Goal: Task Accomplishment & Management: Manage account settings

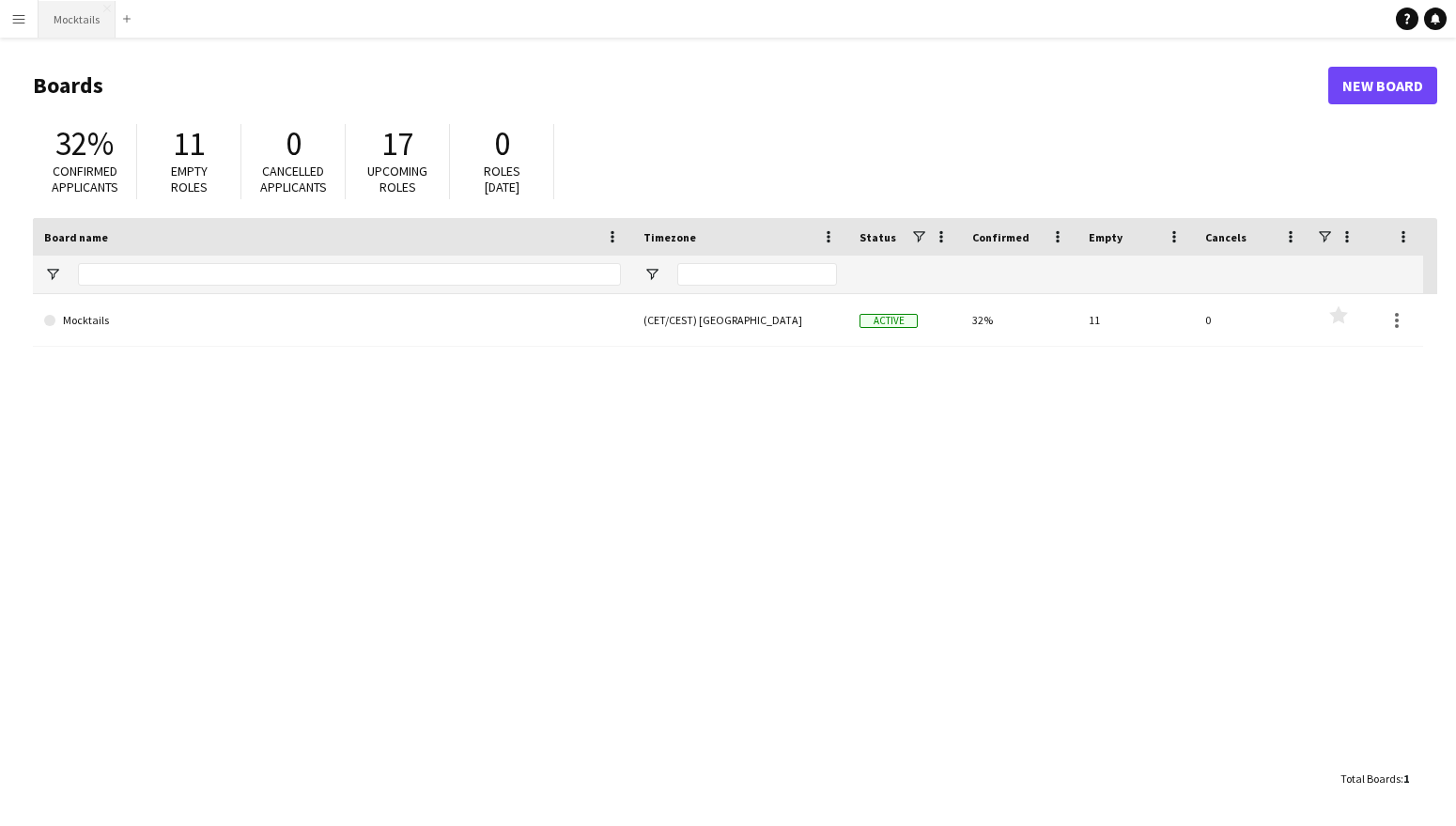
click at [65, 34] on button "Mocktails Close" at bounding box center [77, 19] width 77 height 37
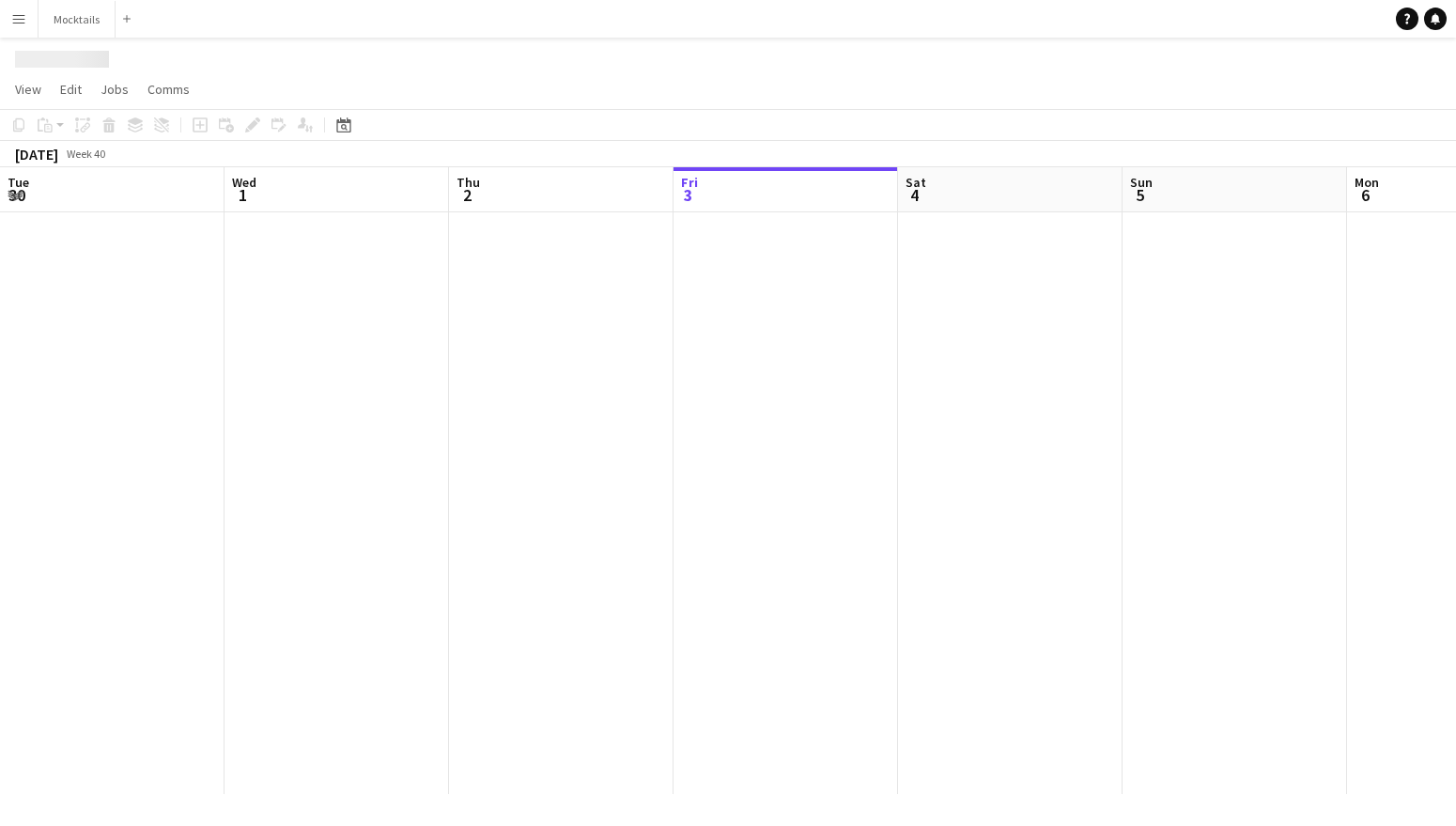
scroll to position [0, 449]
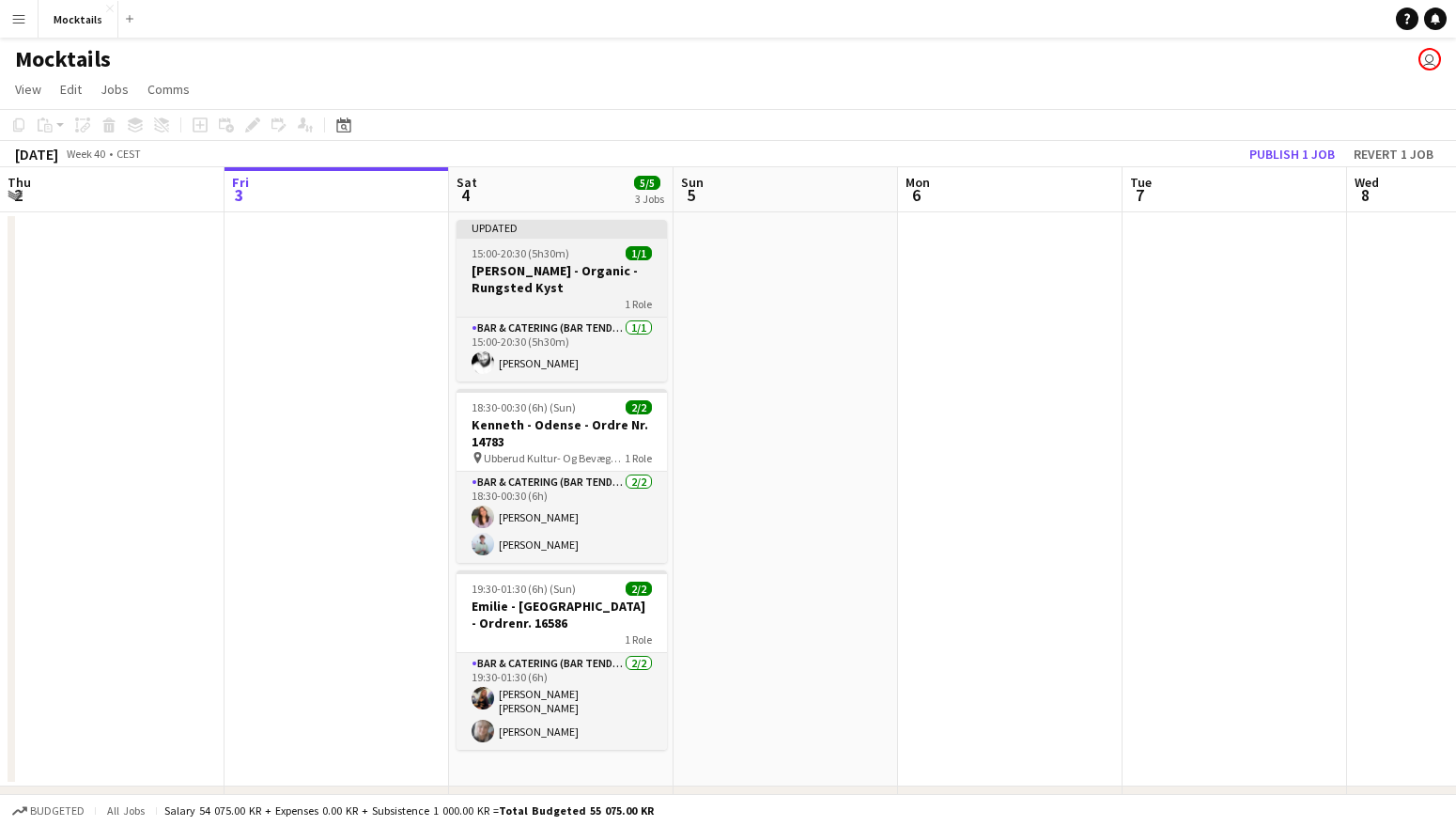
click at [541, 296] on div "1 Role" at bounding box center [562, 303] width 210 height 15
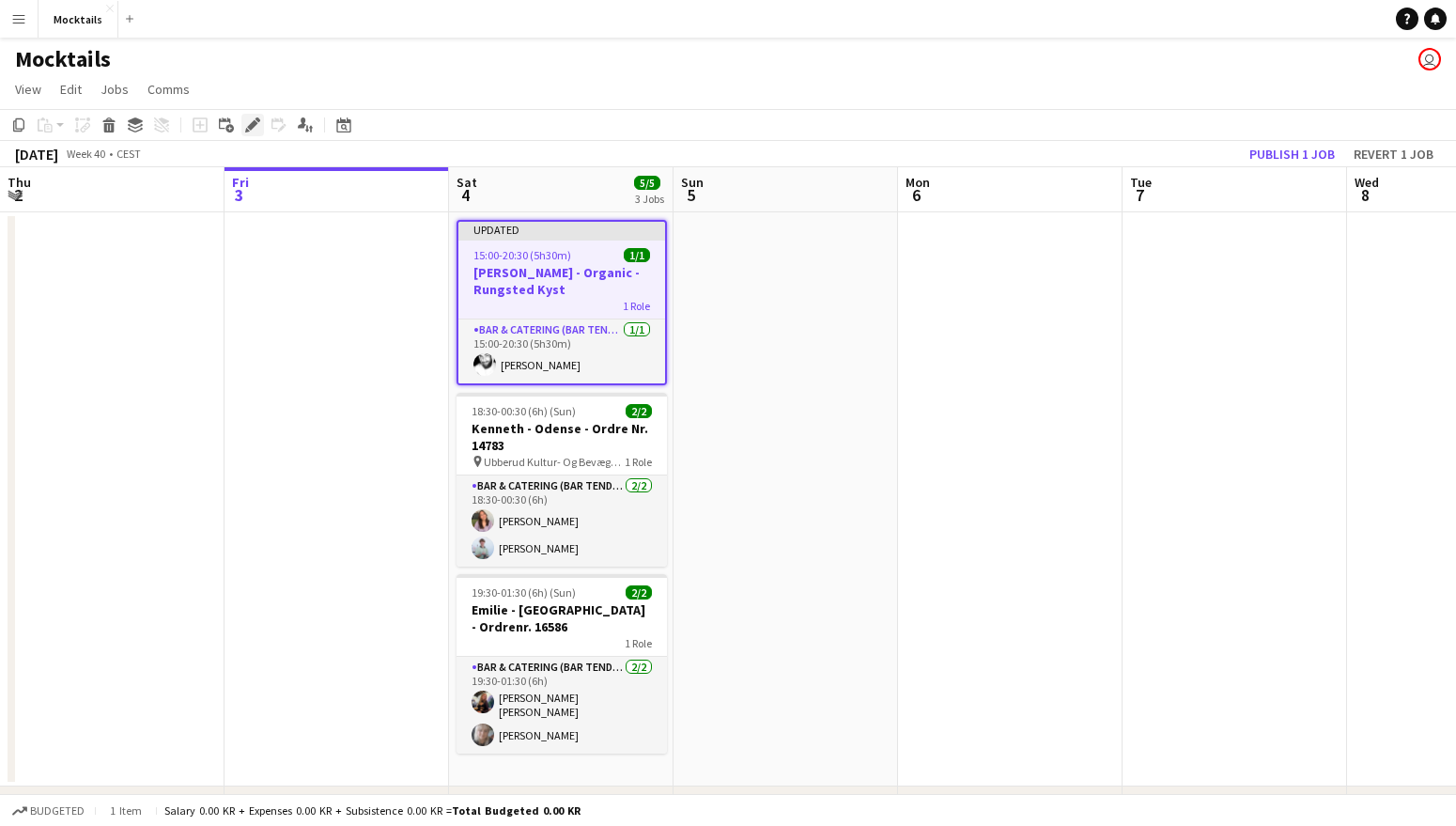
click at [246, 122] on icon "Edit" at bounding box center [252, 125] width 15 height 15
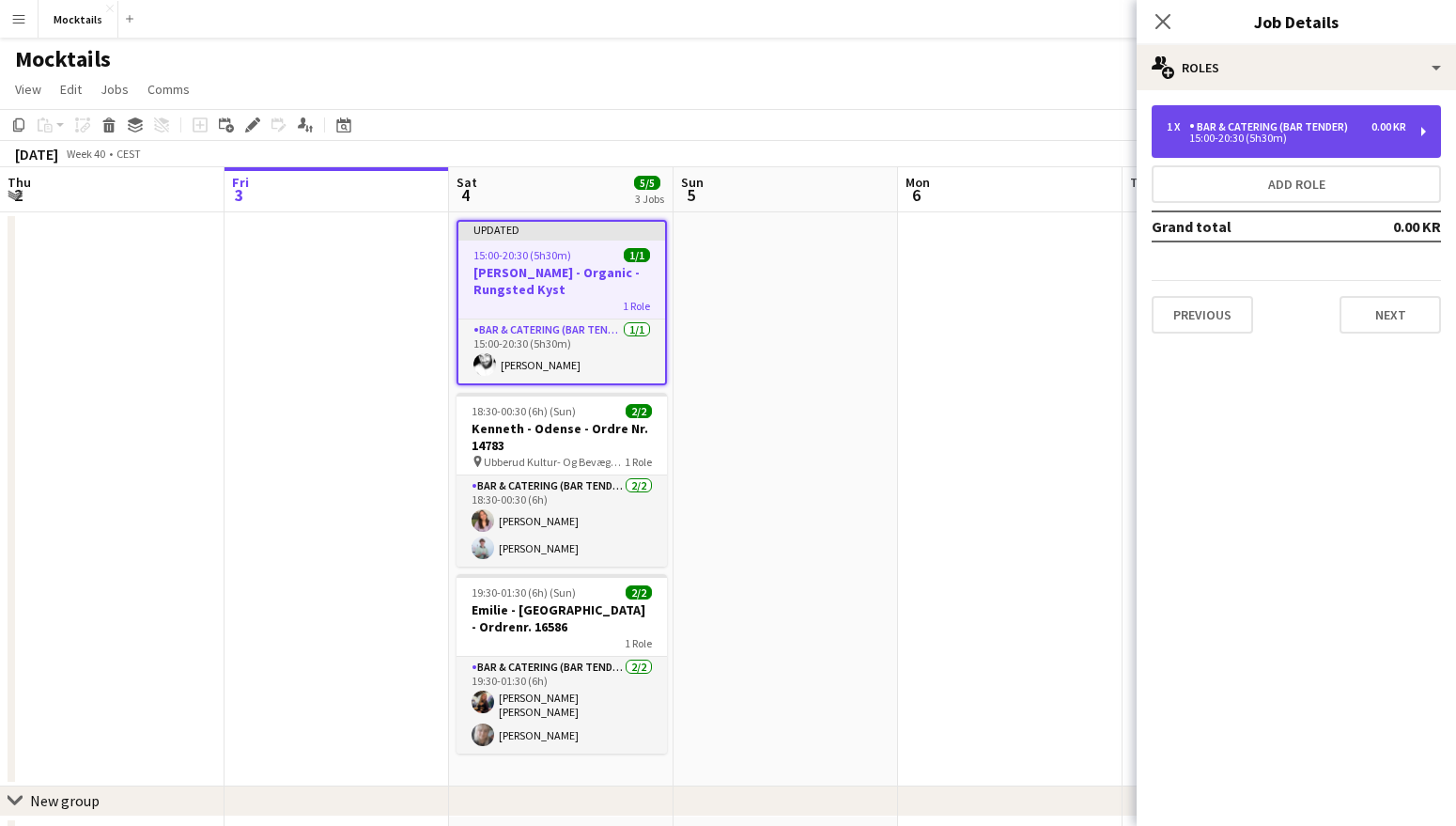
click at [1315, 139] on div "15:00-20:30 (5h30m)" at bounding box center [1287, 138] width 240 height 10
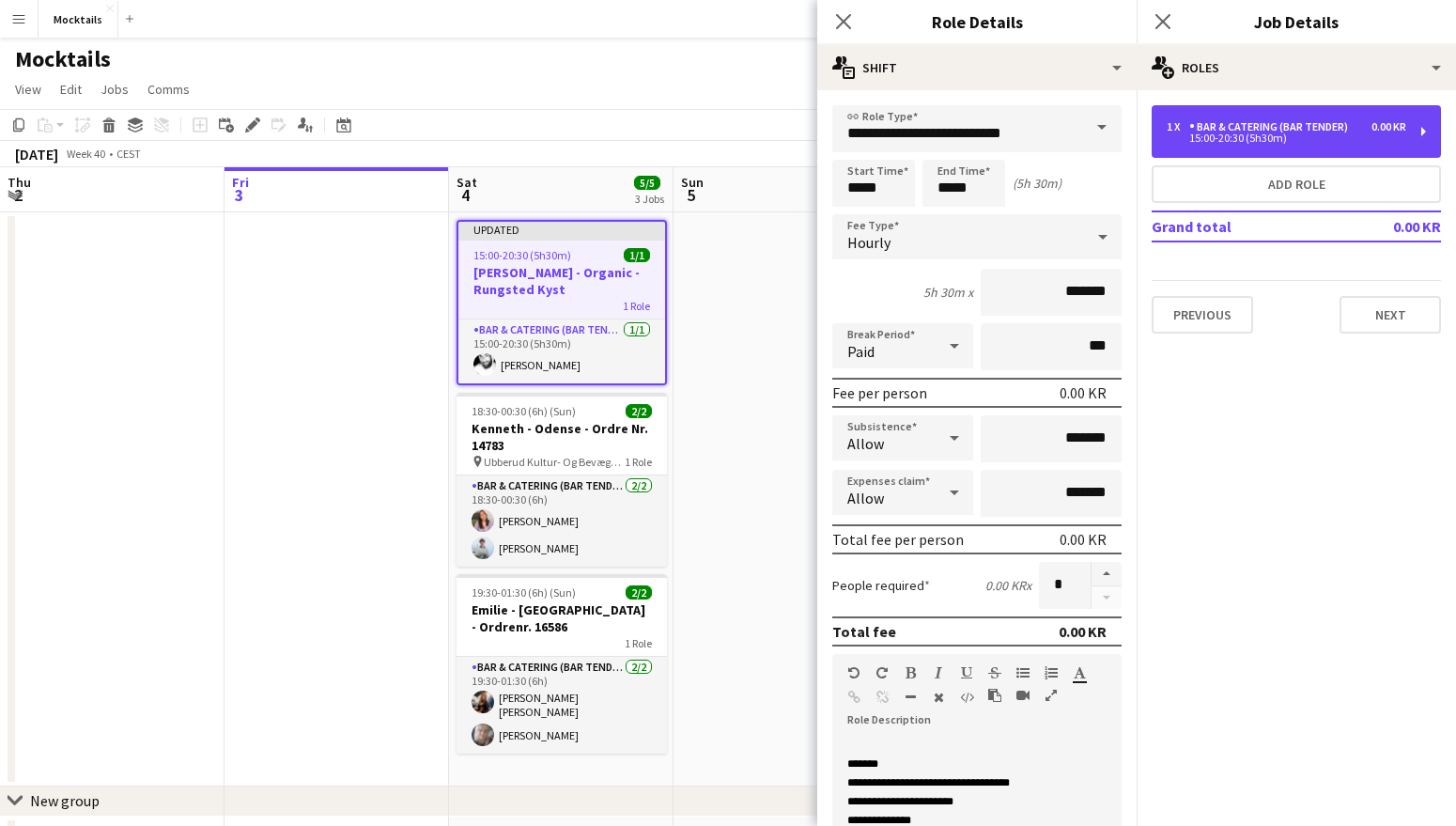
scroll to position [98, 0]
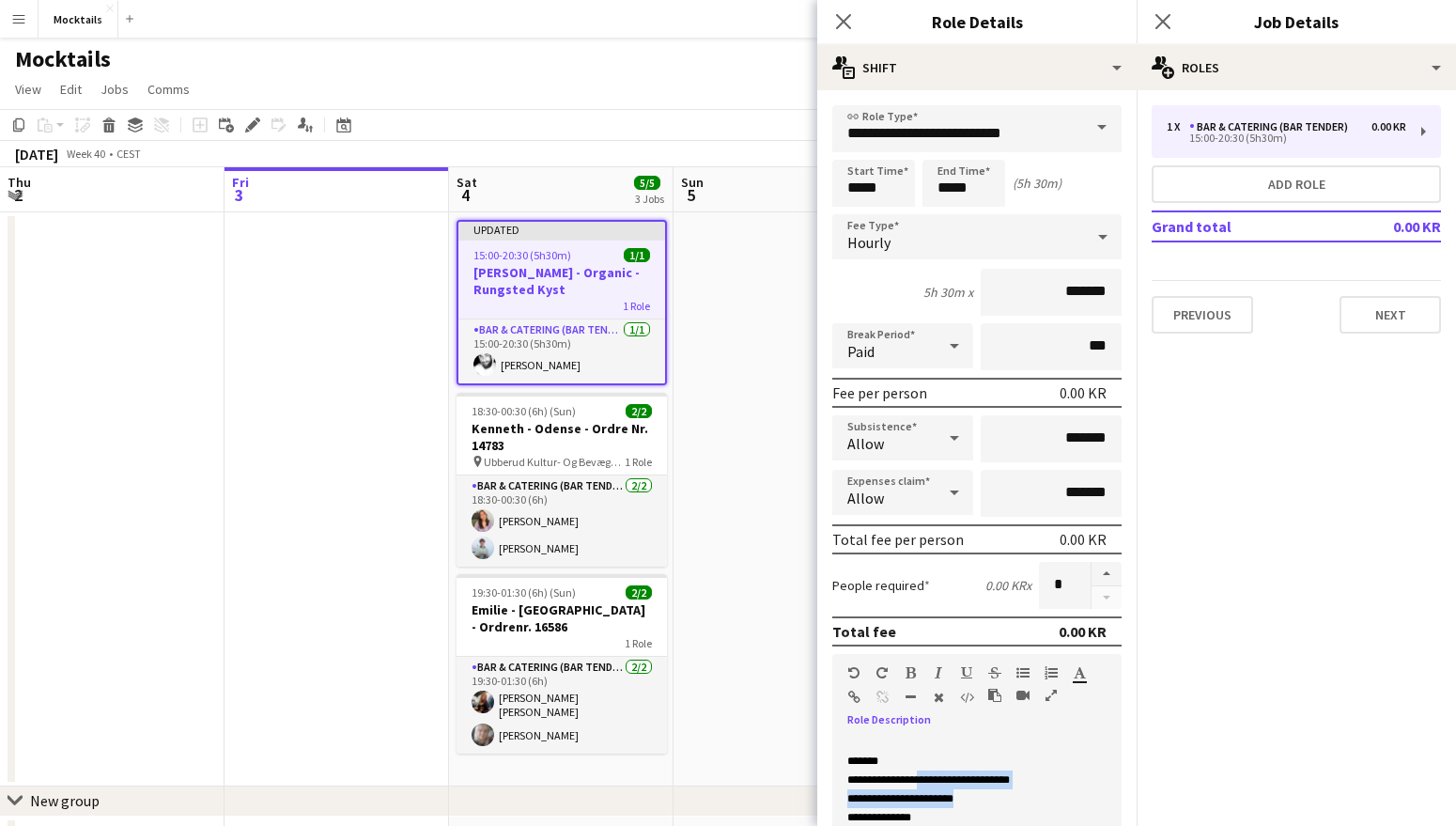
drag, startPoint x: 924, startPoint y: 781, endPoint x: 1038, endPoint y: 800, distance: 115.6
click at [1038, 800] on div "**********" at bounding box center [977, 798] width 259 height 19
click at [964, 807] on div "**********" at bounding box center [977, 802] width 259 height 19
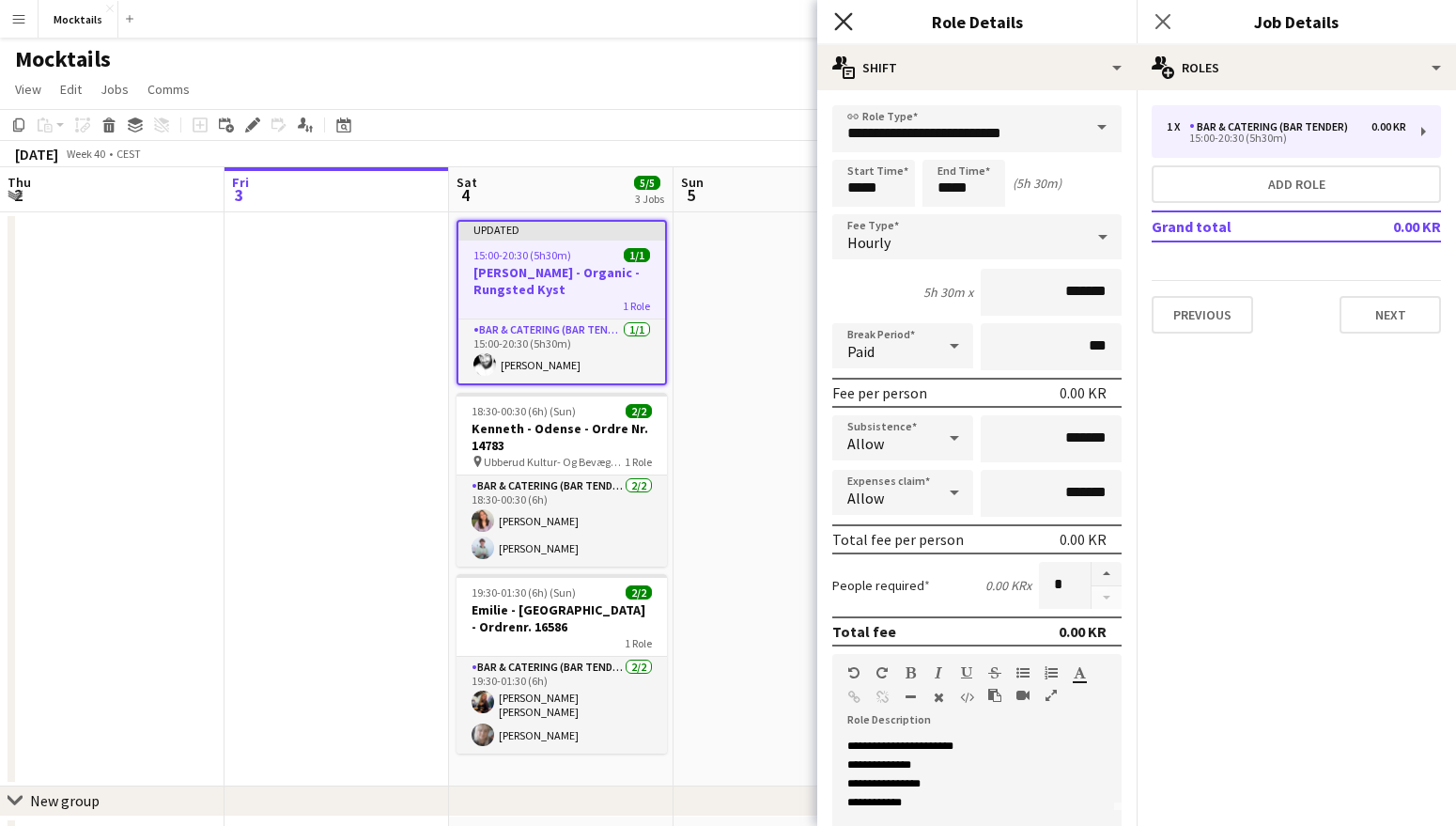
click at [843, 20] on icon at bounding box center [843, 21] width 18 height 18
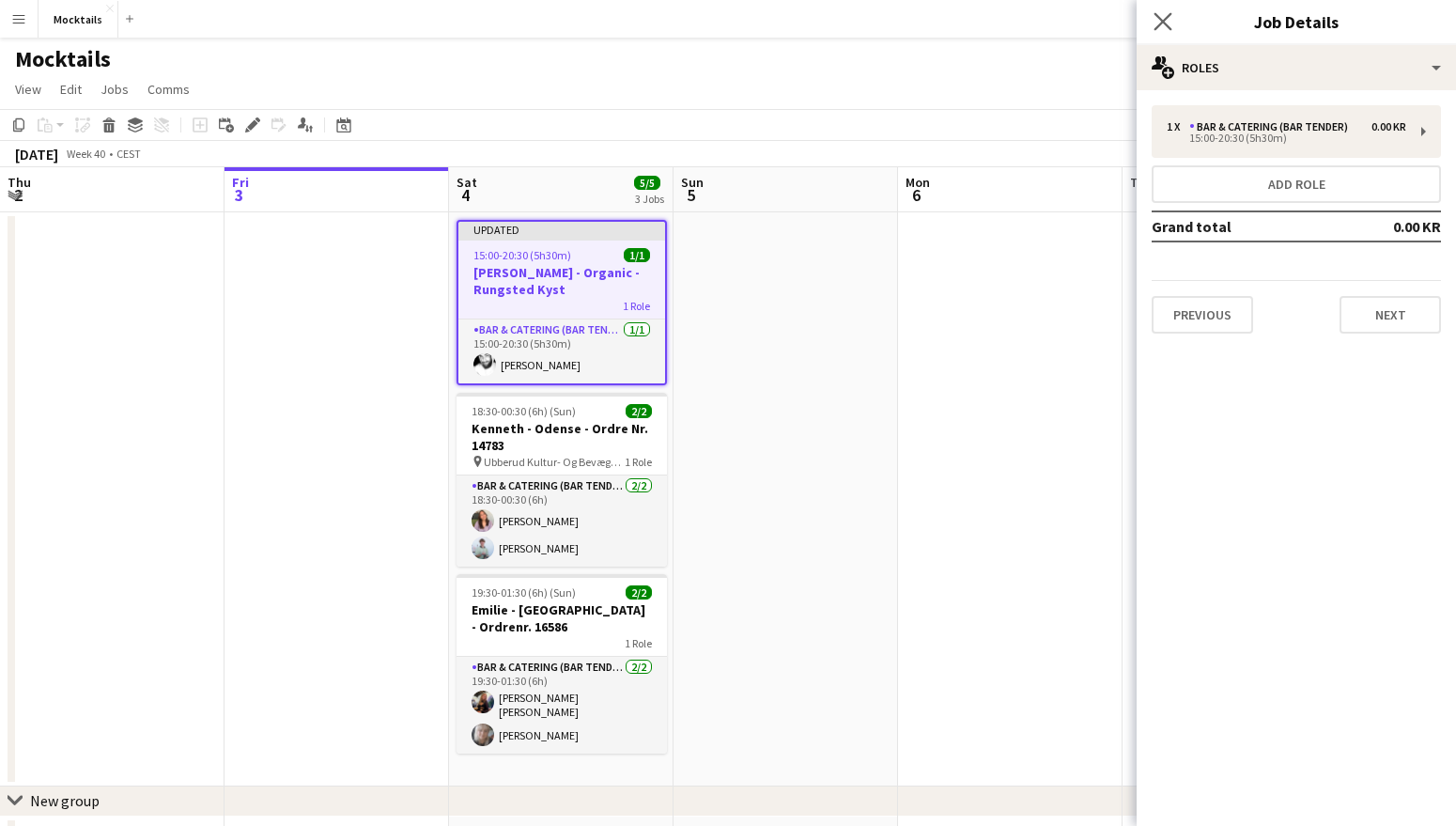
click at [1167, 31] on app-icon "Close pop-in" at bounding box center [1164, 22] width 27 height 27
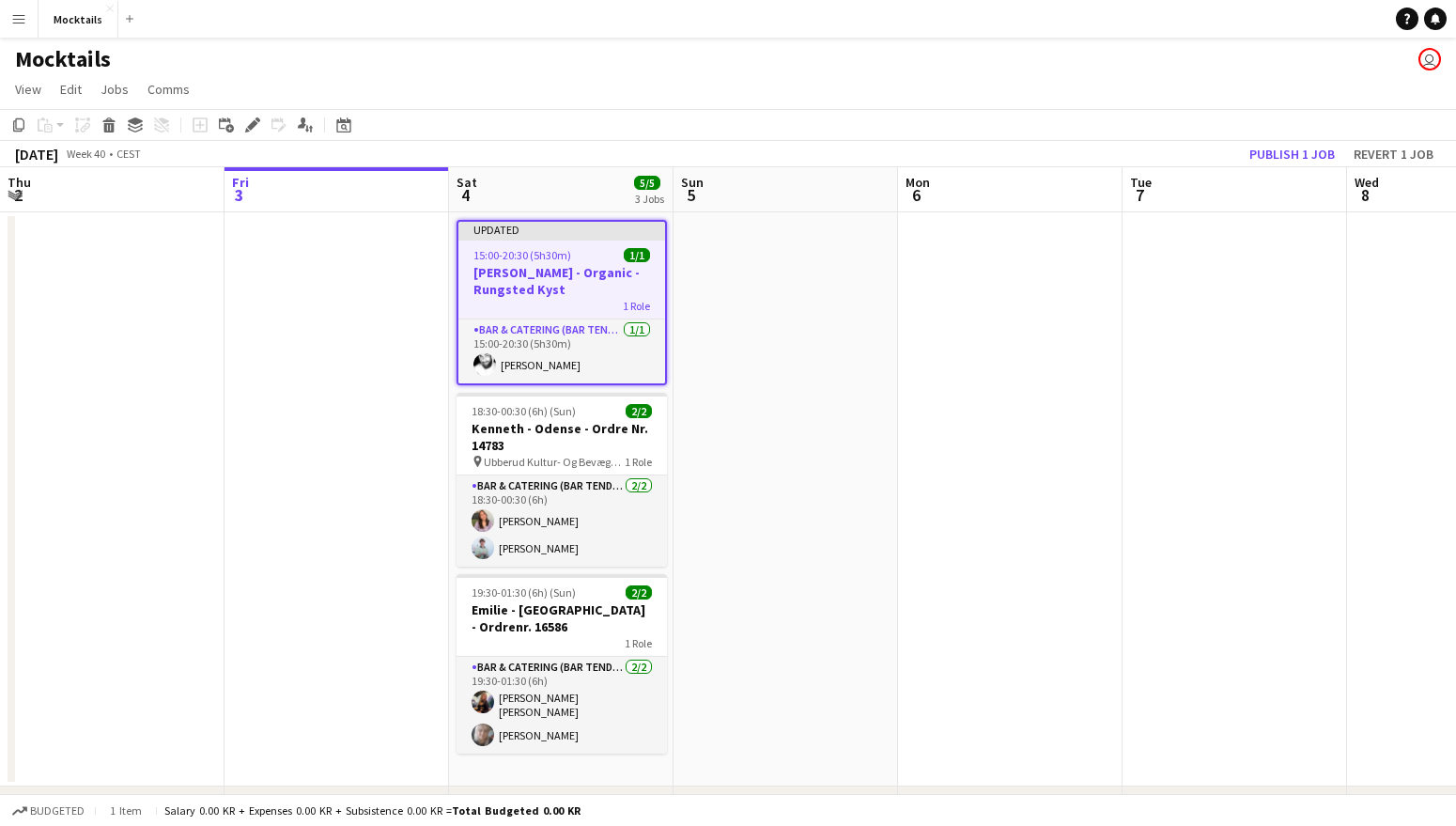
click at [1002, 402] on app-date-cell at bounding box center [1010, 499] width 225 height 574
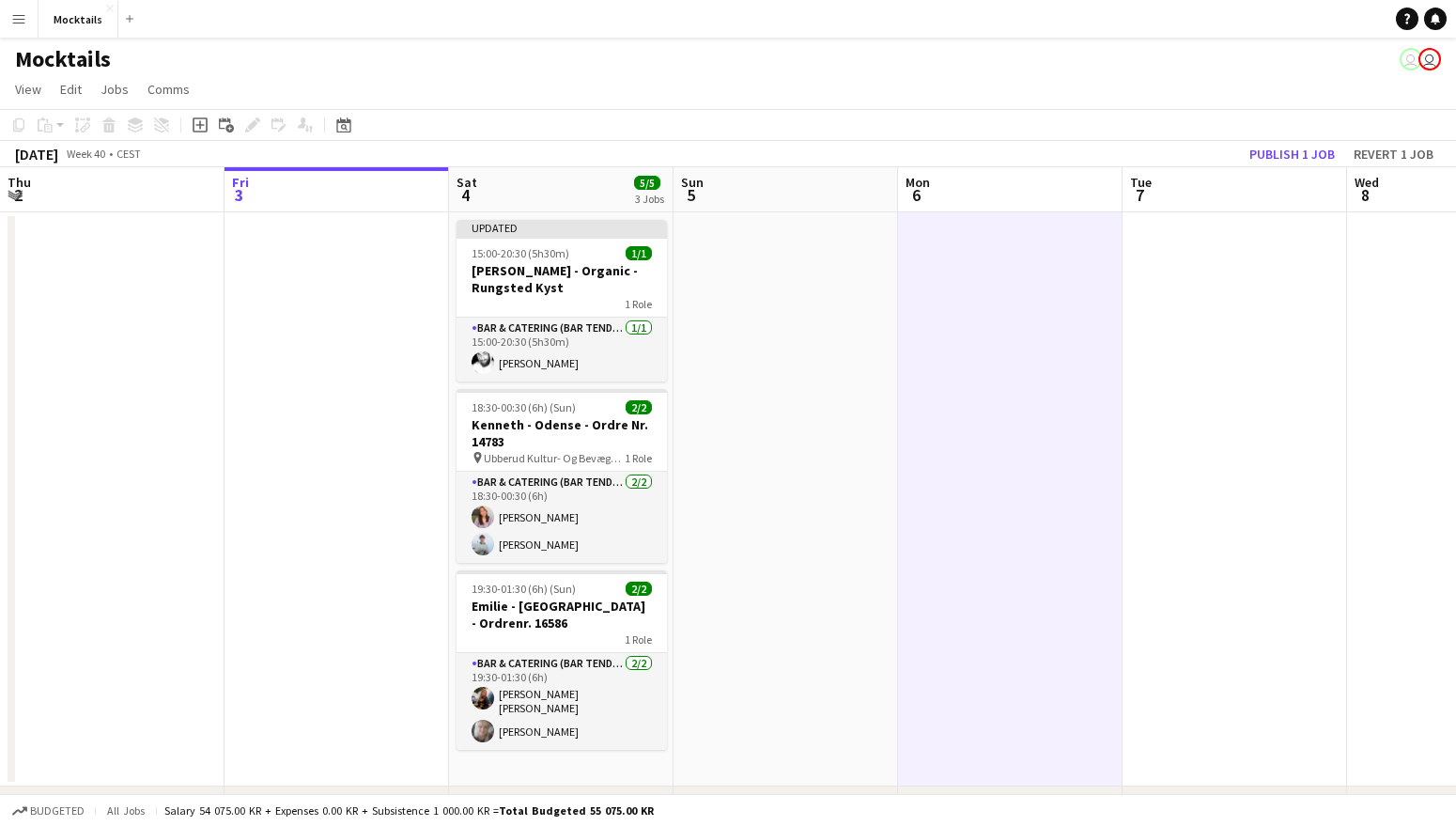
click at [1232, 410] on app-date-cell at bounding box center [1235, 499] width 225 height 574
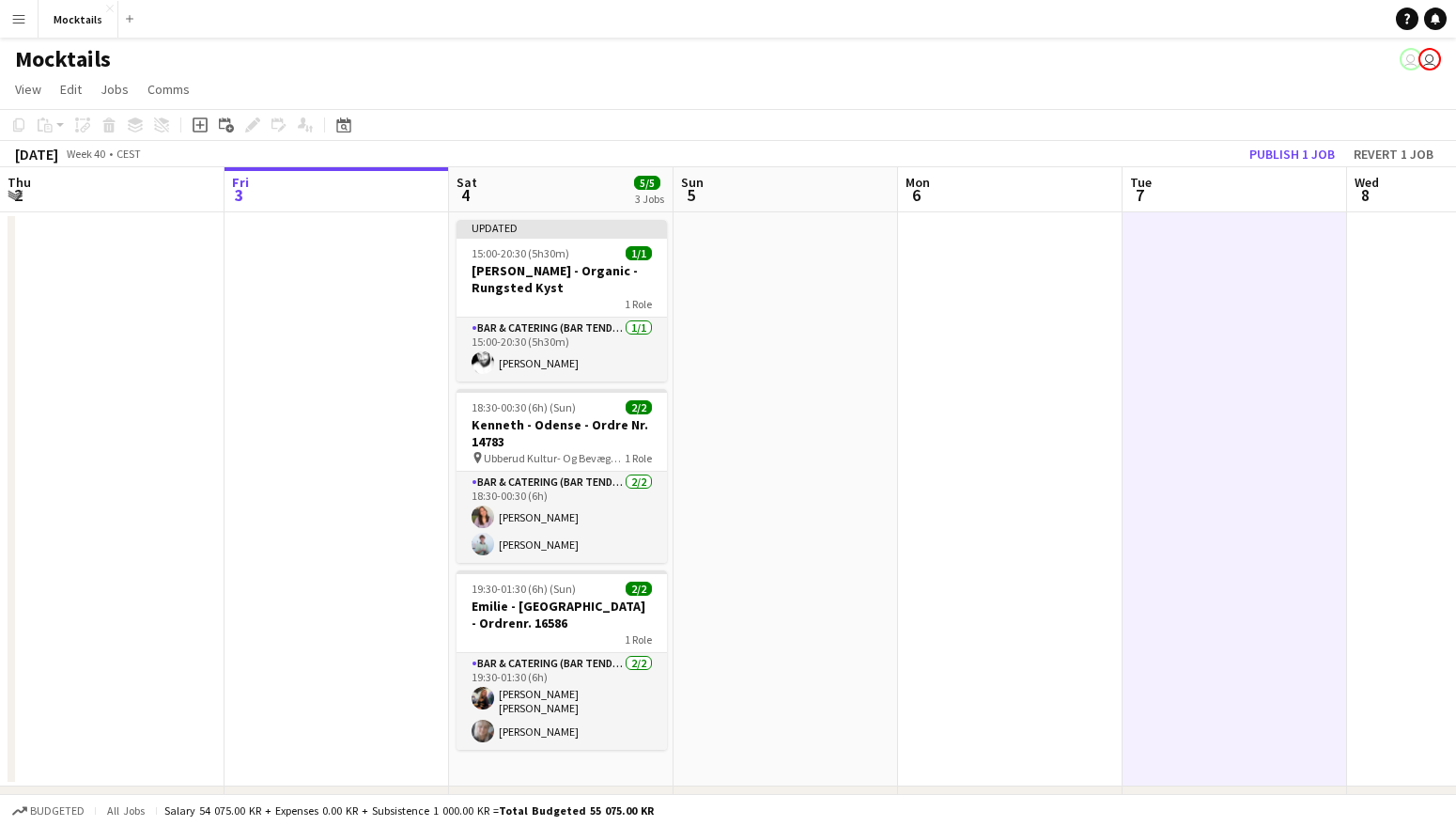
click at [1403, 415] on app-date-cell at bounding box center [1459, 499] width 225 height 574
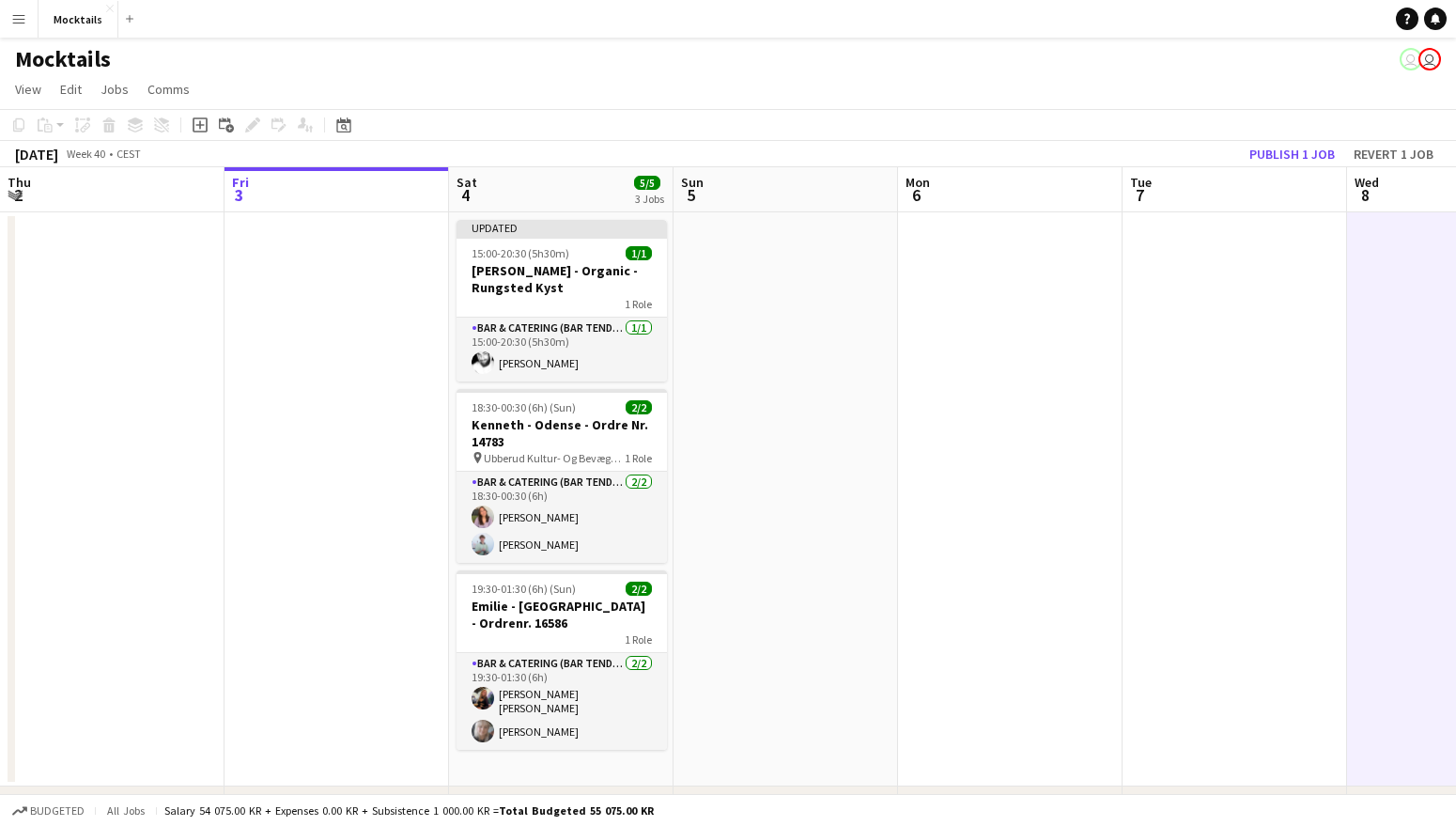
click at [1102, 66] on div "Mocktails user user" at bounding box center [728, 56] width 1456 height 36
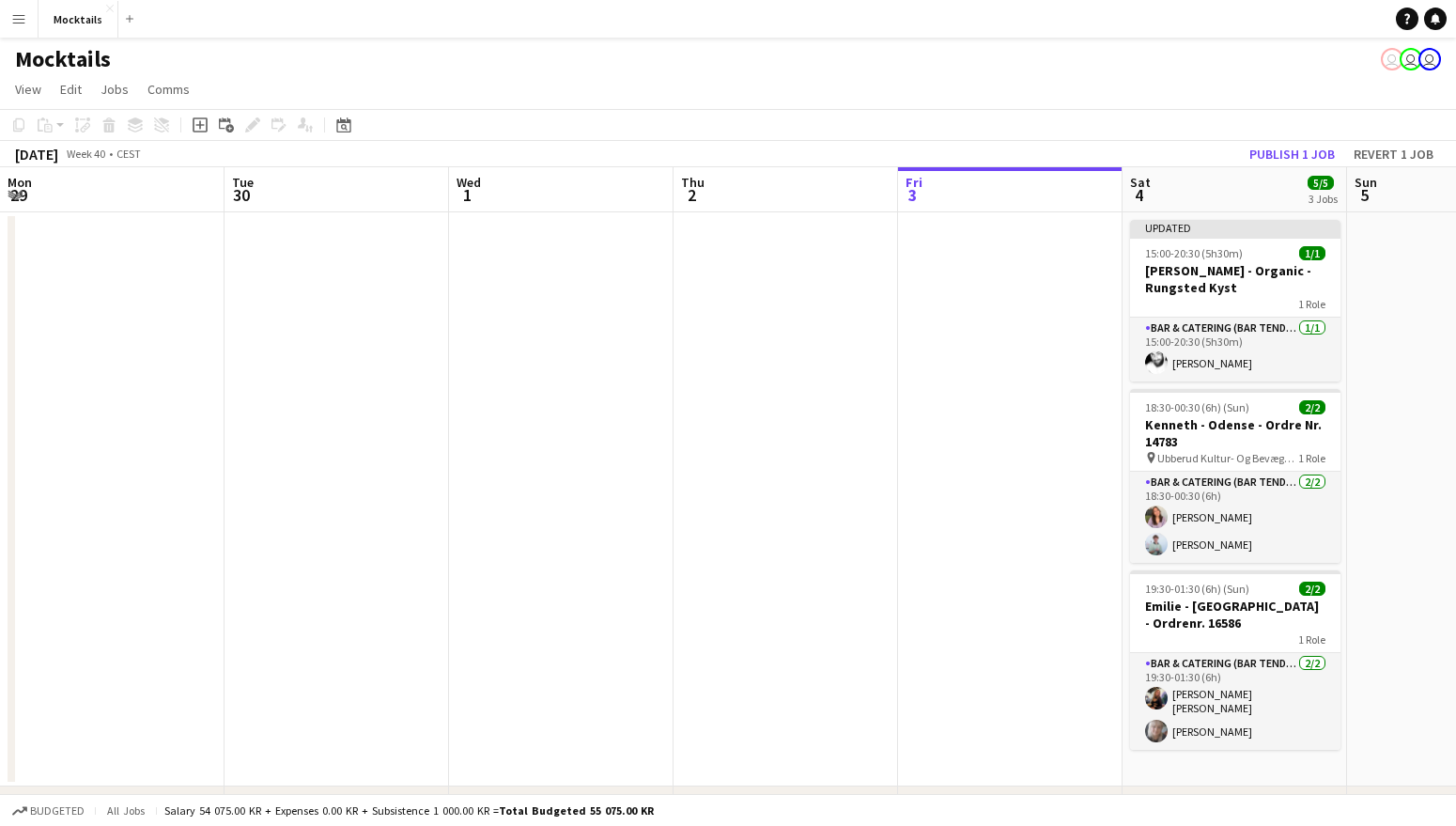
click at [1130, 416] on h3 "Kenneth - Odense - Ordre Nr. 14783" at bounding box center [1235, 432] width 210 height 34
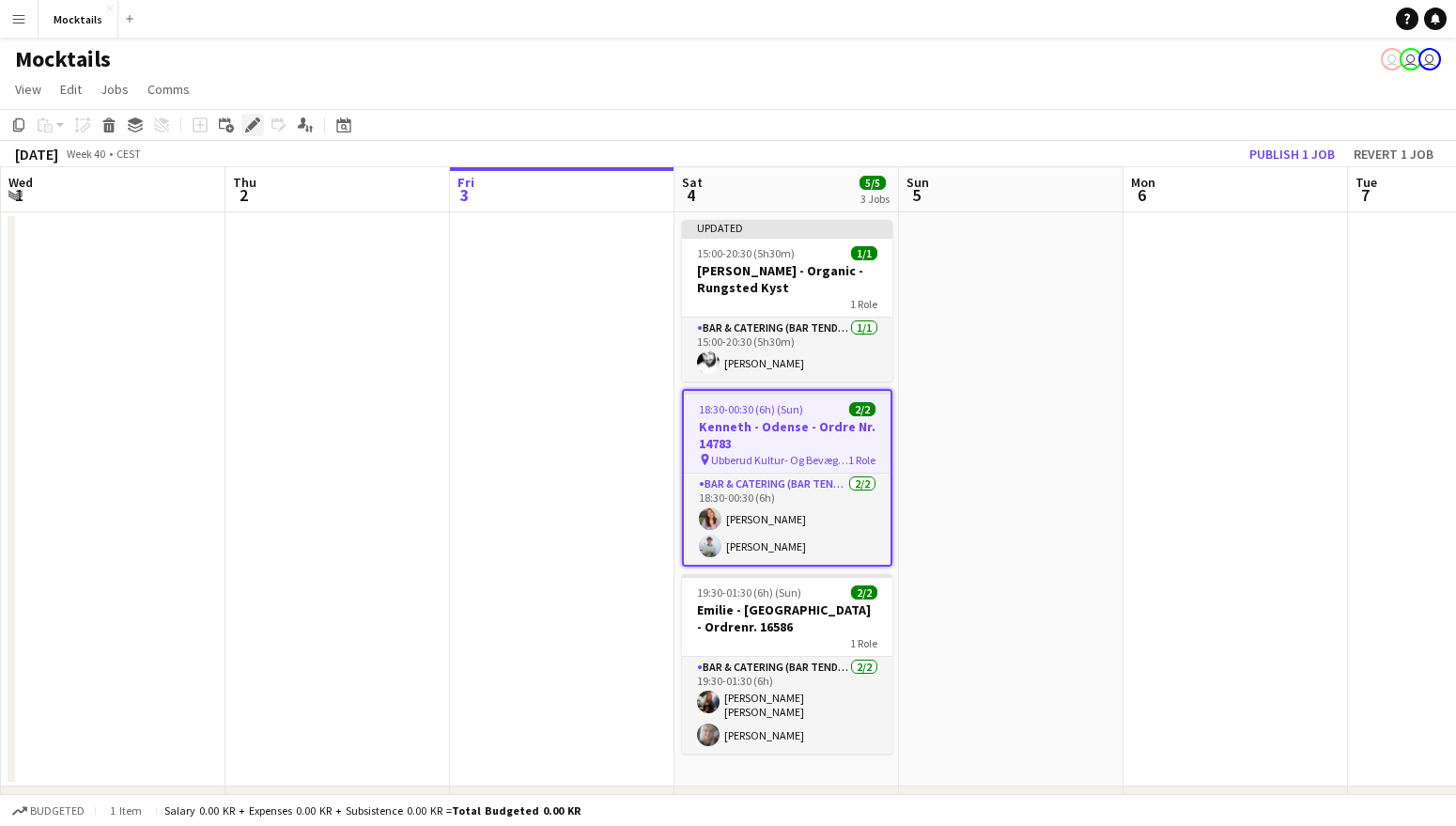
click at [251, 120] on icon "Edit" at bounding box center [252, 125] width 15 height 15
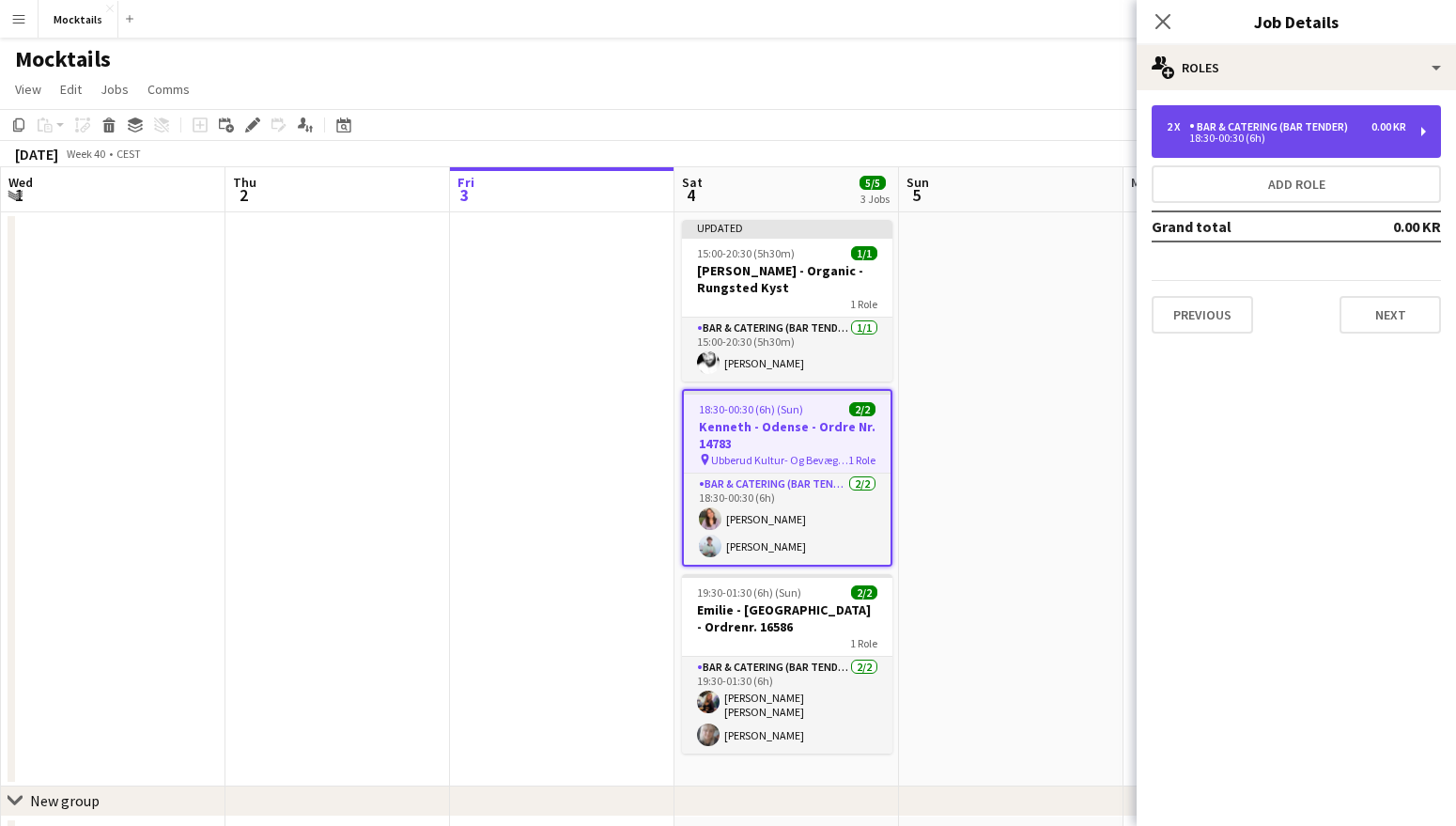
click at [1368, 153] on div "2 x Bar & Catering (Bar Tender) 0.00 KR 18:30-00:30 (6h)" at bounding box center [1296, 131] width 289 height 53
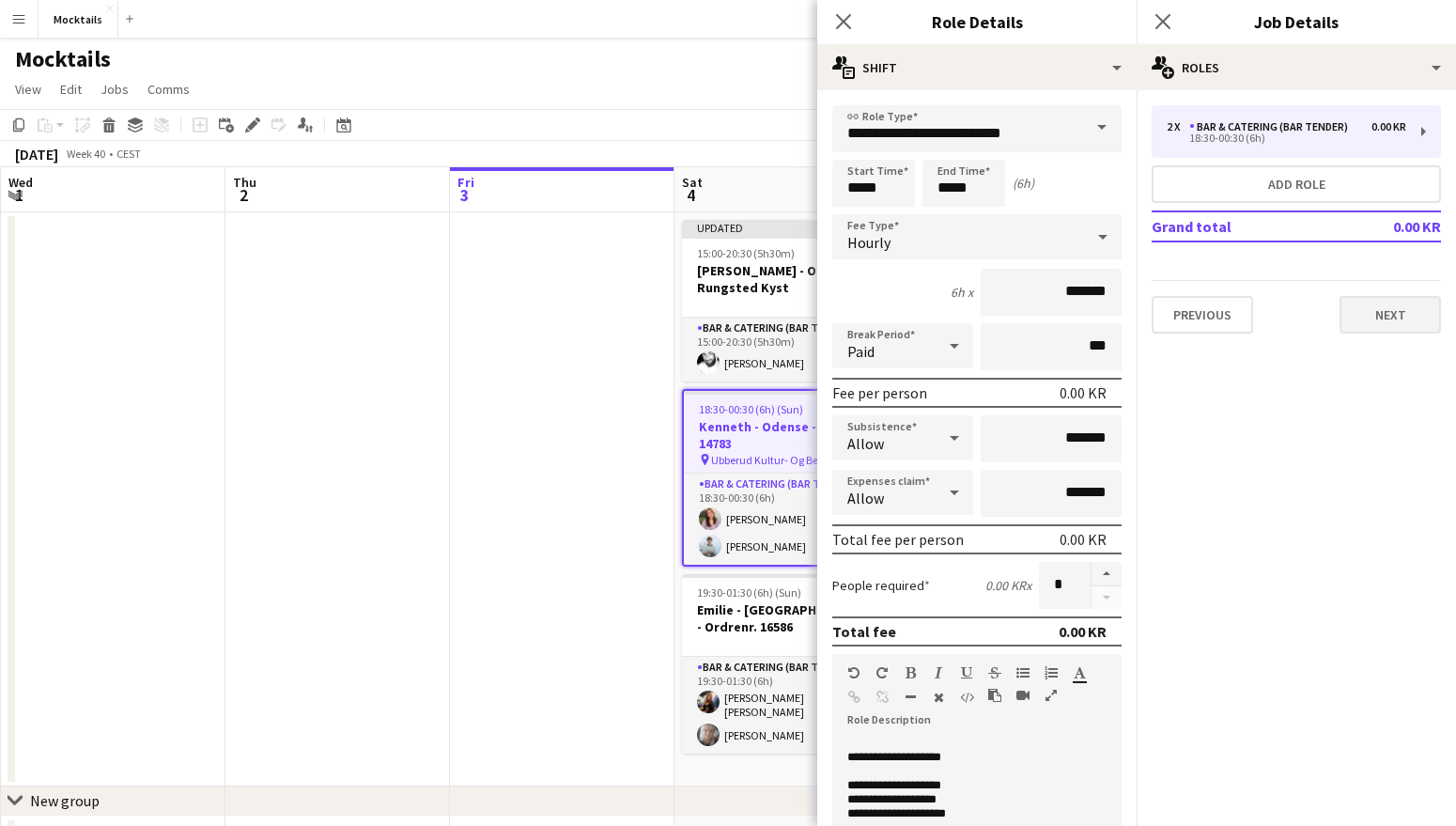
click at [1382, 326] on button "Next" at bounding box center [1391, 315] width 101 height 38
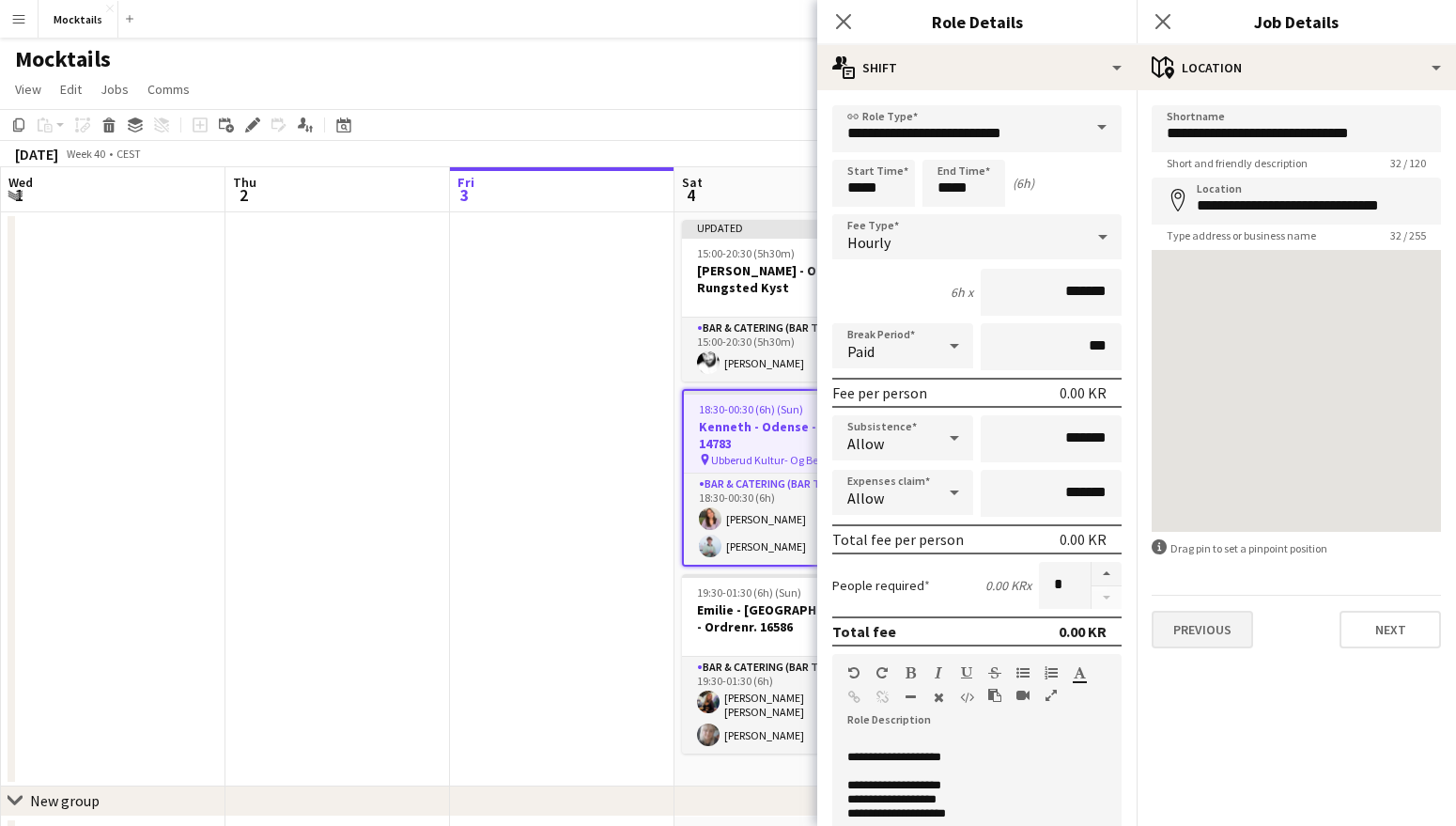
click at [1194, 624] on button "Previous" at bounding box center [1203, 629] width 101 height 38
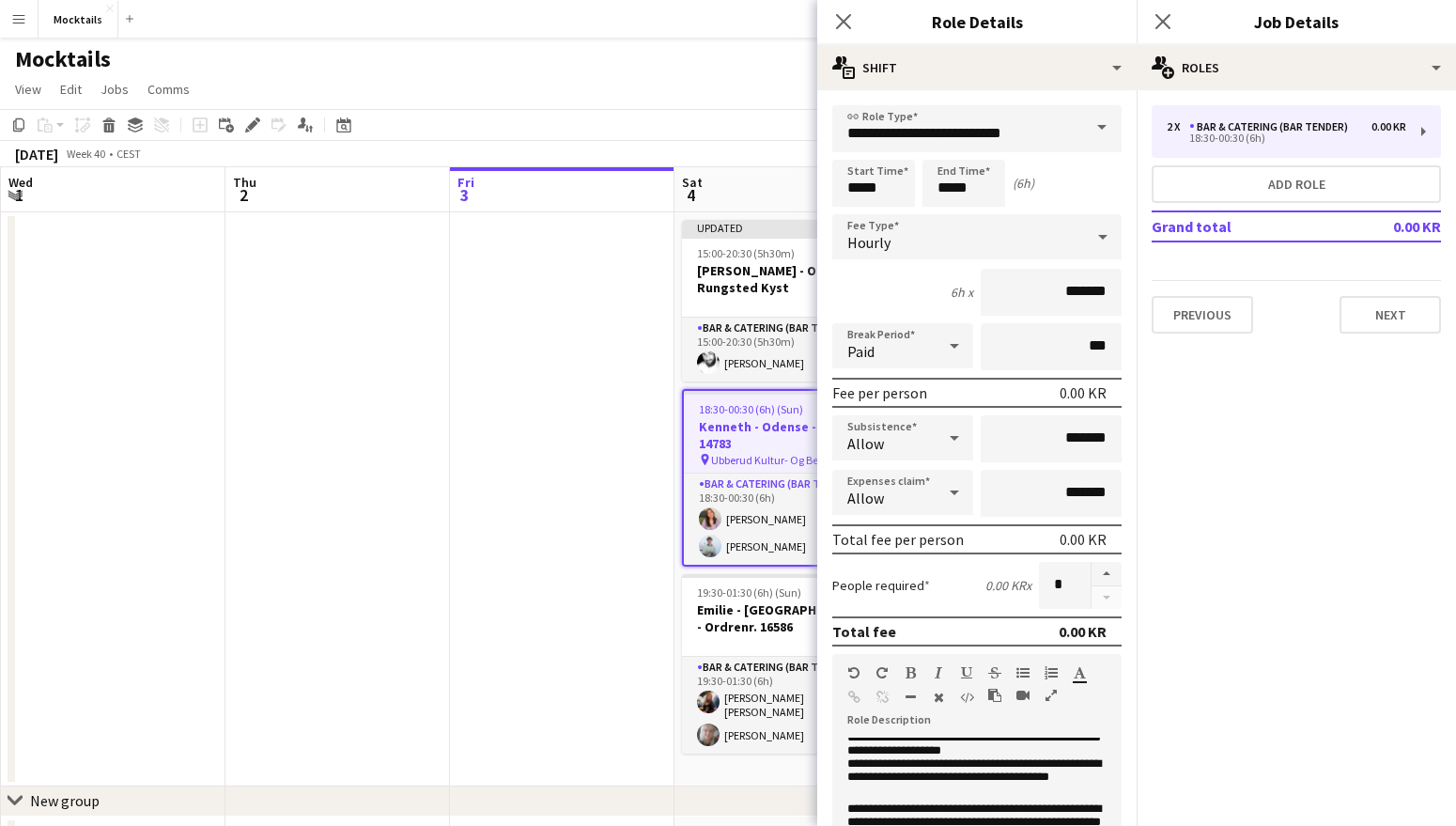
scroll to position [293, 0]
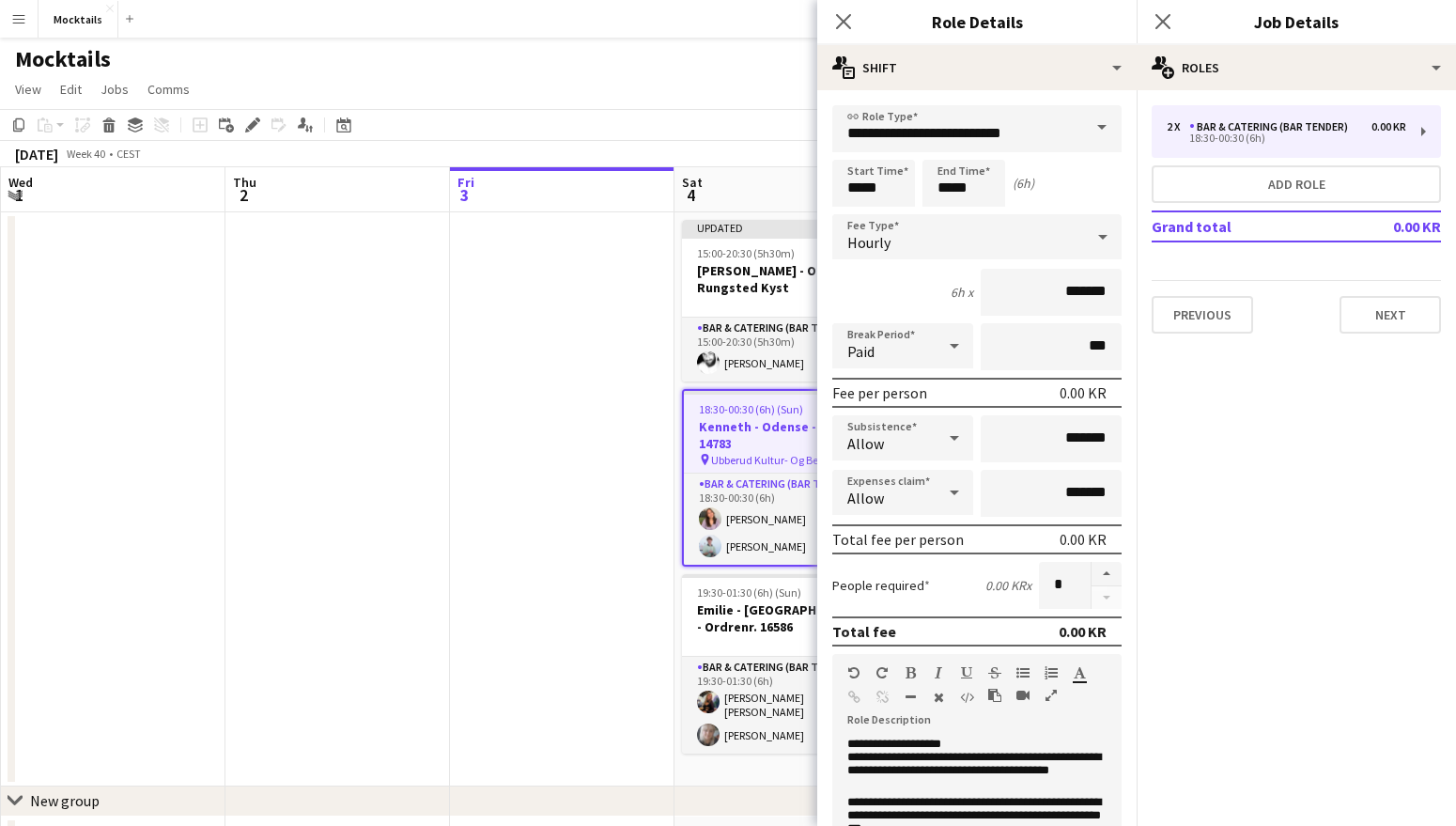
click at [624, 691] on app-date-cell at bounding box center [562, 499] width 225 height 574
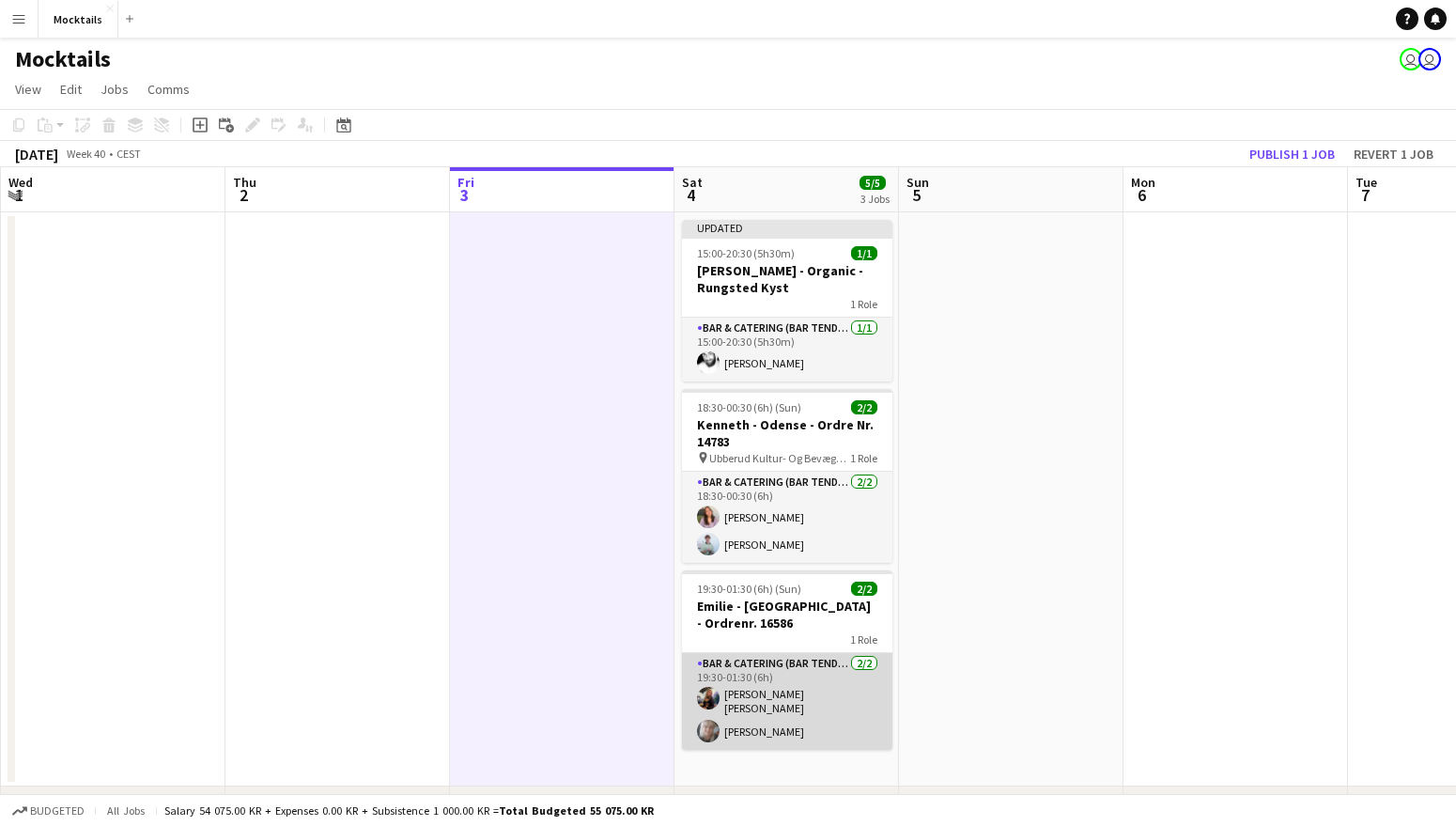
click at [834, 684] on app-card-role "Bar & Catering (Bar Tender) [DATE] 19:30-01:30 (6h) [PERSON_NAME] [PERSON_NAME]…" at bounding box center [787, 700] width 210 height 96
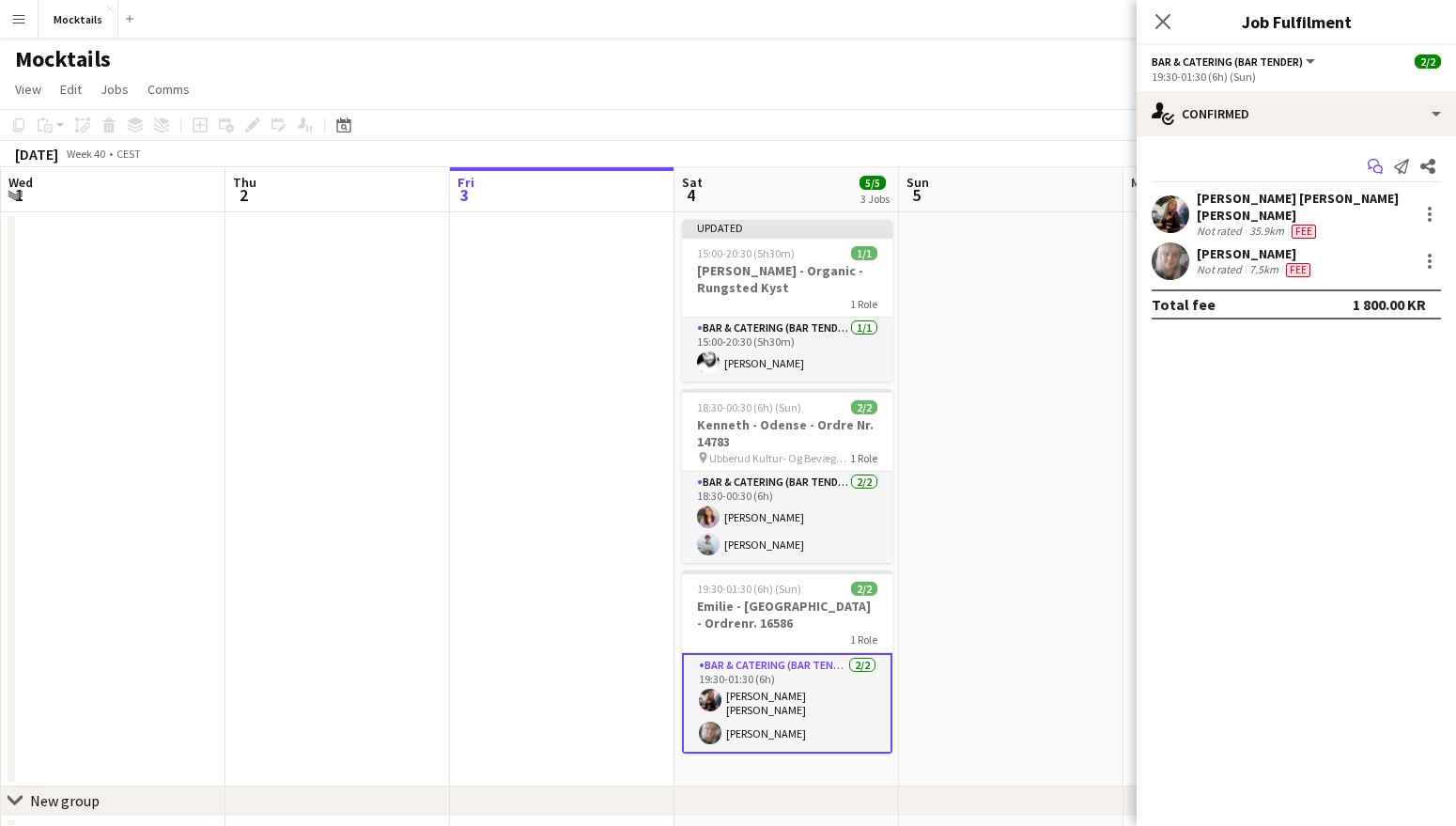
click at [1375, 164] on icon "Start chat" at bounding box center [1375, 166] width 15 height 15
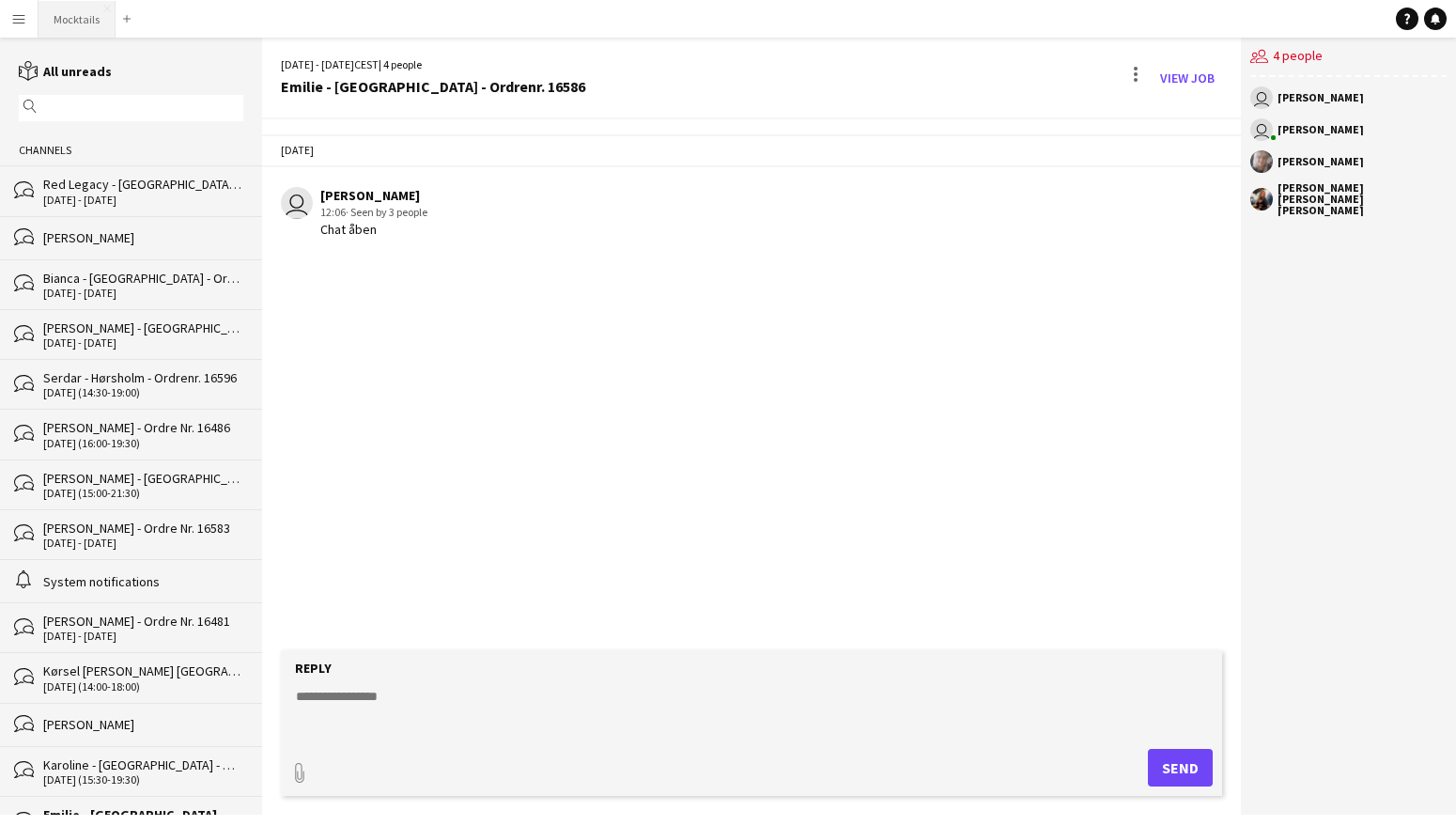
click at [70, 26] on button "Mocktails Close" at bounding box center [77, 19] width 77 height 37
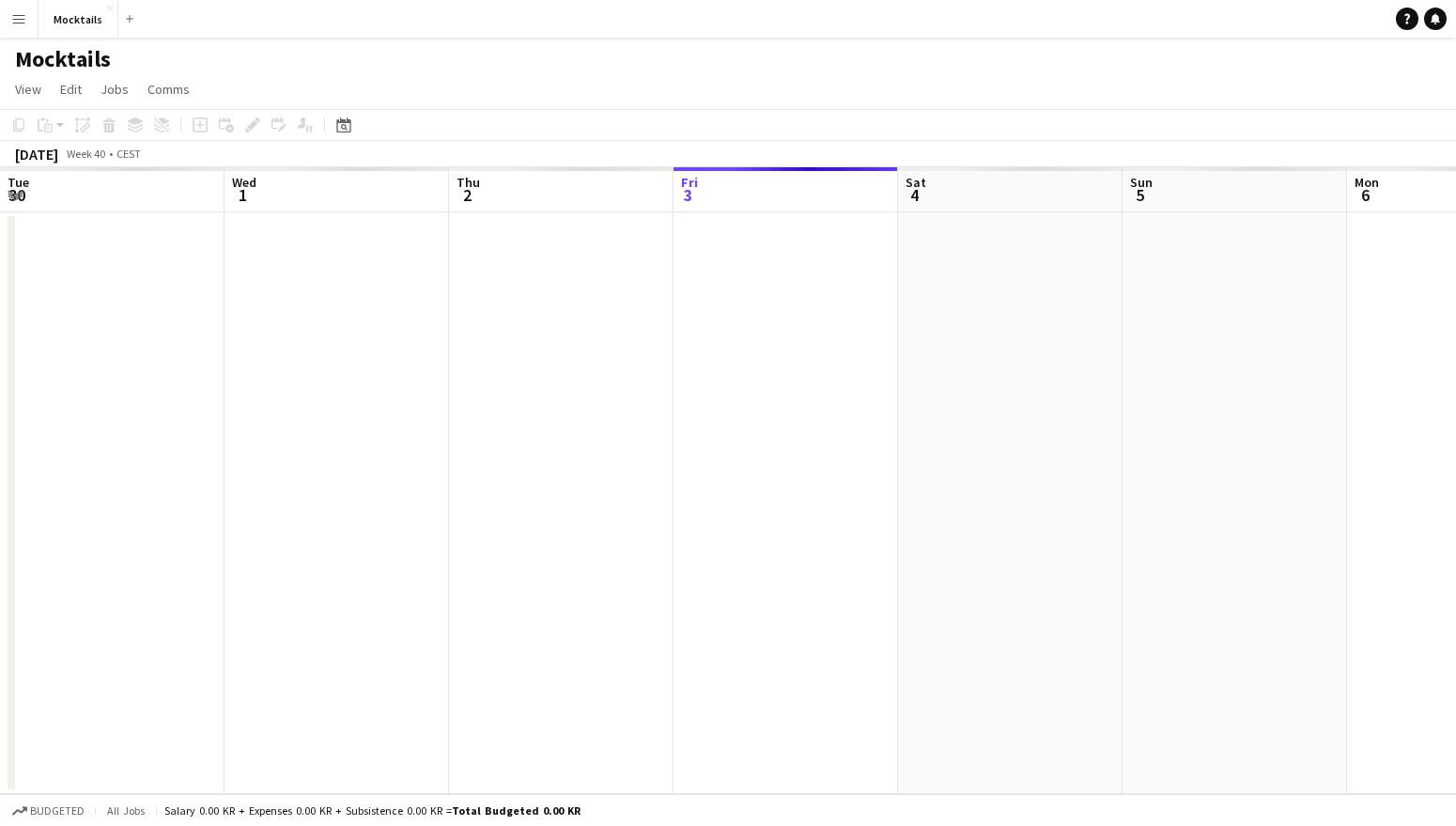
scroll to position [0, 449]
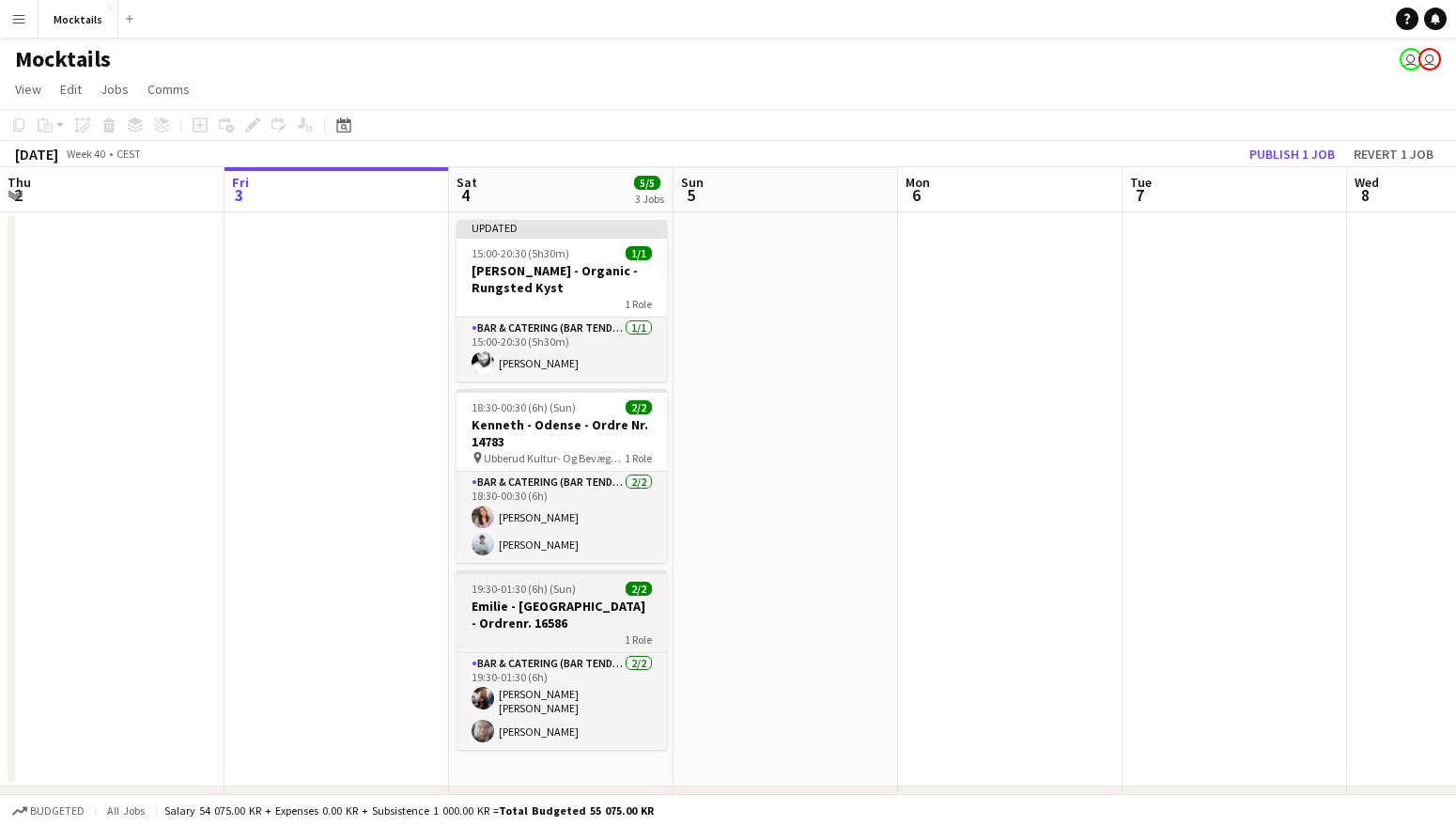
click at [532, 598] on h3 "Emilie - [GEOGRAPHIC_DATA] - Ordrenr. 16586" at bounding box center [562, 615] width 210 height 34
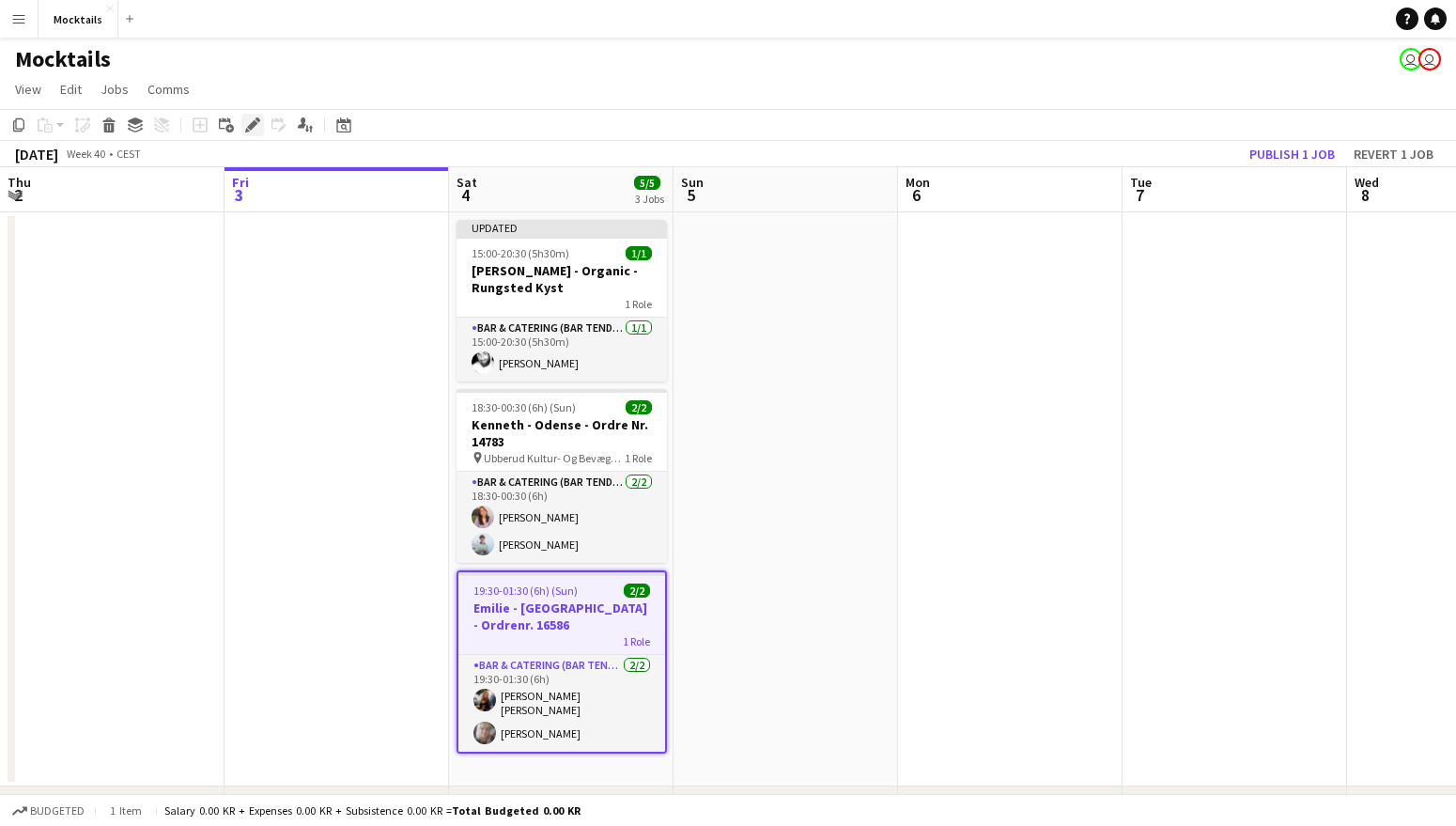
click at [253, 119] on icon "Edit" at bounding box center [252, 125] width 15 height 15
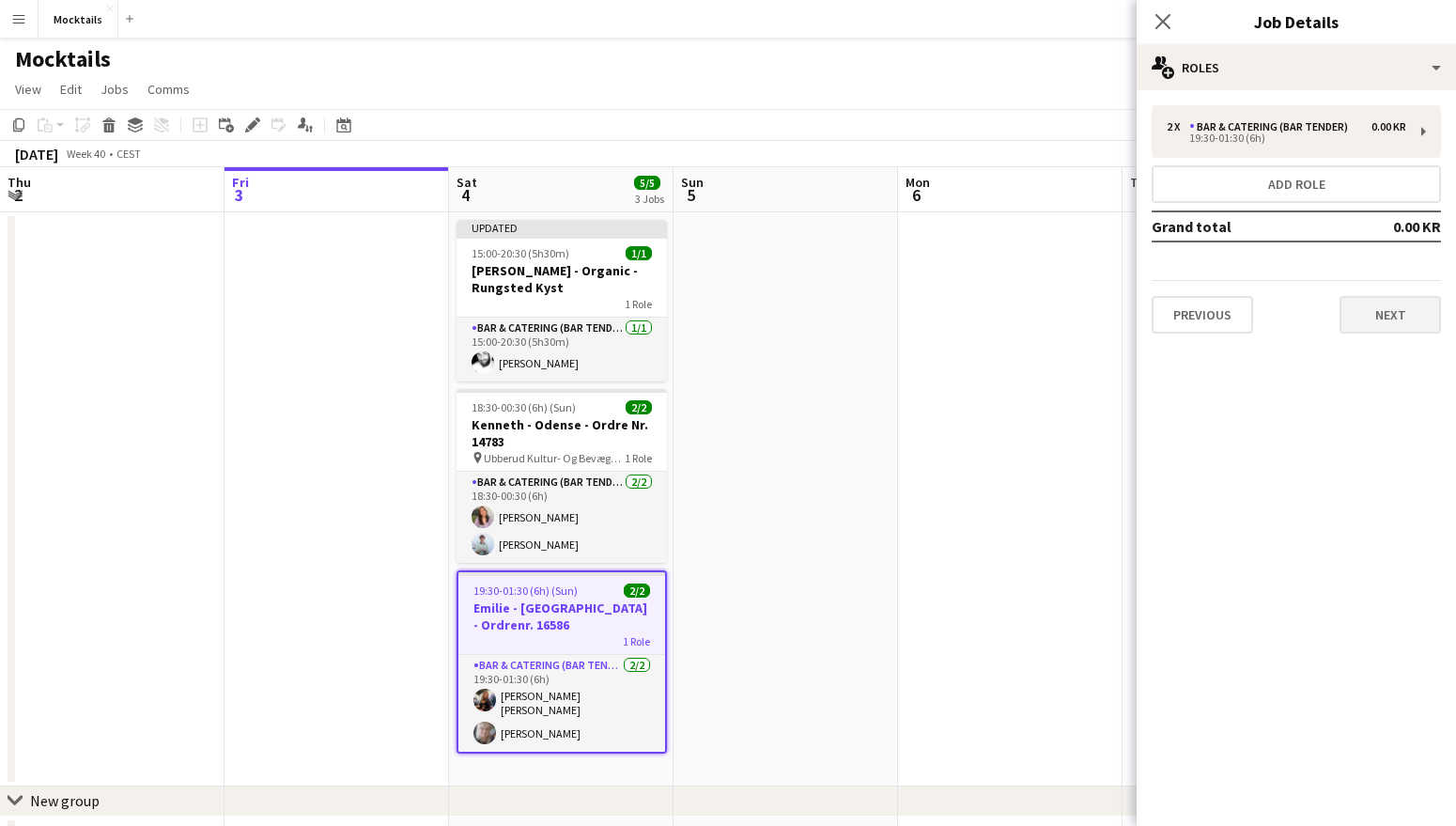
click at [1375, 317] on button "Next" at bounding box center [1391, 315] width 101 height 38
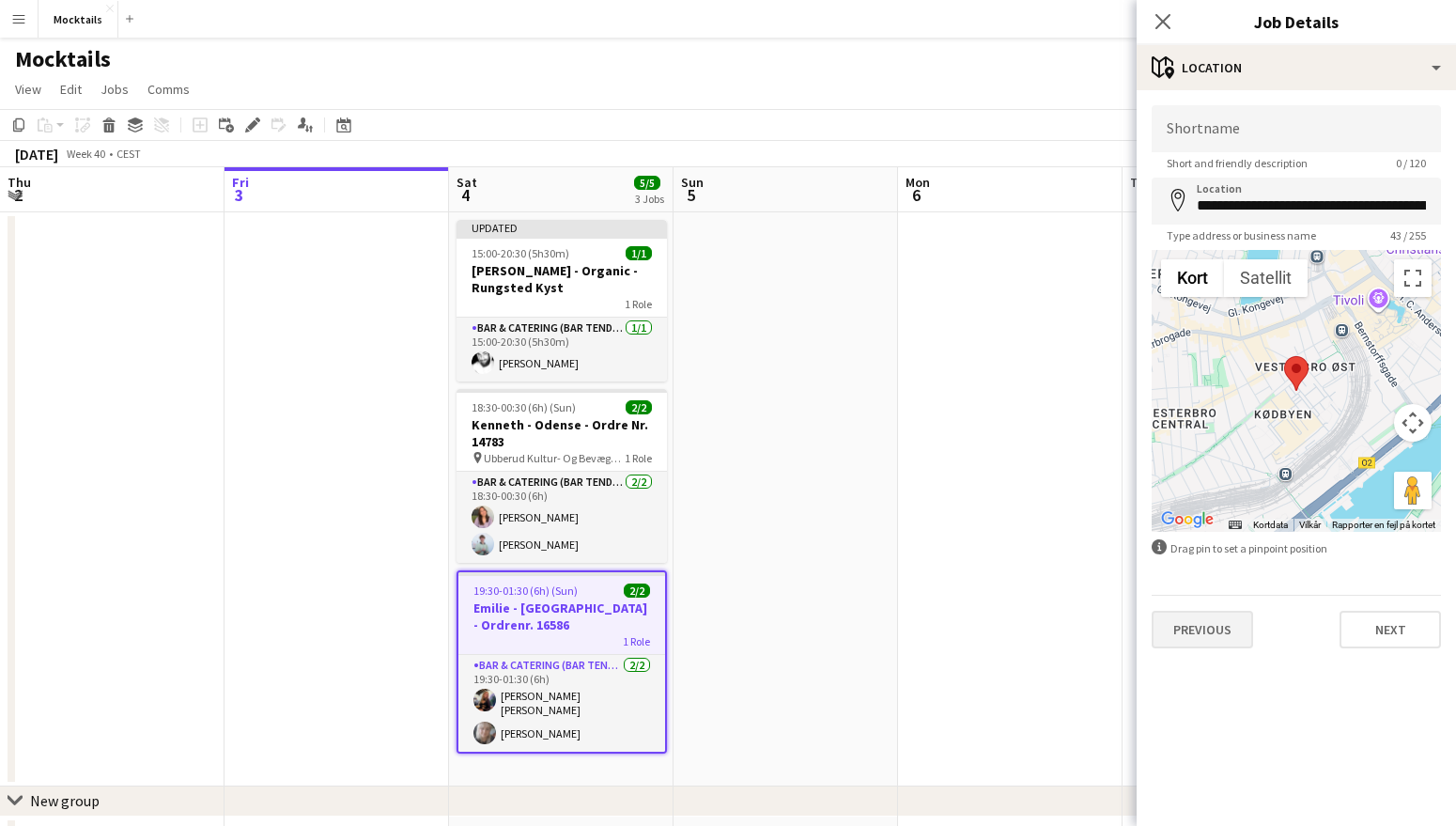
click at [1194, 627] on button "Previous" at bounding box center [1203, 629] width 101 height 38
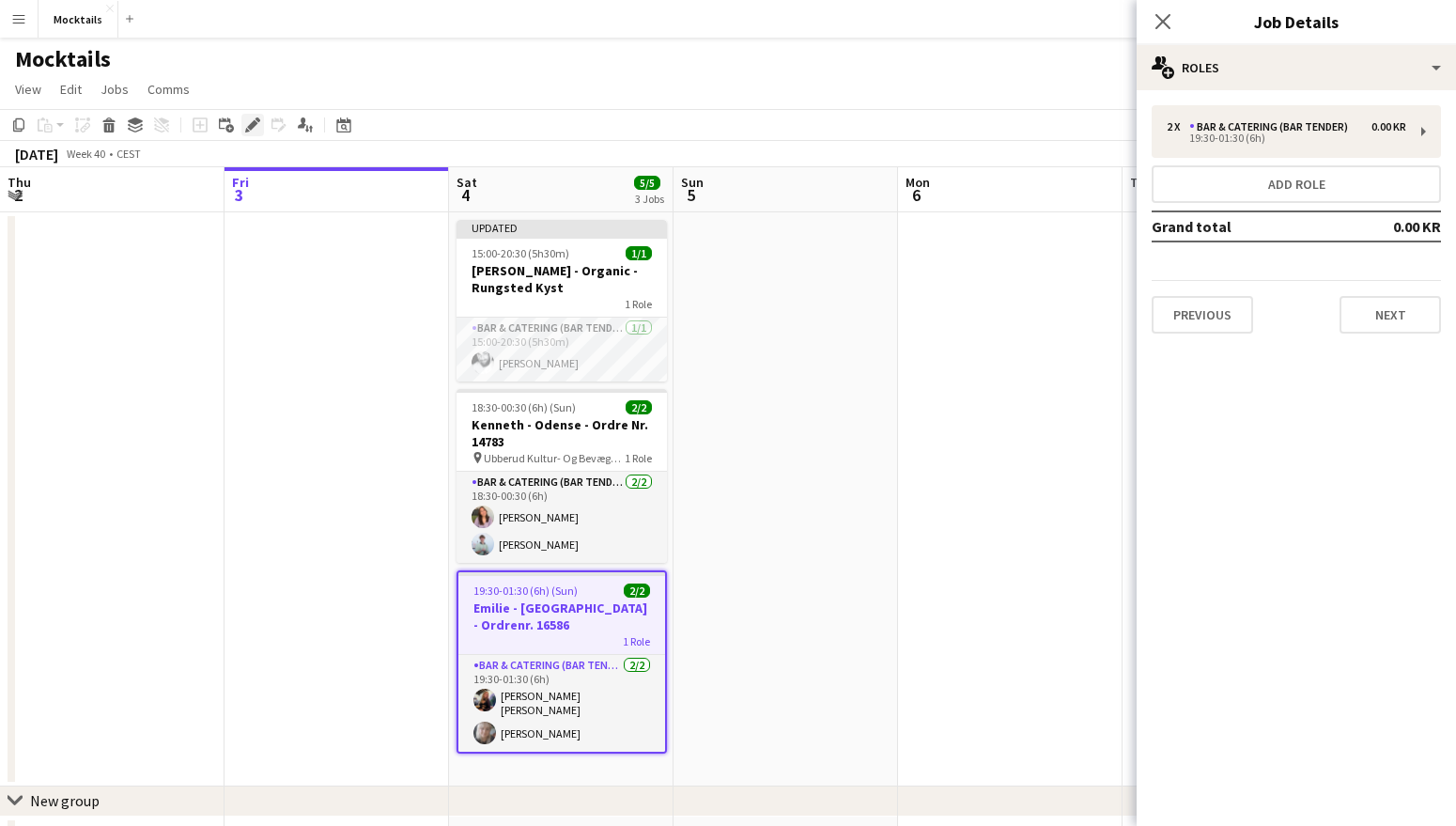
click at [250, 131] on icon "Edit" at bounding box center [252, 125] width 15 height 15
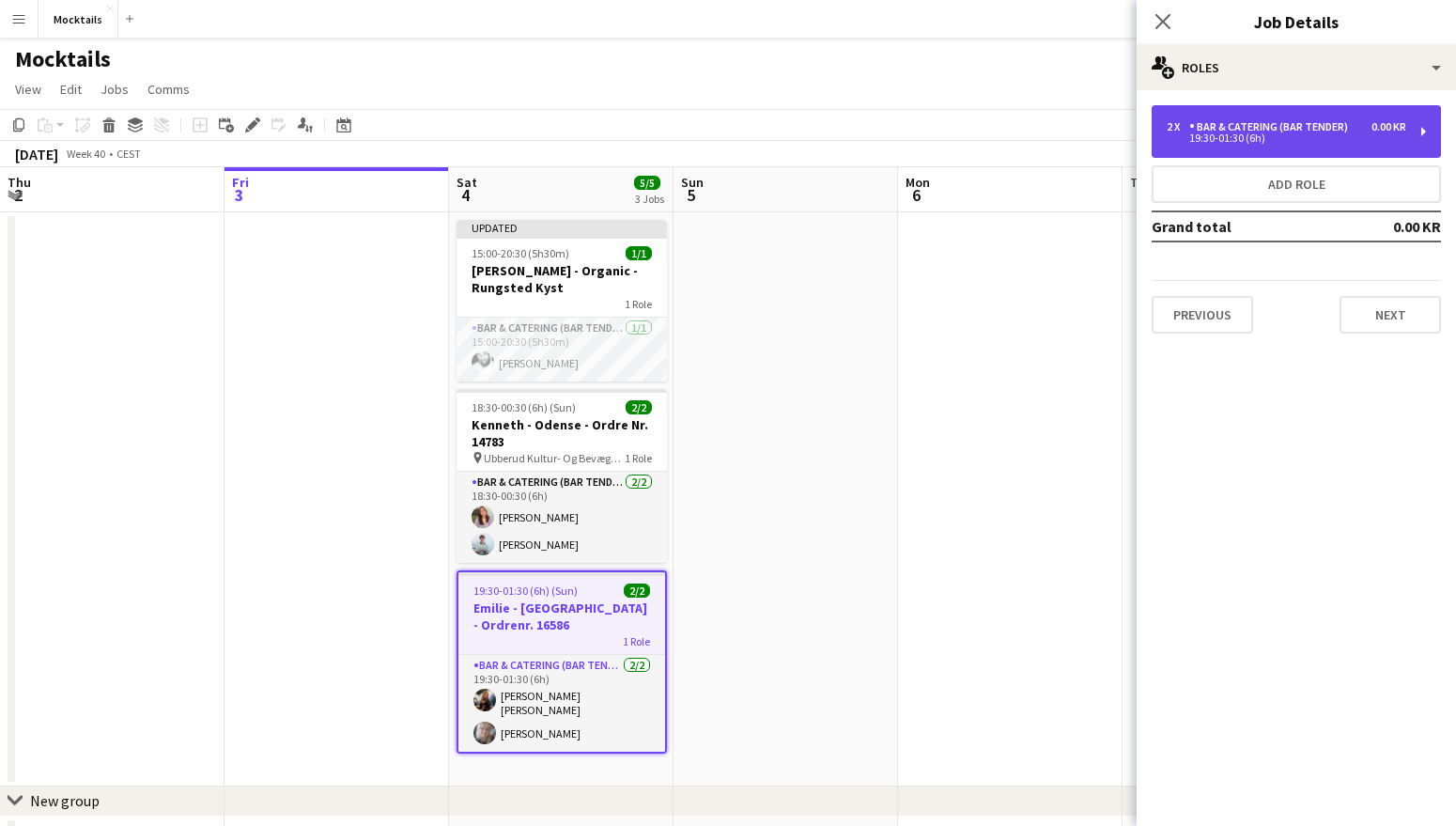
click at [1277, 136] on div "19:30-01:30 (6h)" at bounding box center [1287, 138] width 240 height 10
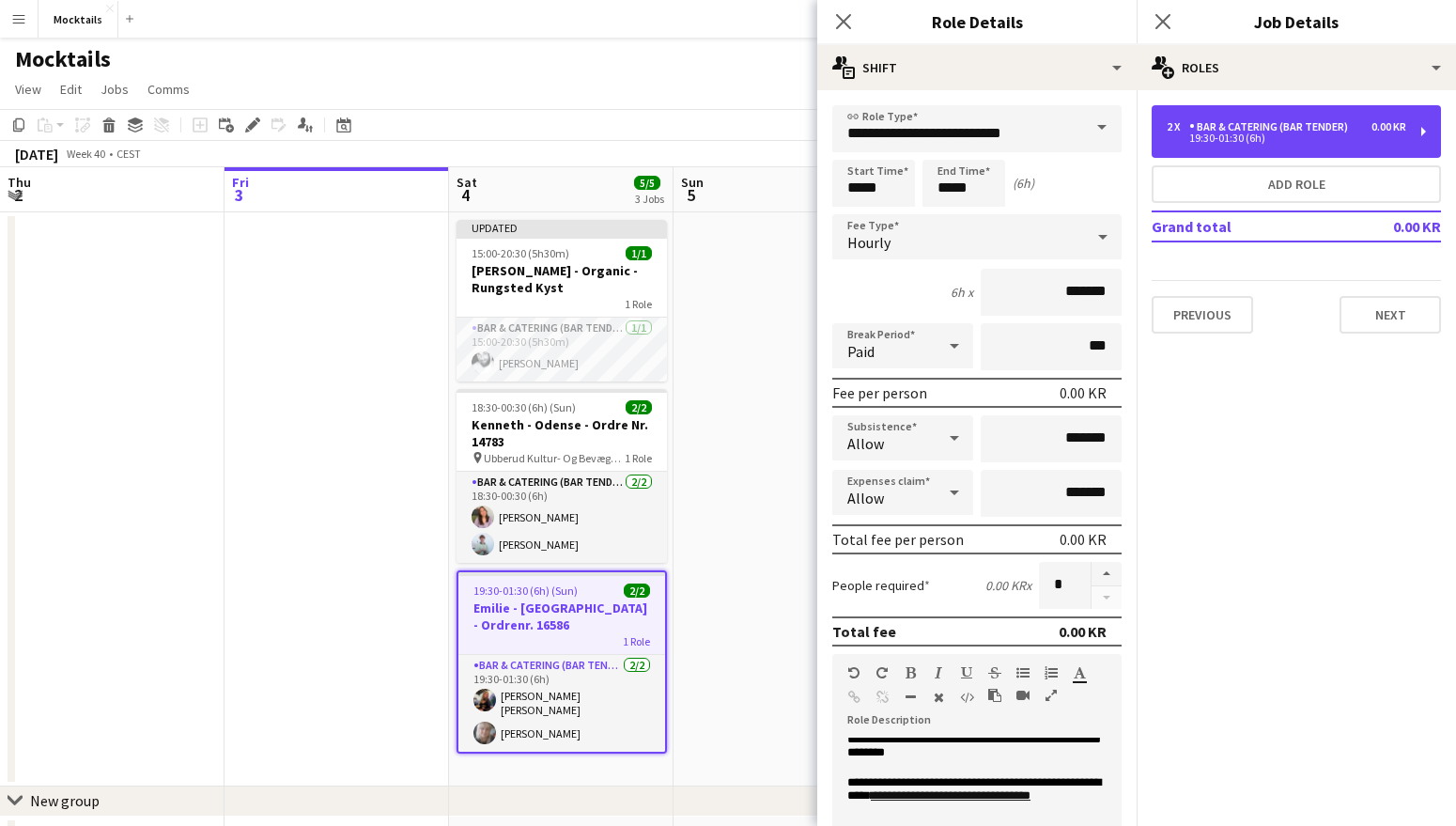
scroll to position [81, 0]
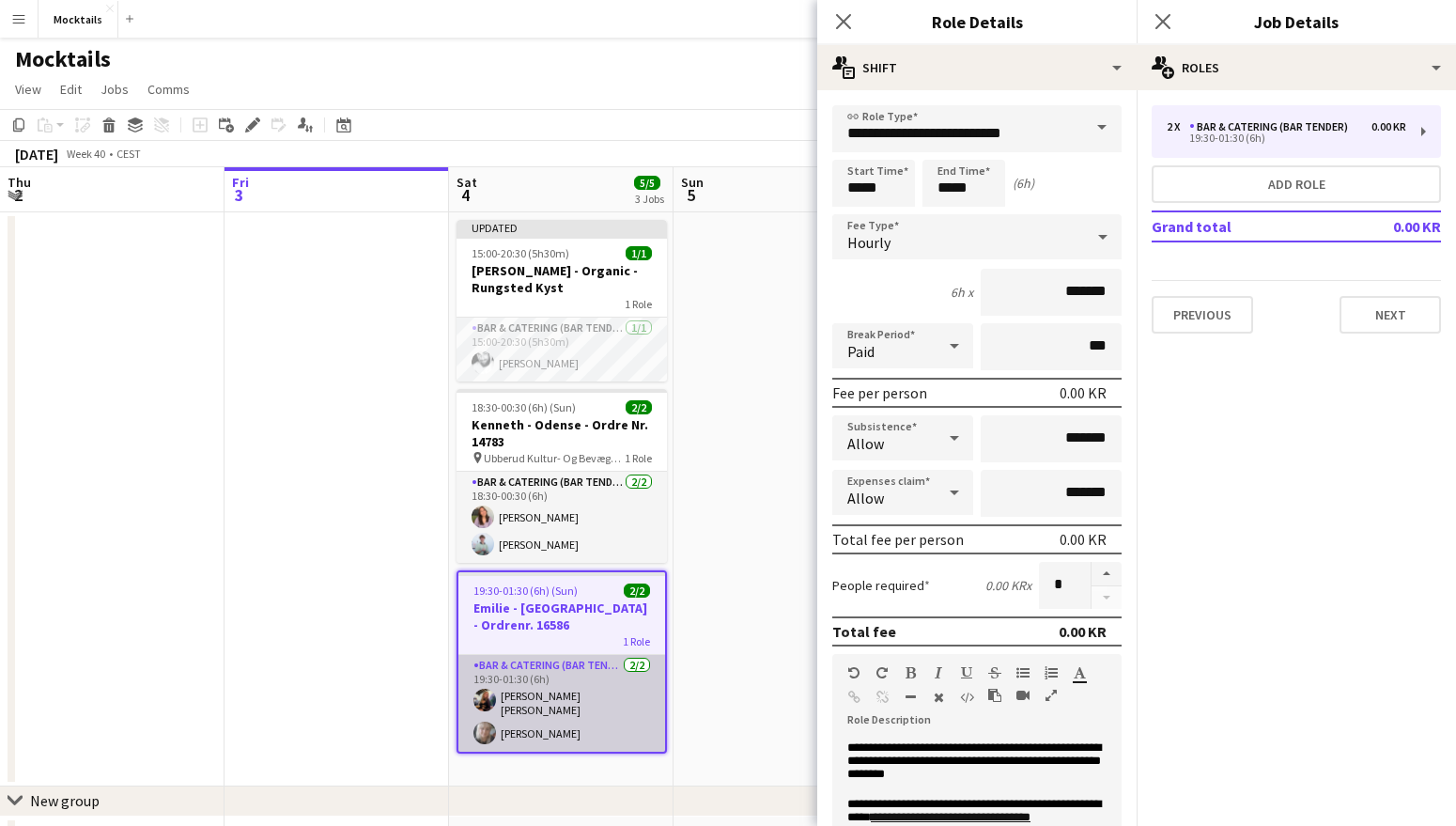
click at [573, 672] on app-card-role "Bar & Catering (Bar Tender) [DATE] 19:30-01:30 (6h) [PERSON_NAME] [PERSON_NAME]…" at bounding box center [562, 702] width 206 height 96
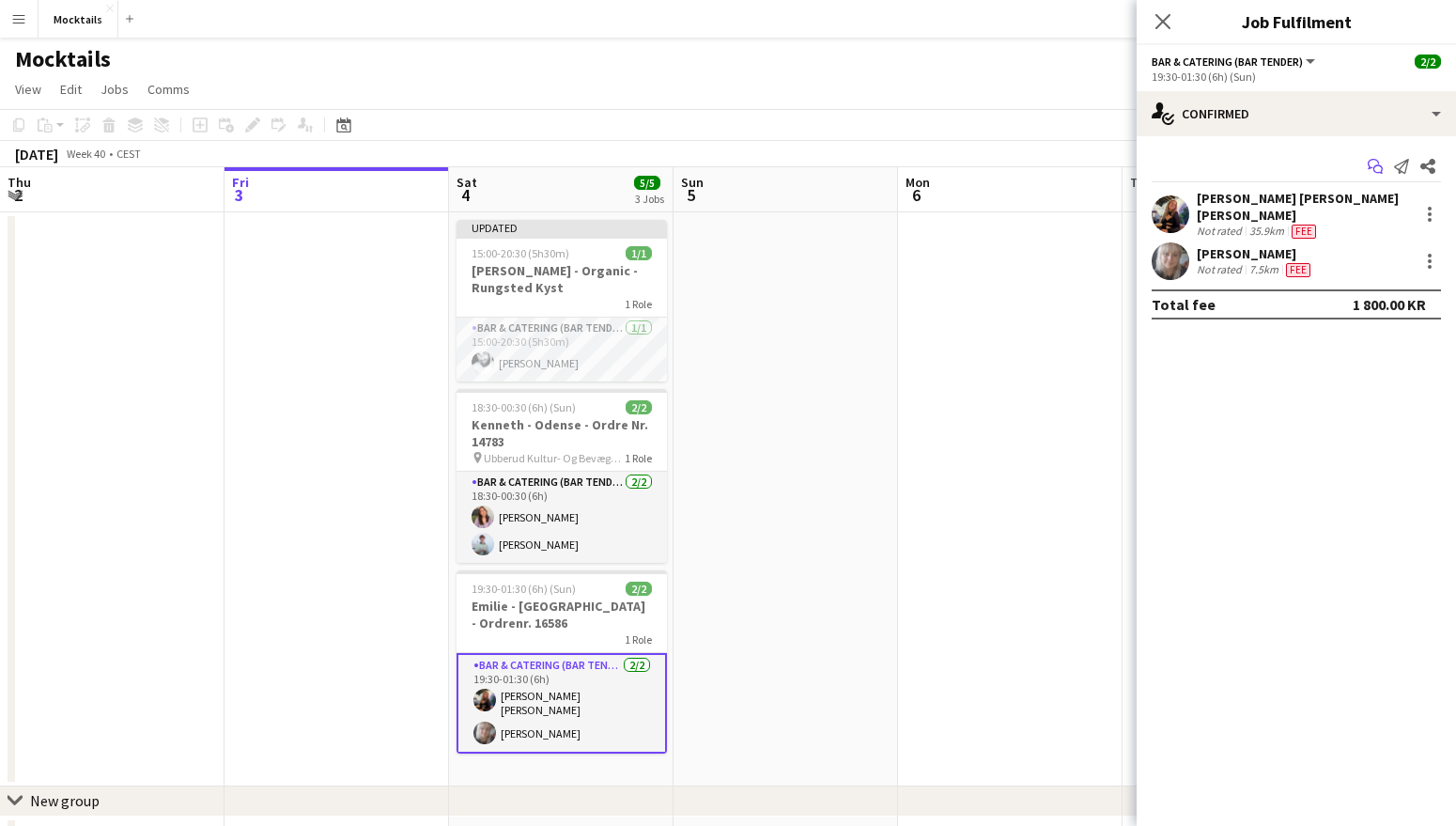
click at [1375, 166] on icon "Start chat" at bounding box center [1375, 166] width 15 height 15
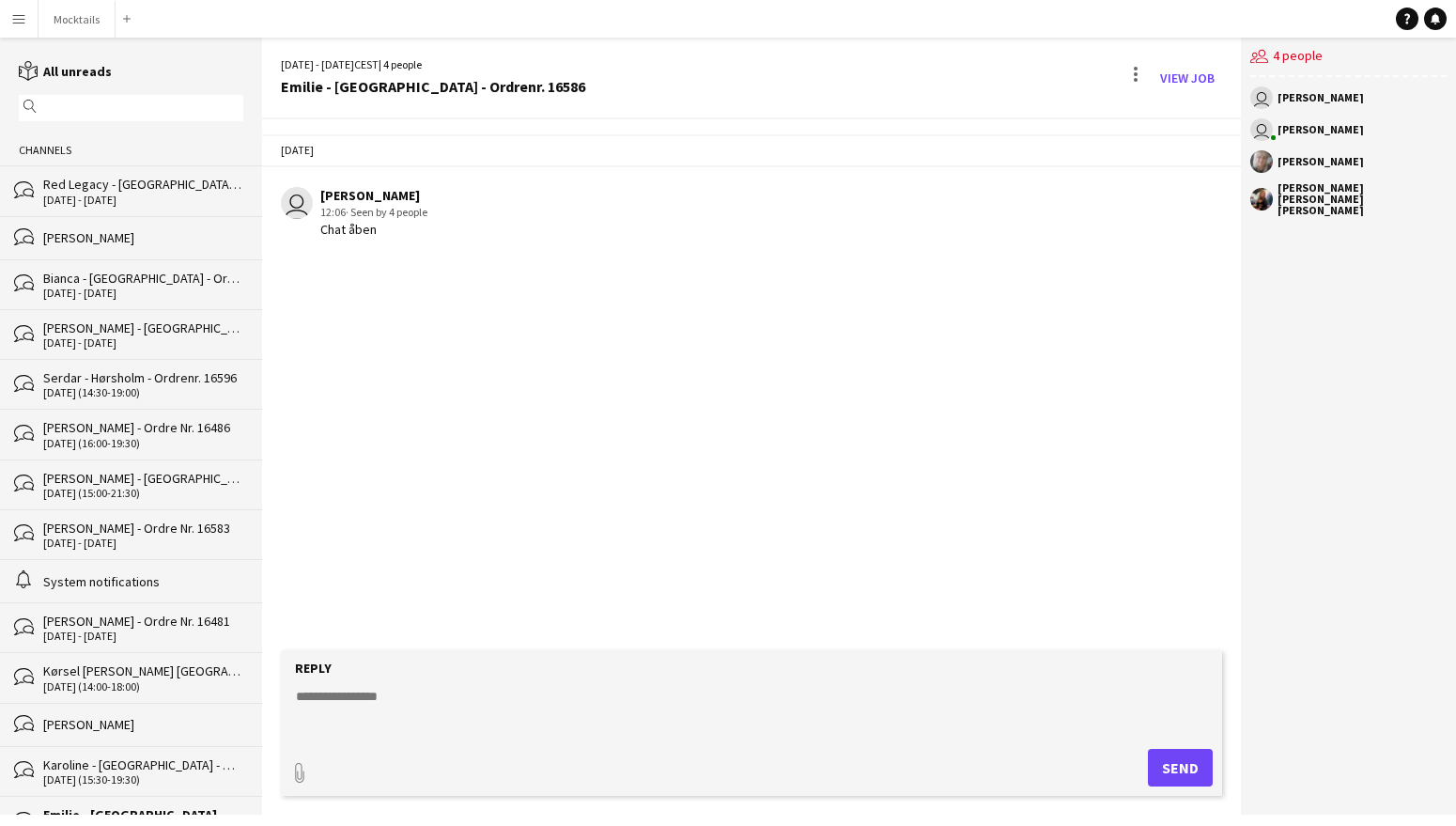
click at [559, 699] on textarea at bounding box center [755, 711] width 922 height 49
type textarea "**********"
click at [1172, 772] on button "Send" at bounding box center [1180, 768] width 65 height 38
click at [90, 27] on button "Mocktails Close" at bounding box center [77, 19] width 77 height 37
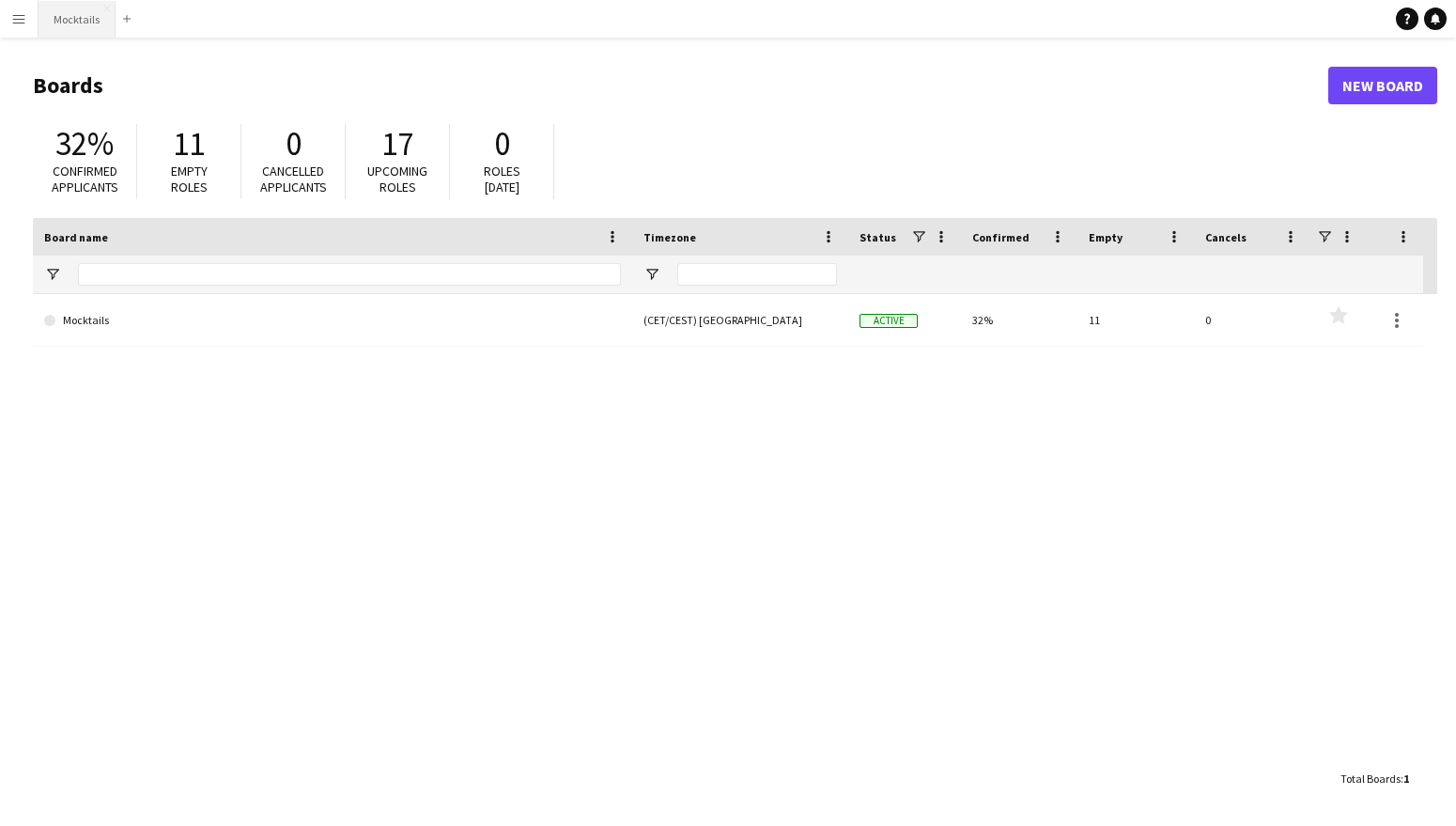
click at [59, 20] on button "Mocktails Close" at bounding box center [77, 19] width 77 height 37
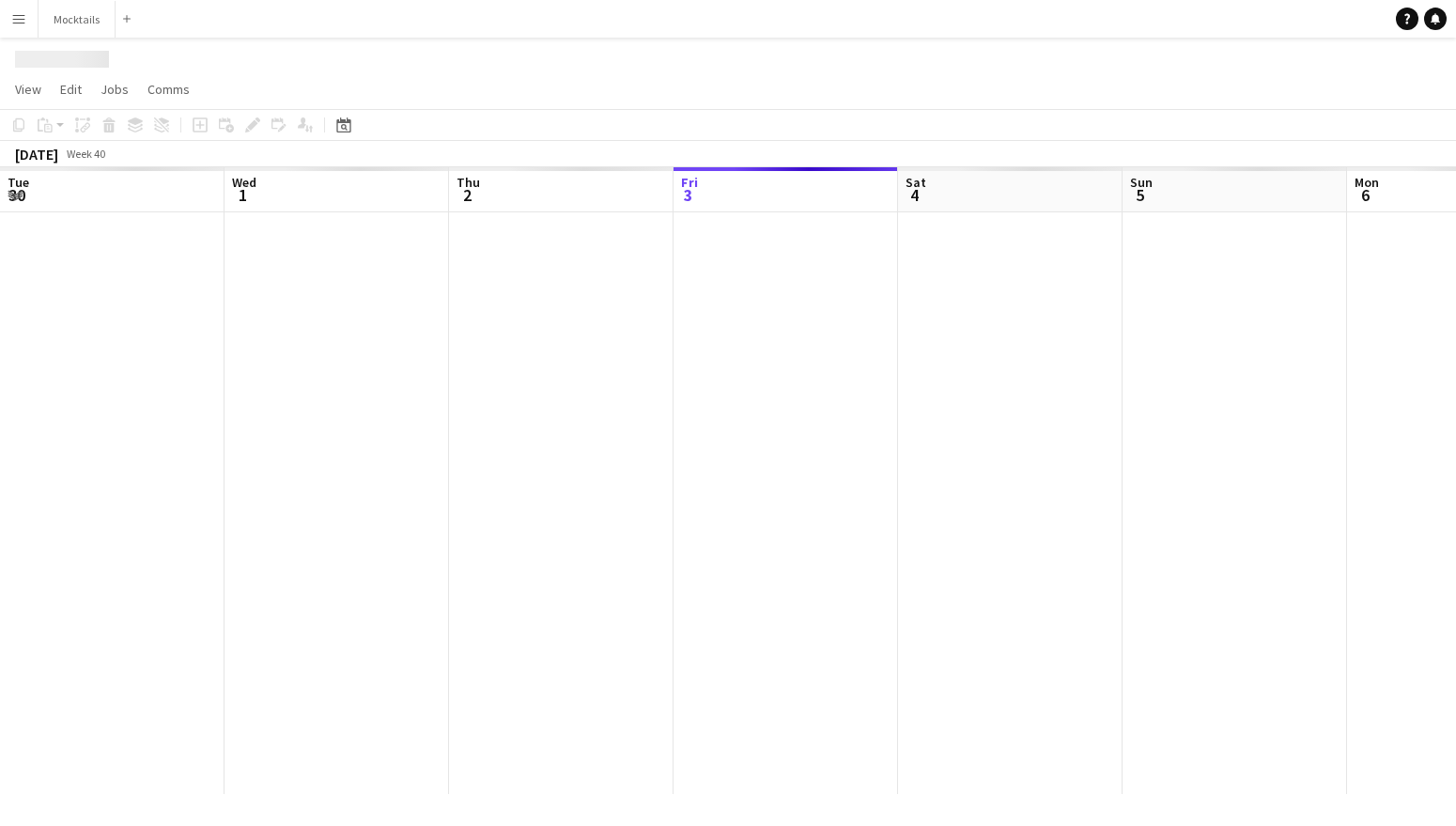
scroll to position [0, 449]
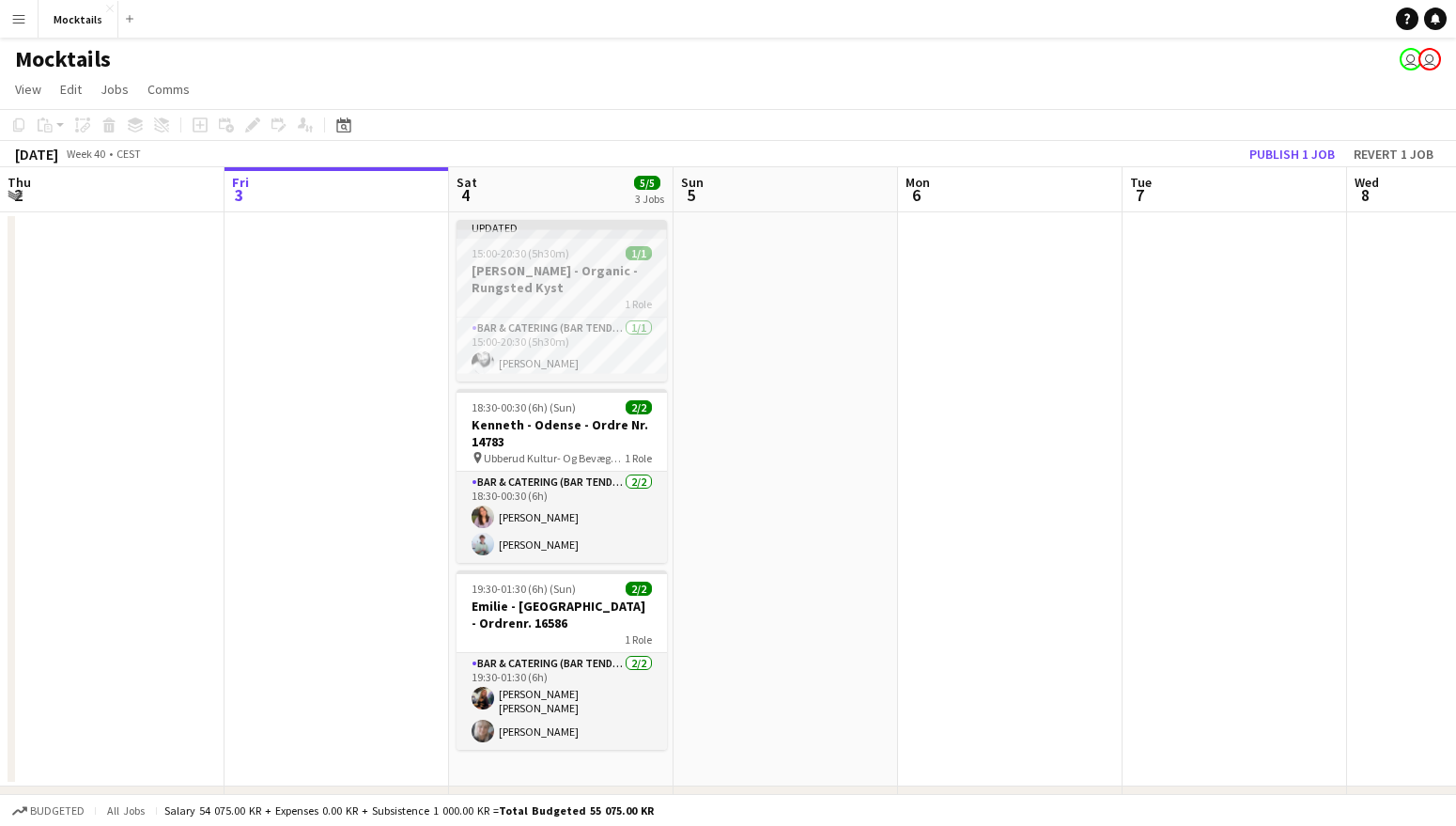
click at [579, 275] on h3 "[PERSON_NAME] - Organic - Rungsted Kyst" at bounding box center [562, 279] width 210 height 34
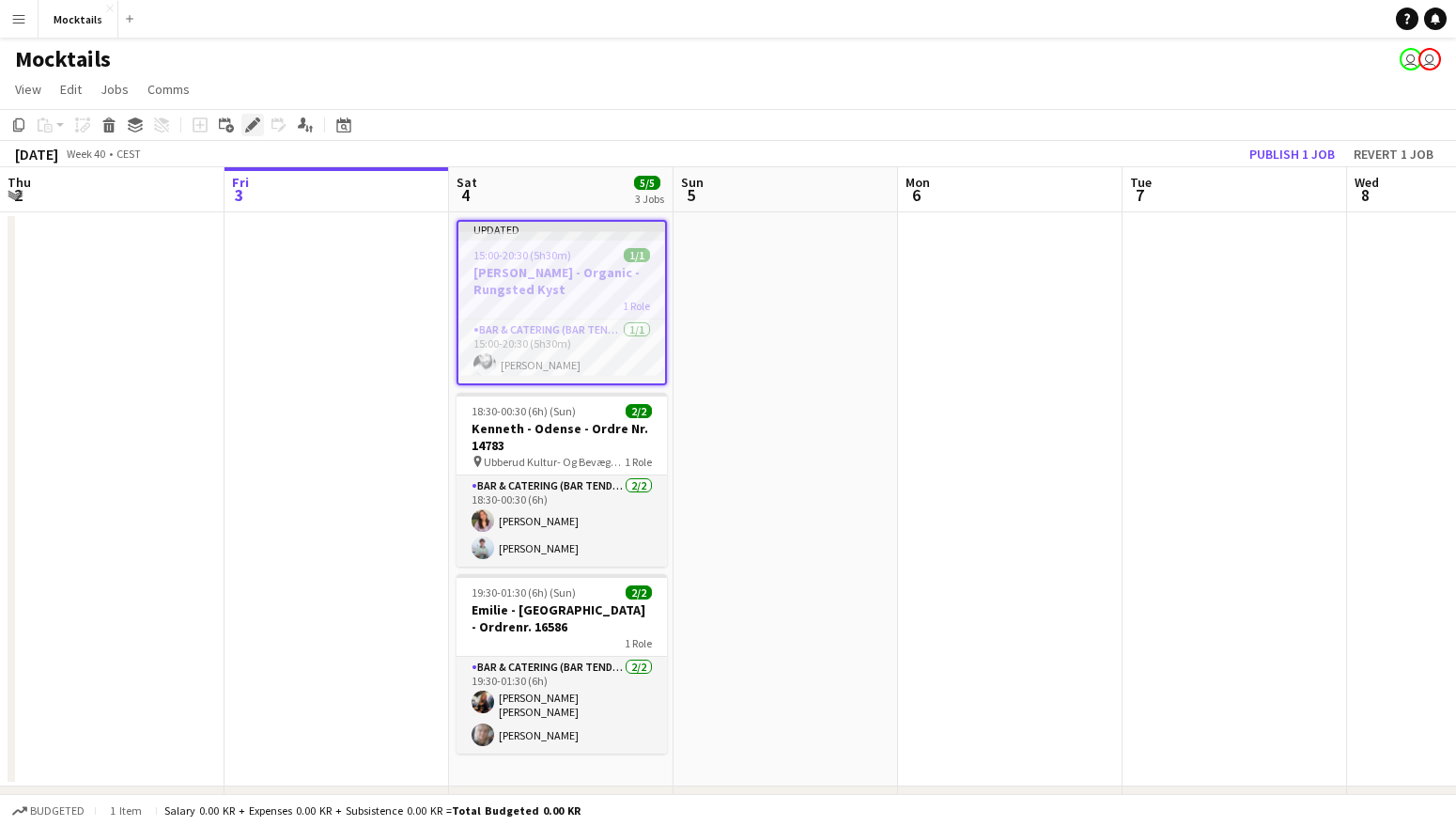
click at [254, 126] on icon at bounding box center [252, 125] width 11 height 11
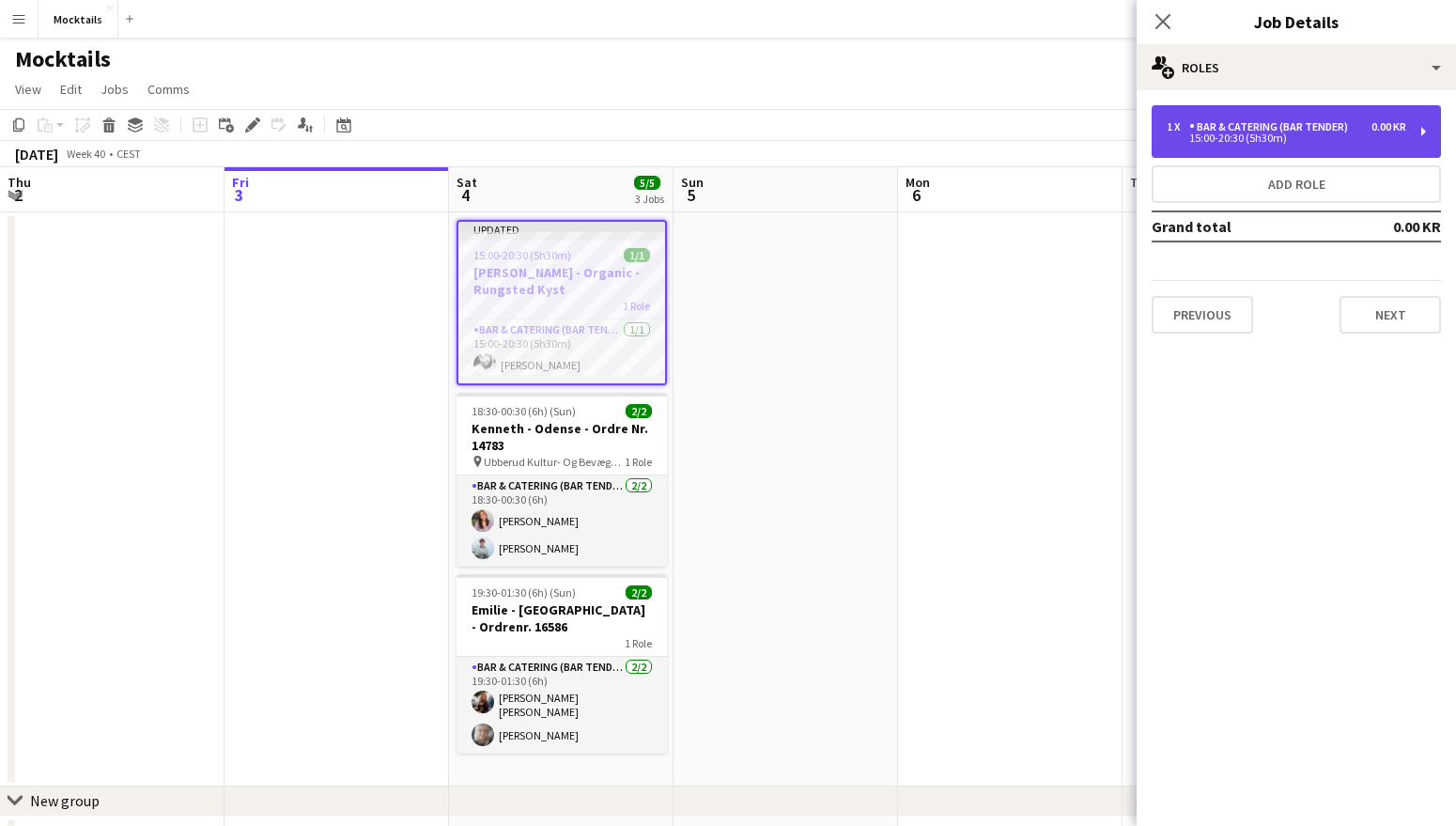
click at [1325, 136] on div "15:00-20:30 (5h30m)" at bounding box center [1287, 138] width 240 height 10
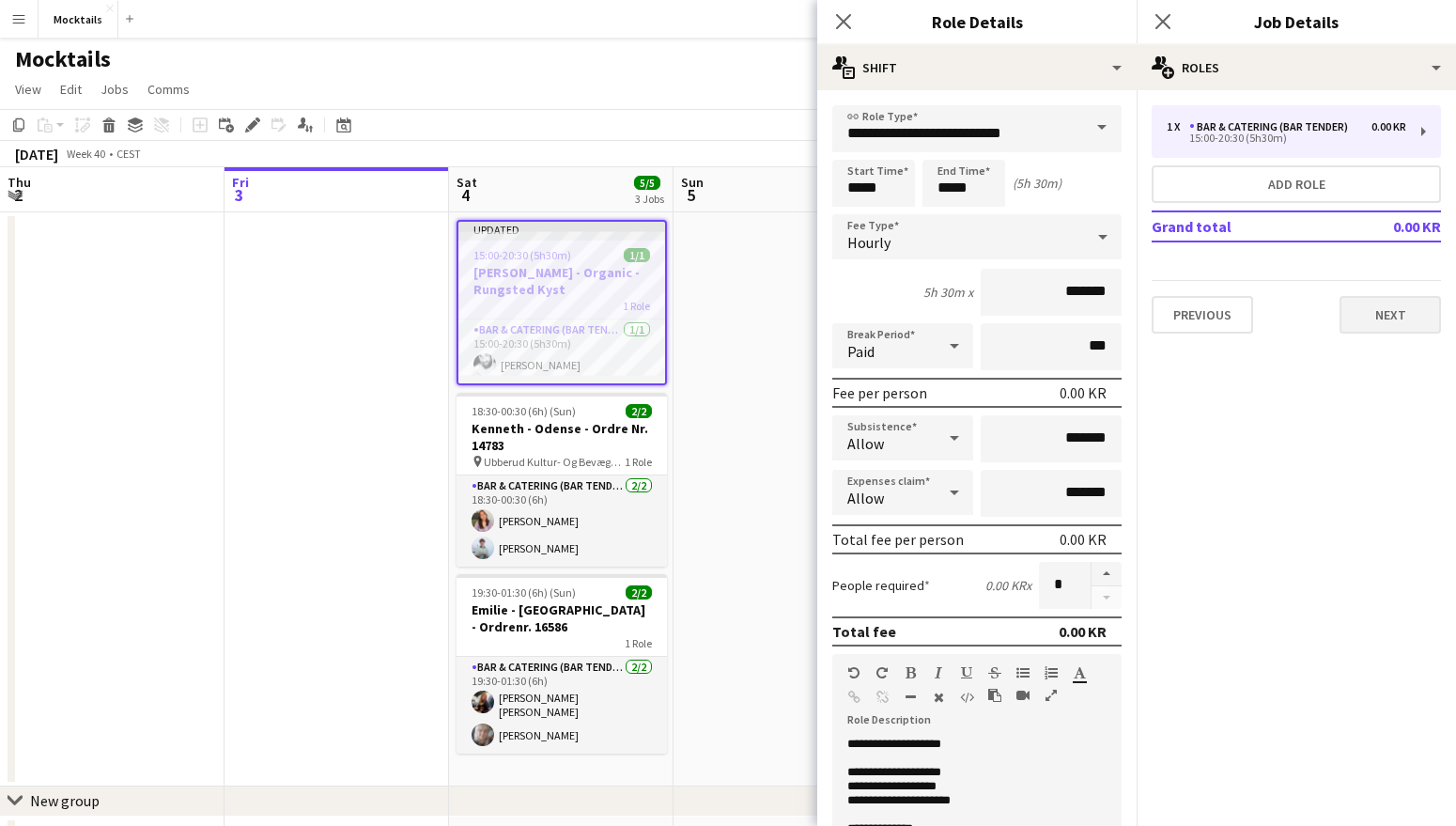
click at [1381, 307] on button "Next" at bounding box center [1391, 315] width 101 height 38
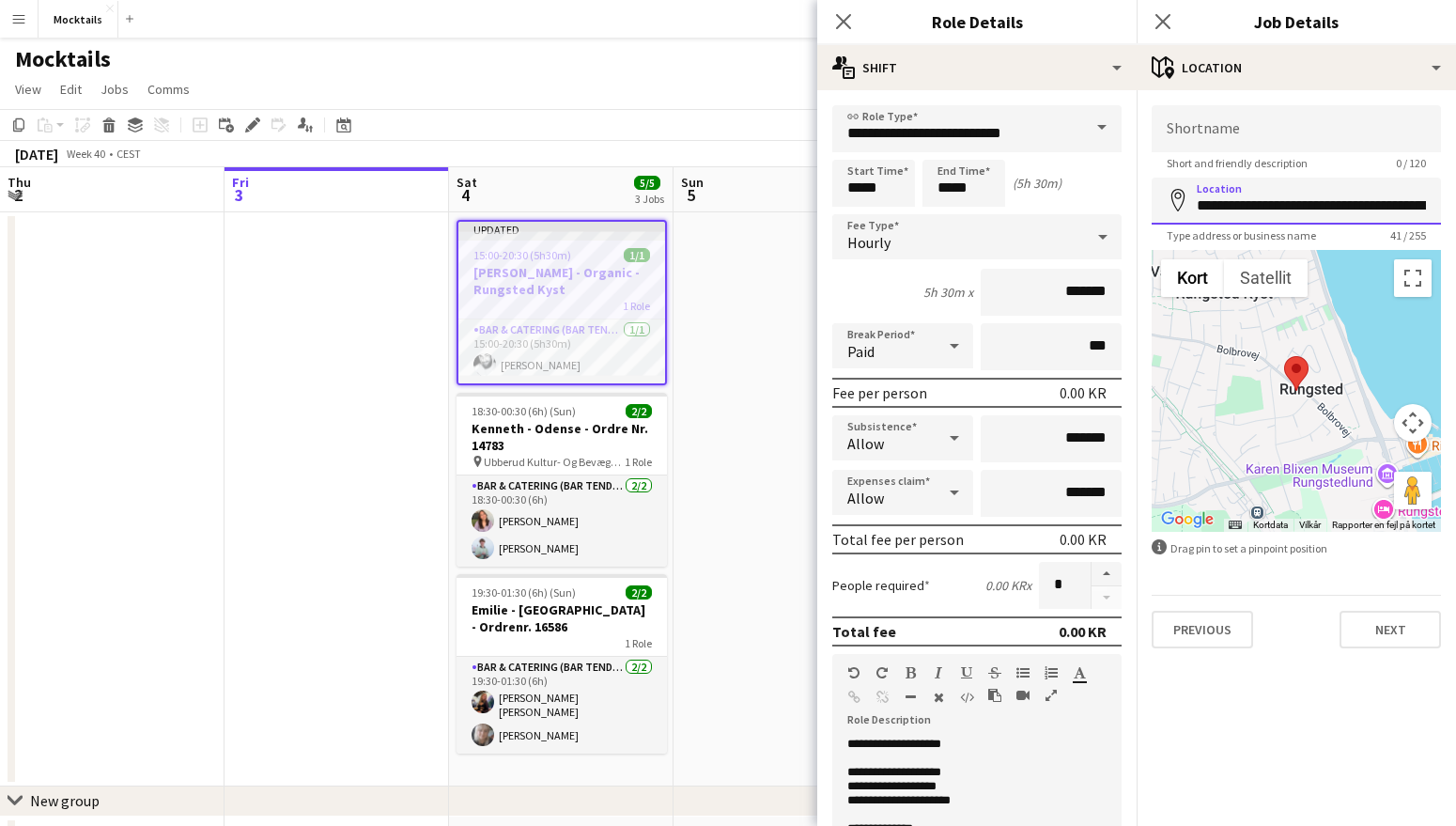
click at [1243, 207] on input "**********" at bounding box center [1296, 201] width 289 height 47
click at [1163, 19] on icon "Close pop-in" at bounding box center [1163, 21] width 18 height 18
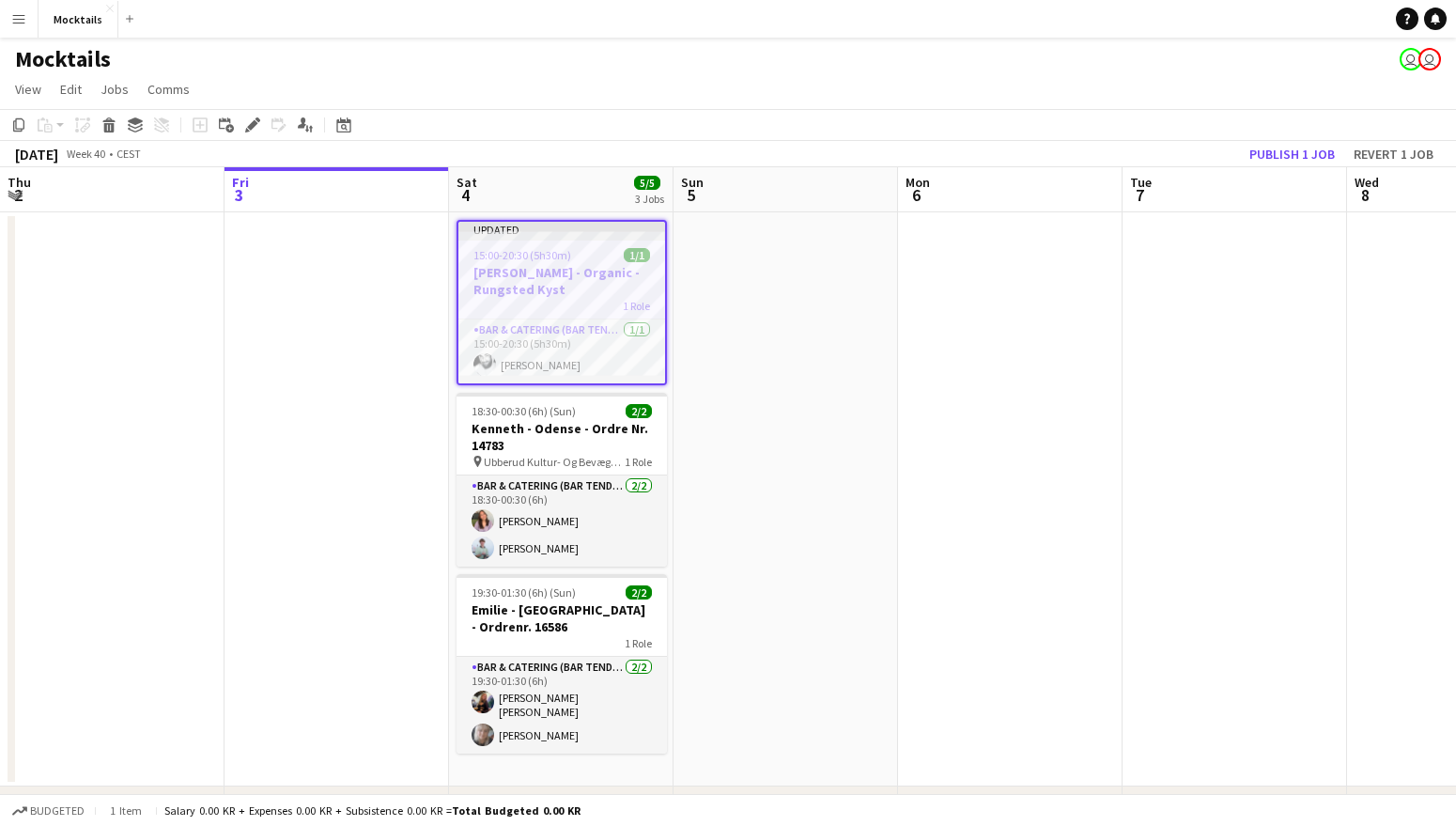
click at [599, 263] on app-job-card "Updated 15:00-20:30 (5h30m) 1/1 Lars - Organic - Rungsted Kyst 1 Role Bar & Cat…" at bounding box center [562, 303] width 210 height 166
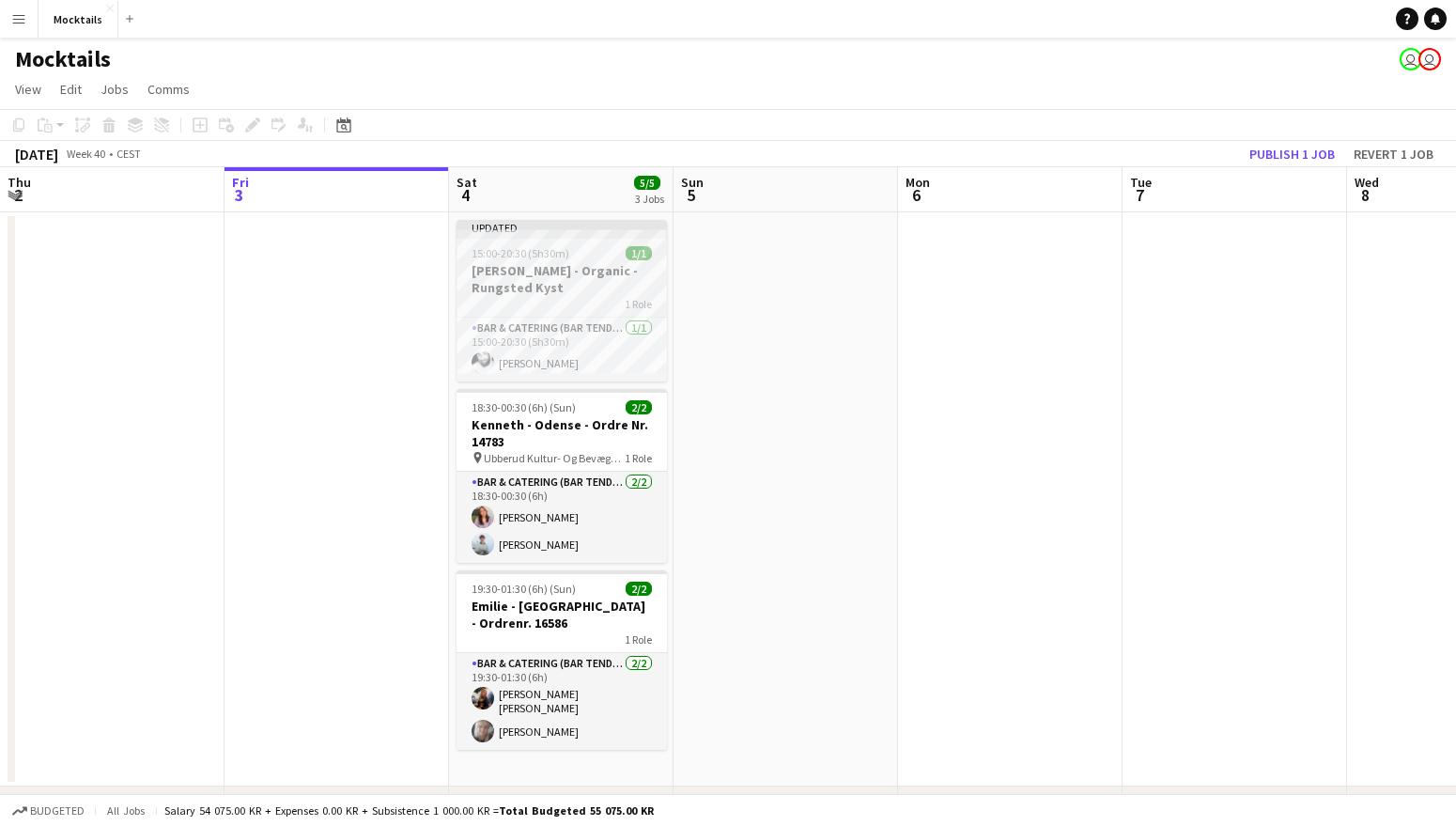
click at [565, 270] on h3 "[PERSON_NAME] - Organic - Rungsted Kyst" at bounding box center [562, 279] width 210 height 34
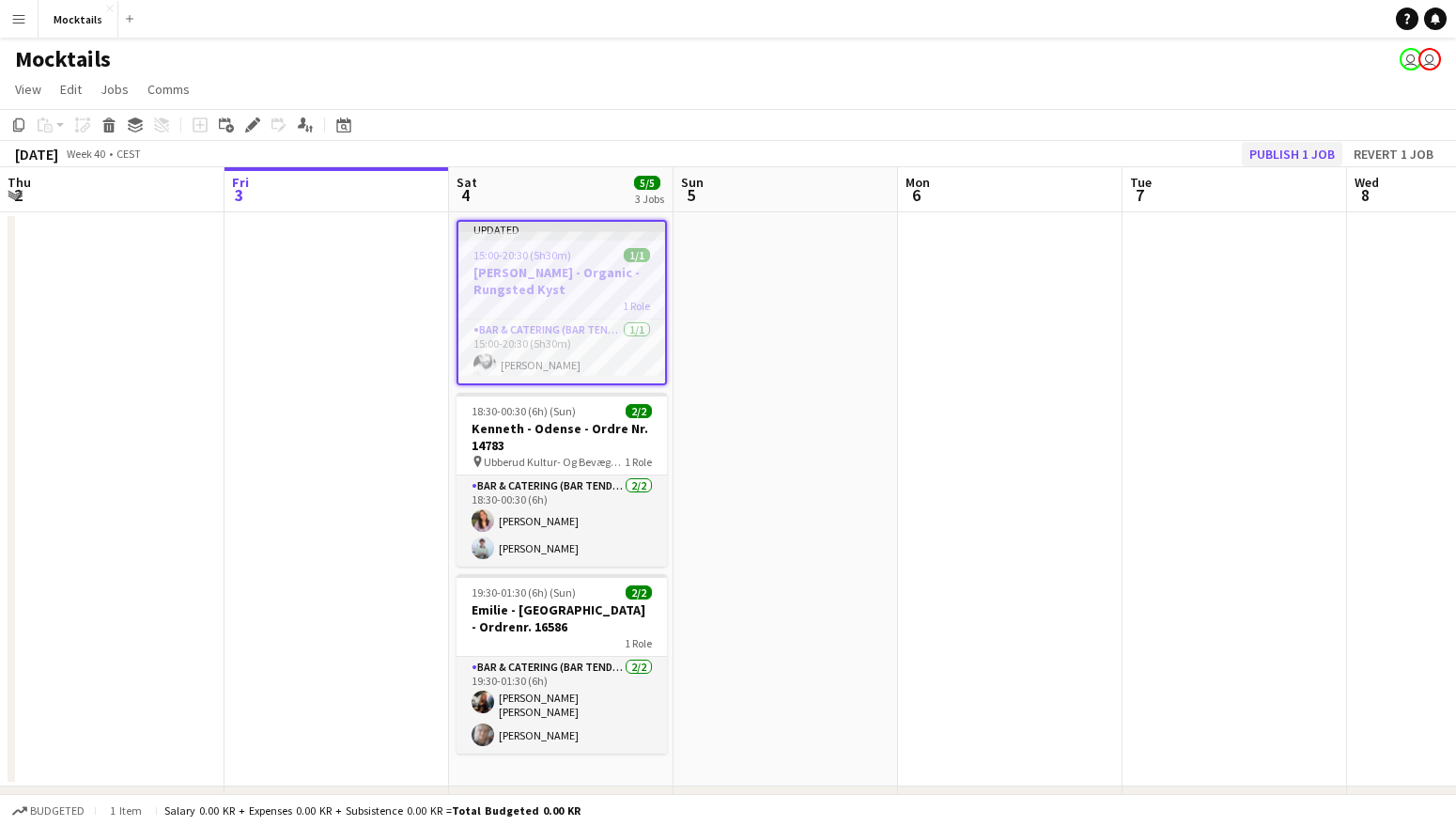
click at [1295, 156] on button "Publish 1 job" at bounding box center [1291, 154] width 100 height 24
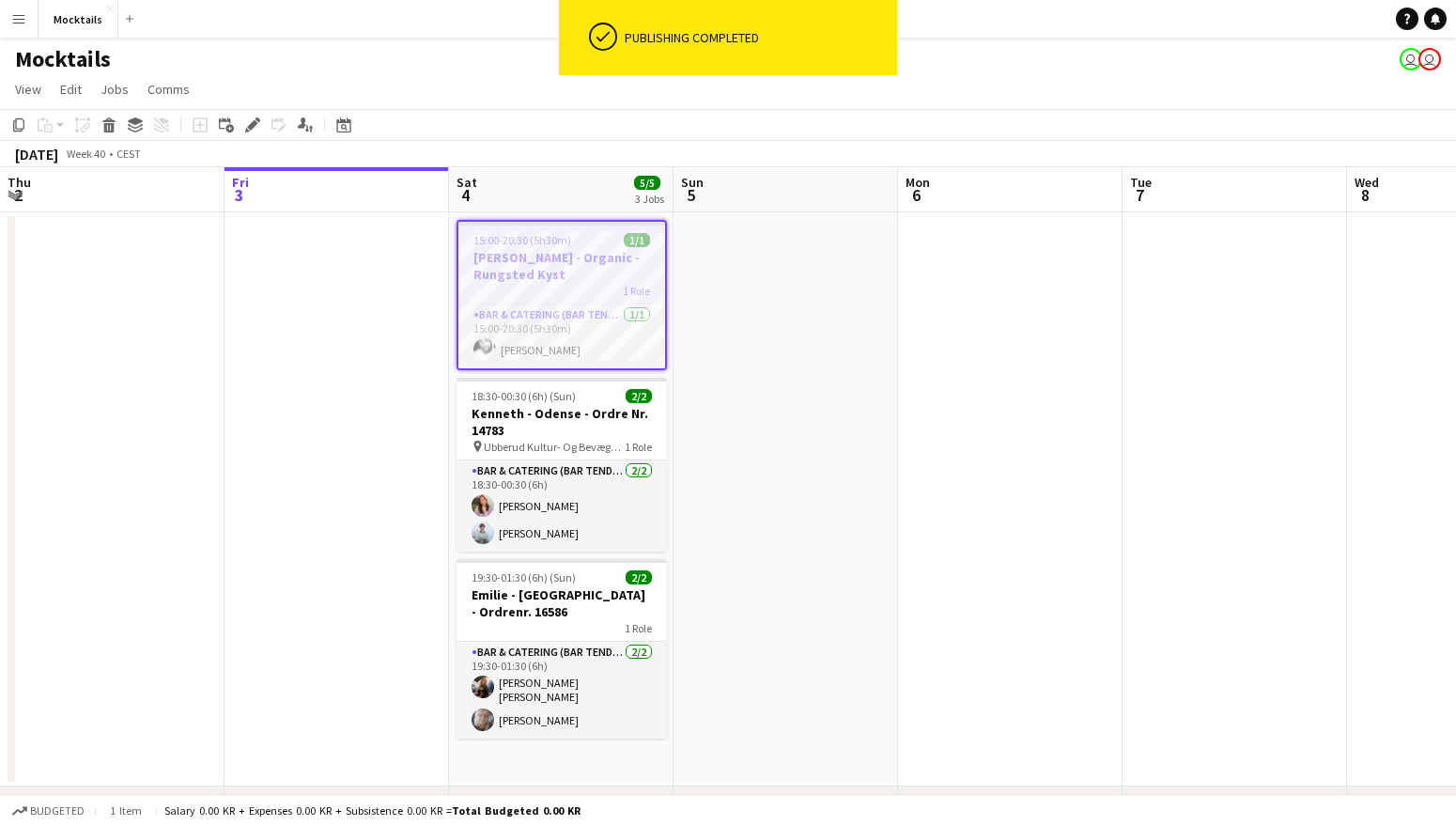
click at [547, 246] on span "15:00-20:30 (5h30m)" at bounding box center [522, 240] width 97 height 14
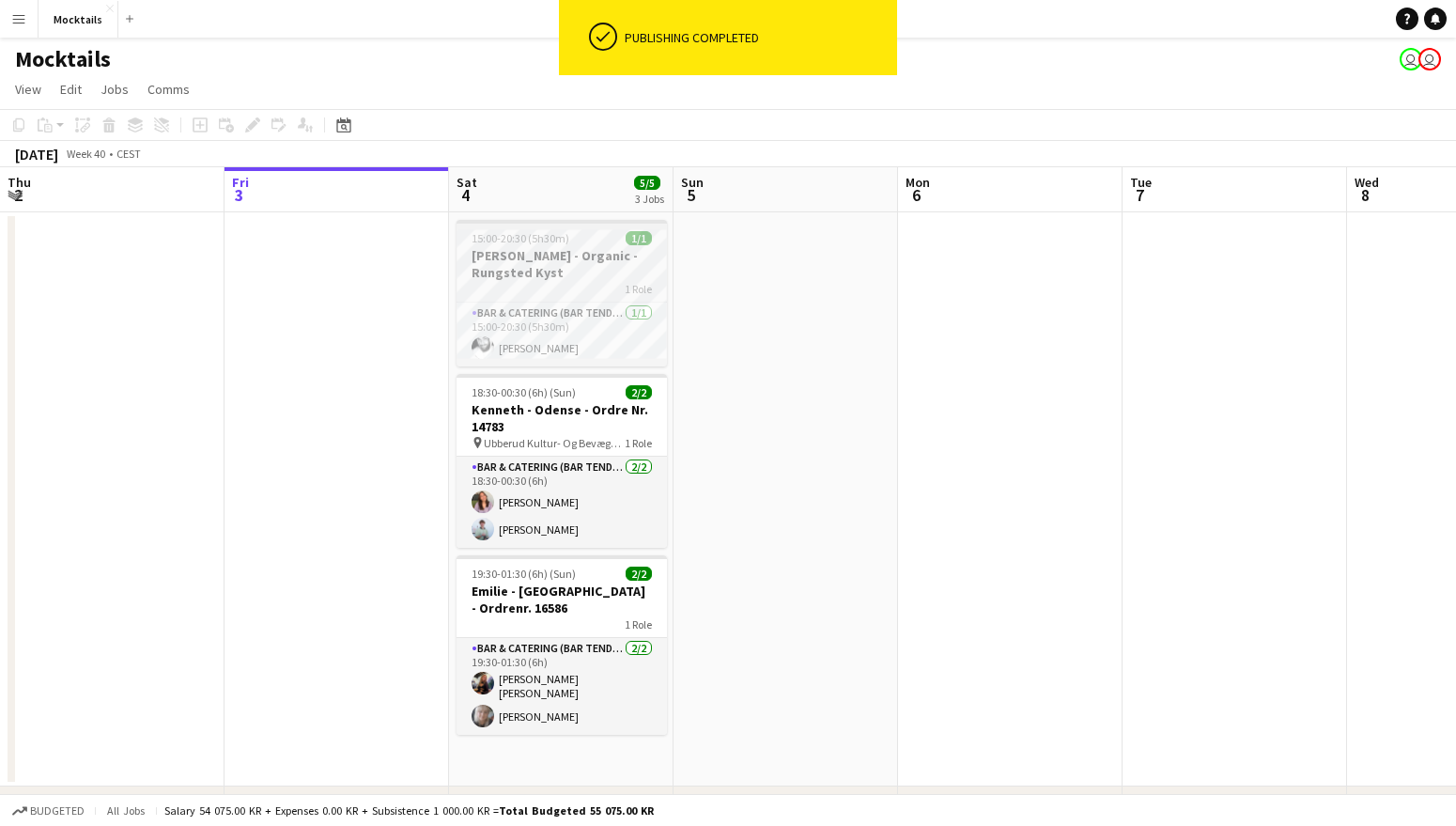
click at [575, 256] on h3 "[PERSON_NAME] - Organic - Rungsted Kyst" at bounding box center [562, 264] width 210 height 34
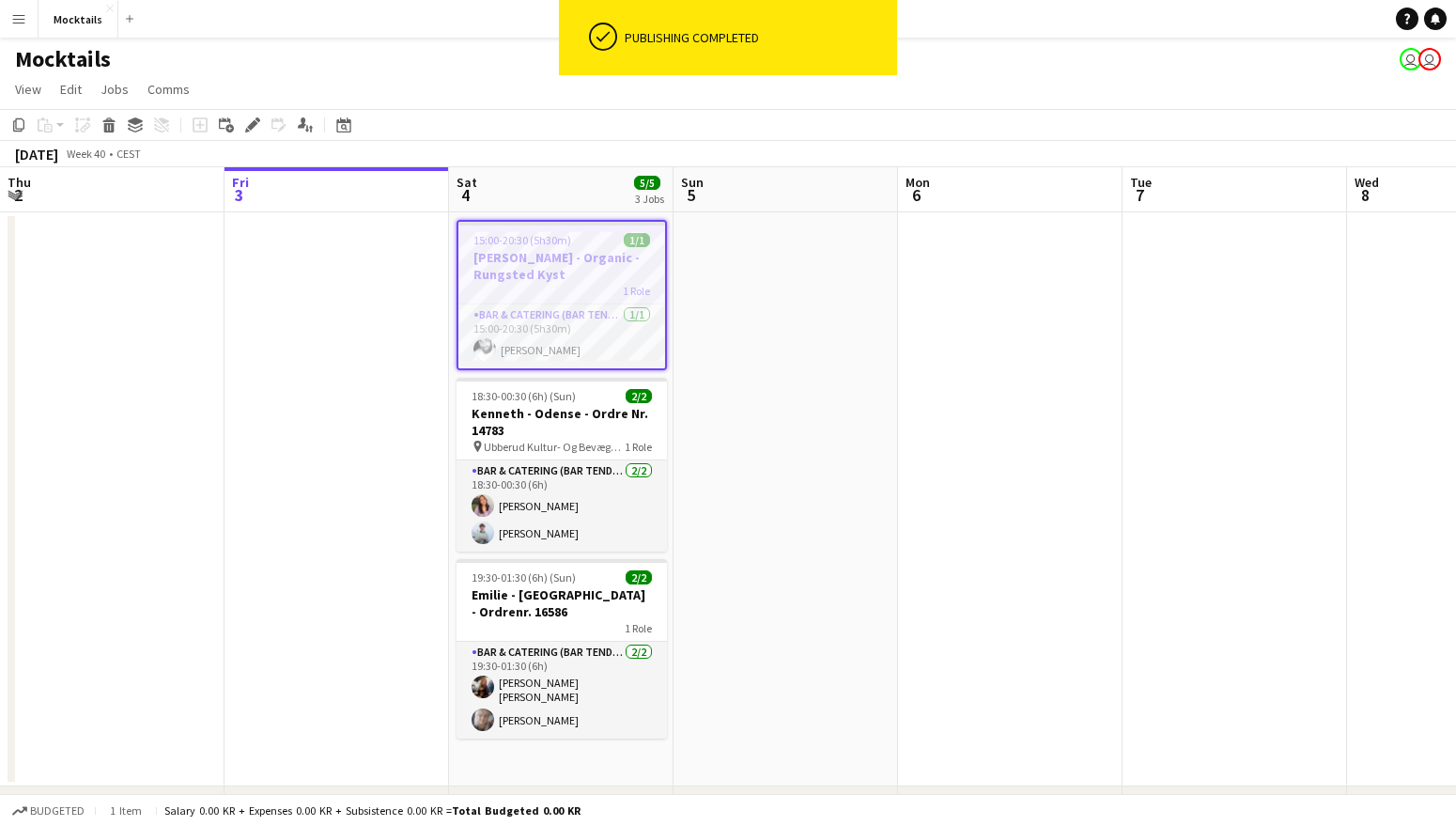
click at [758, 302] on app-date-cell at bounding box center [786, 499] width 225 height 574
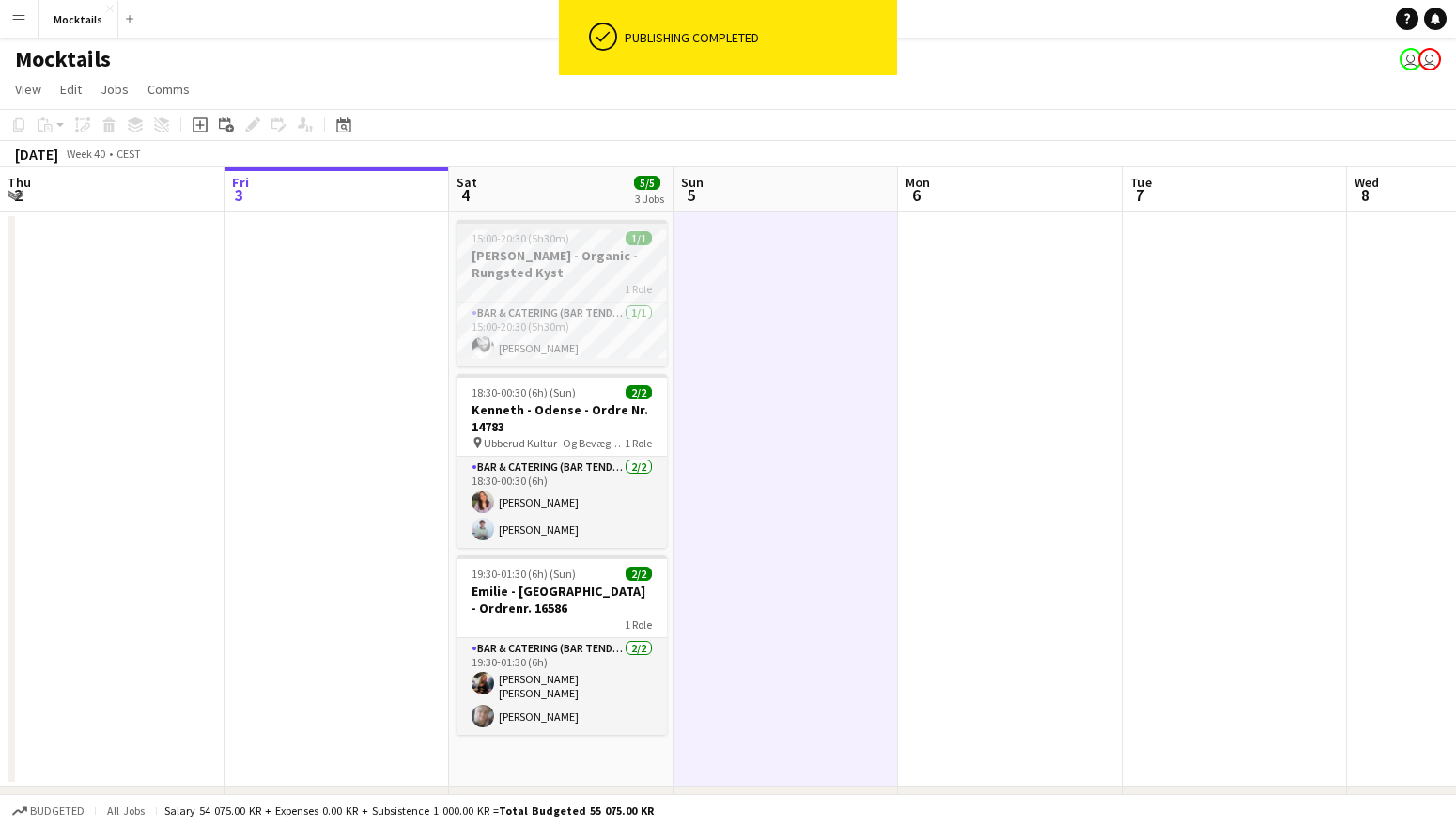
click at [571, 281] on div "1 Role" at bounding box center [562, 287] width 210 height 15
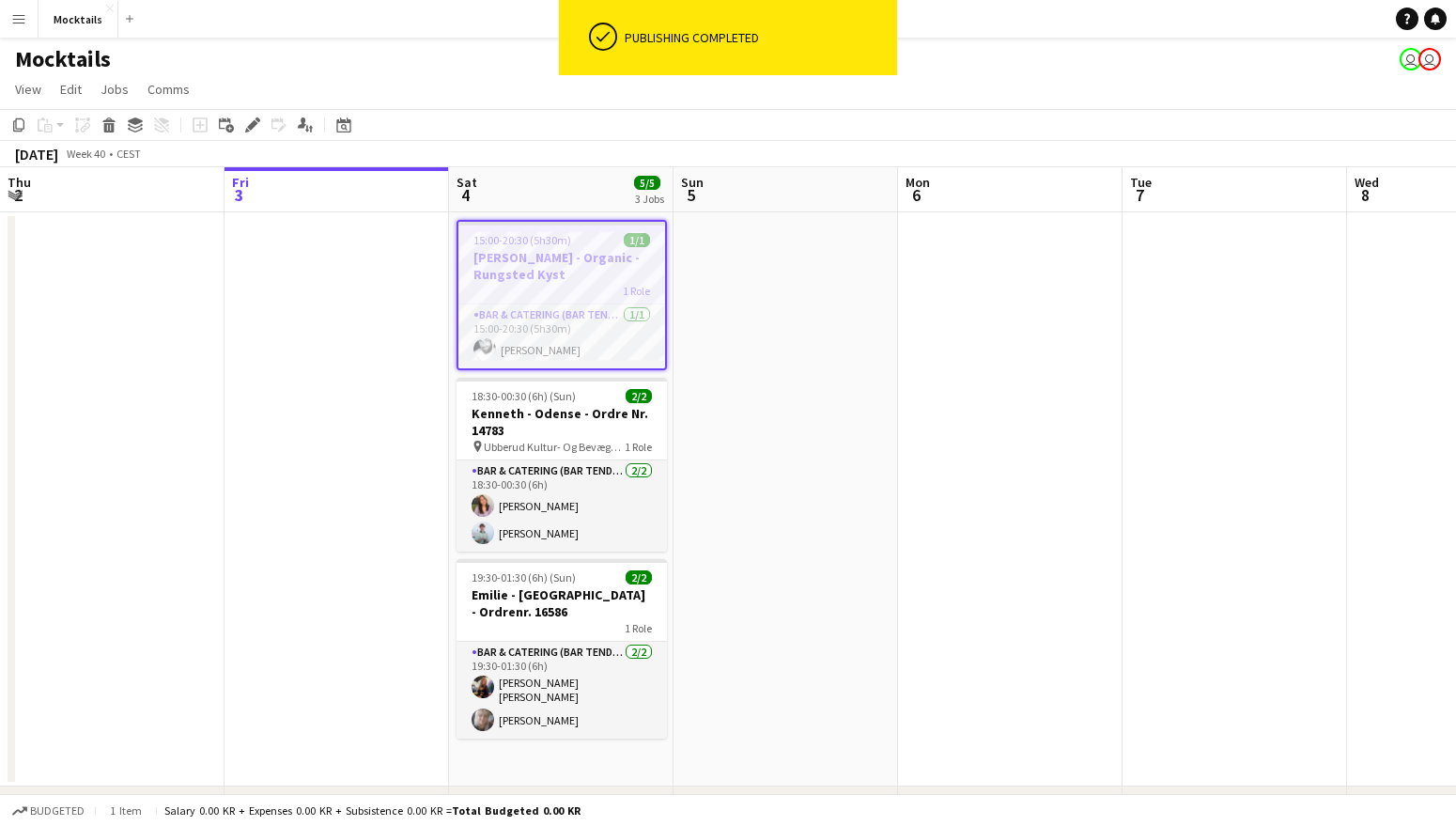
click at [721, 300] on app-date-cell at bounding box center [786, 499] width 225 height 574
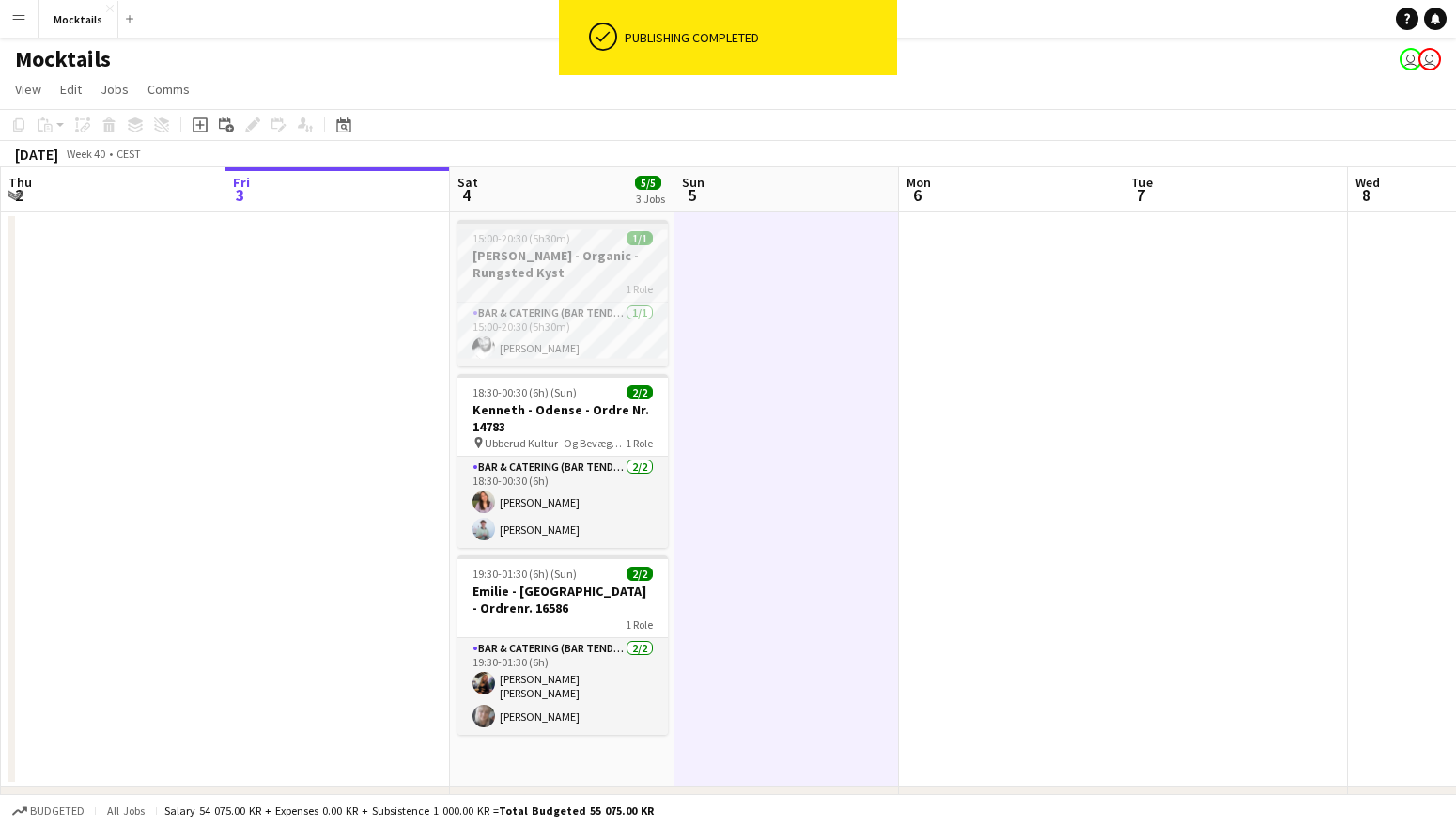
click at [558, 281] on div "1 Role" at bounding box center [563, 287] width 210 height 15
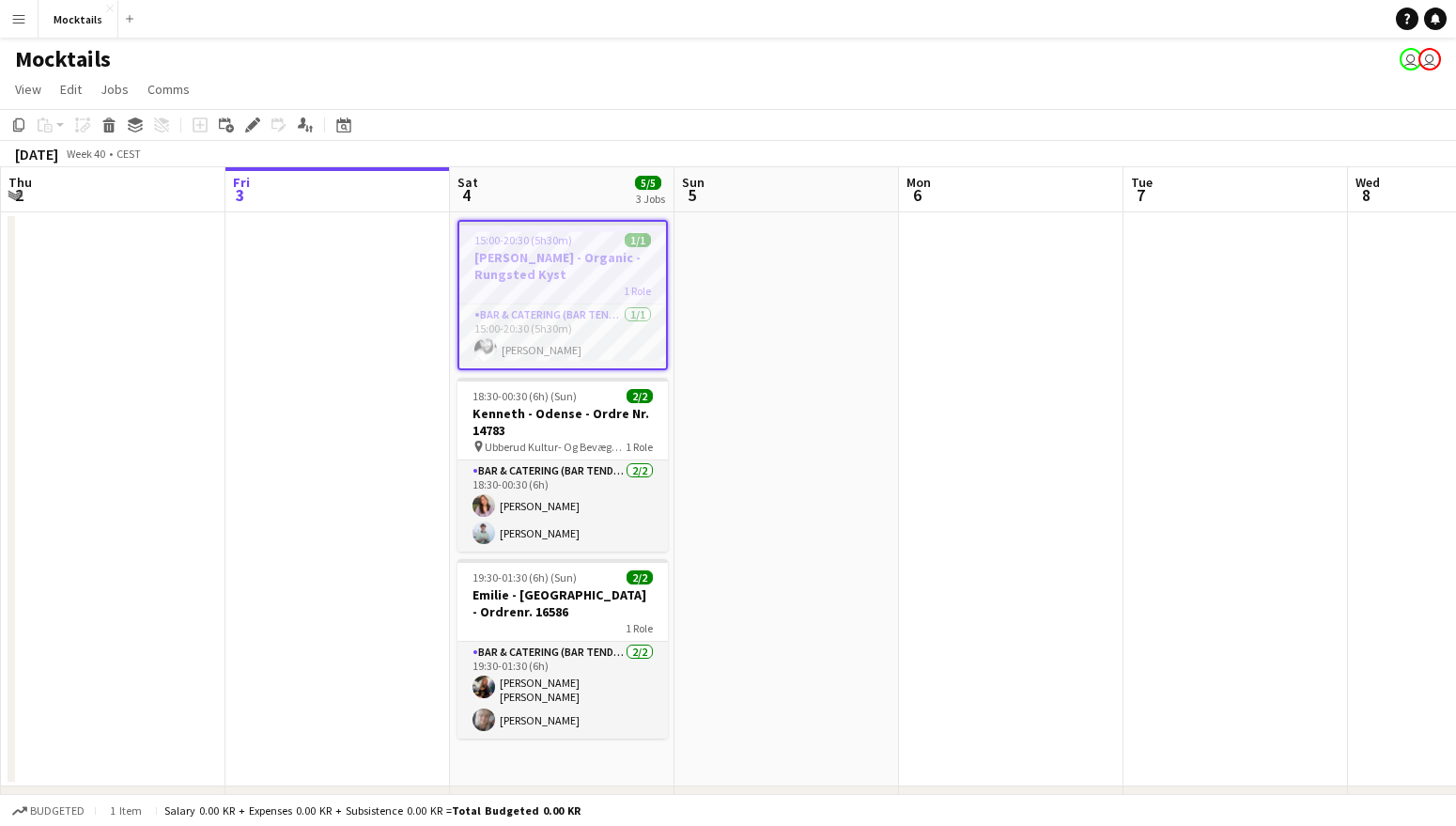
click at [728, 295] on app-date-cell at bounding box center [787, 499] width 225 height 574
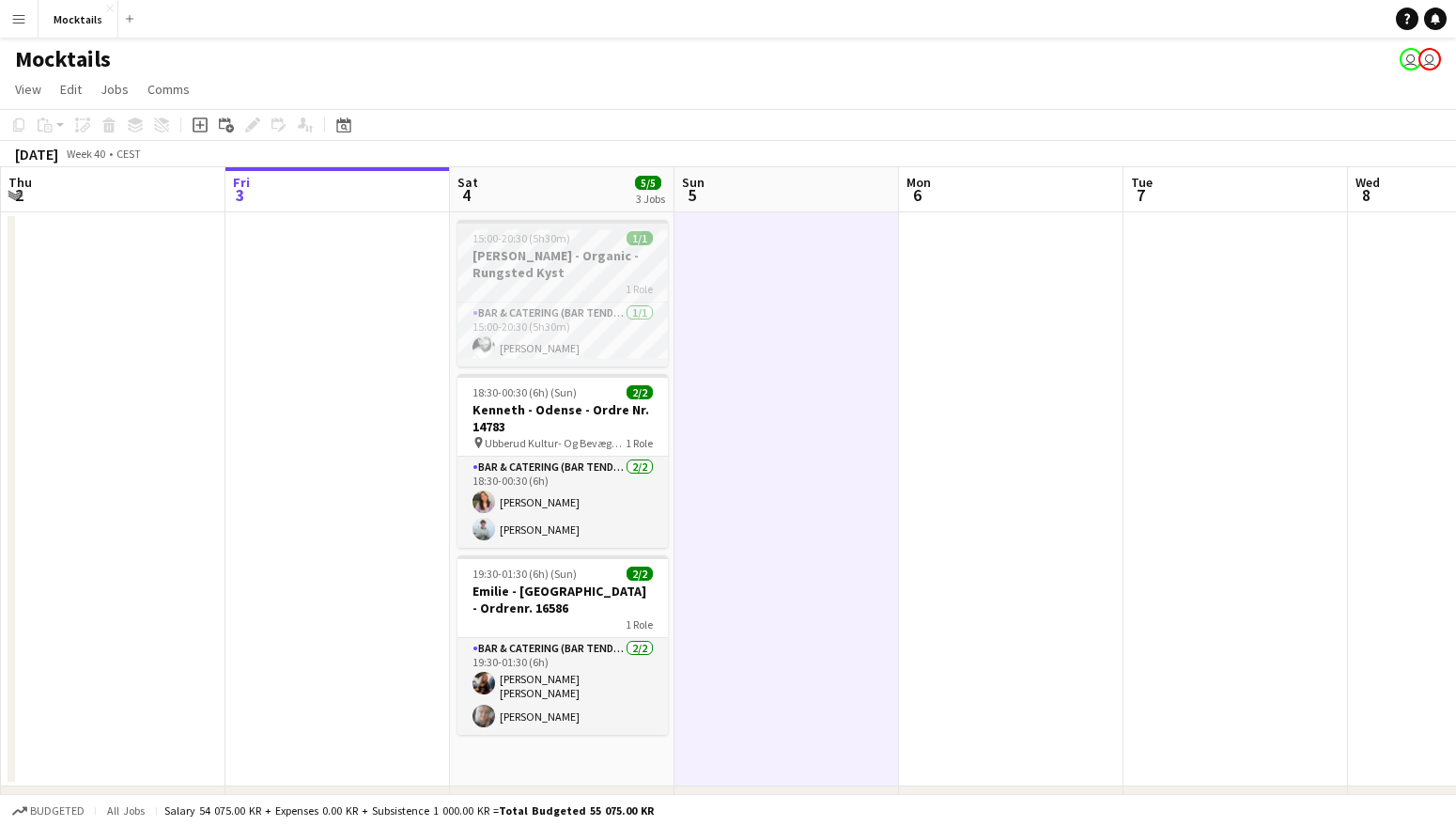
click at [581, 281] on div "1 Role" at bounding box center [563, 287] width 210 height 15
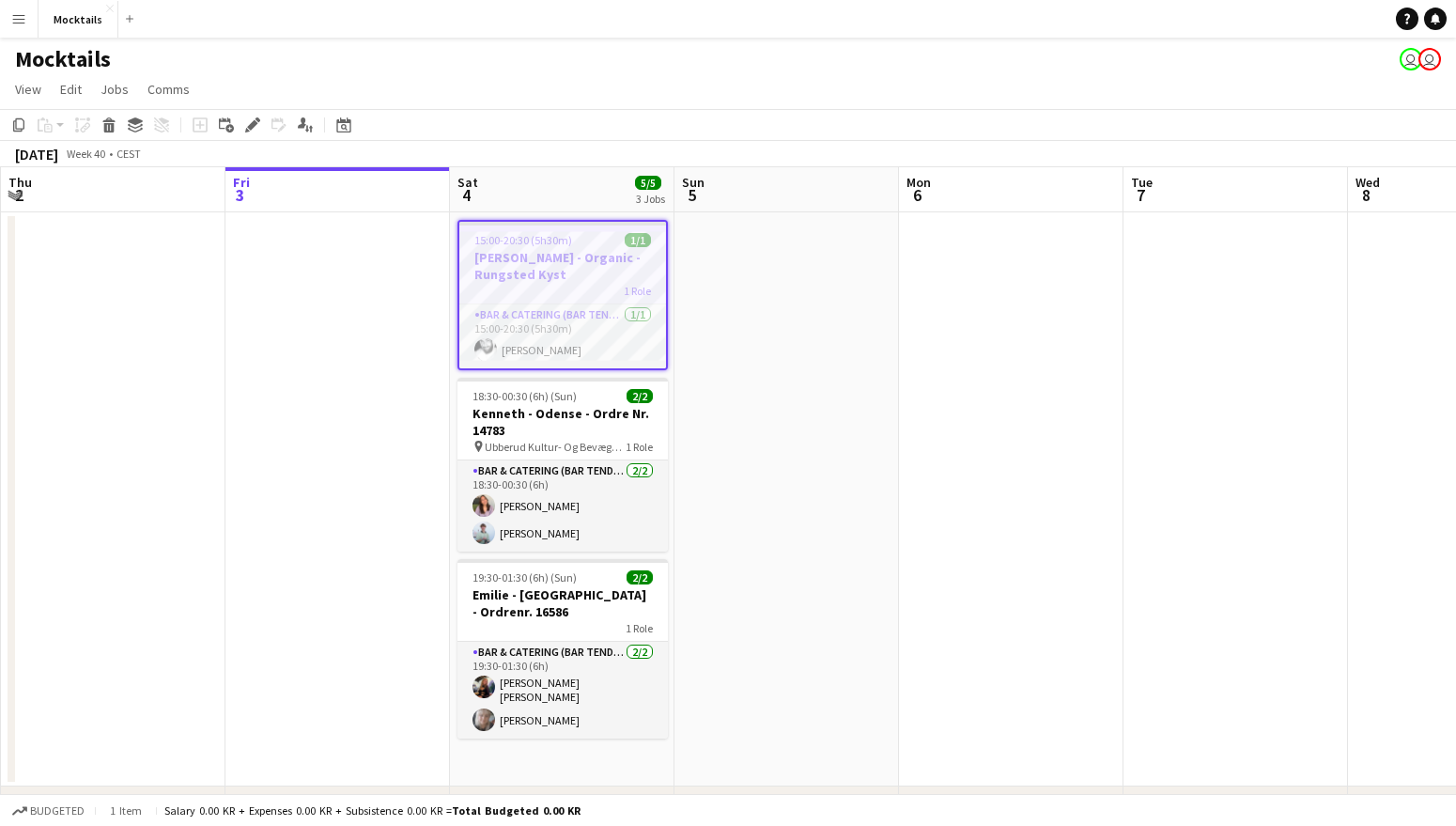
click at [704, 285] on app-date-cell at bounding box center [787, 499] width 225 height 574
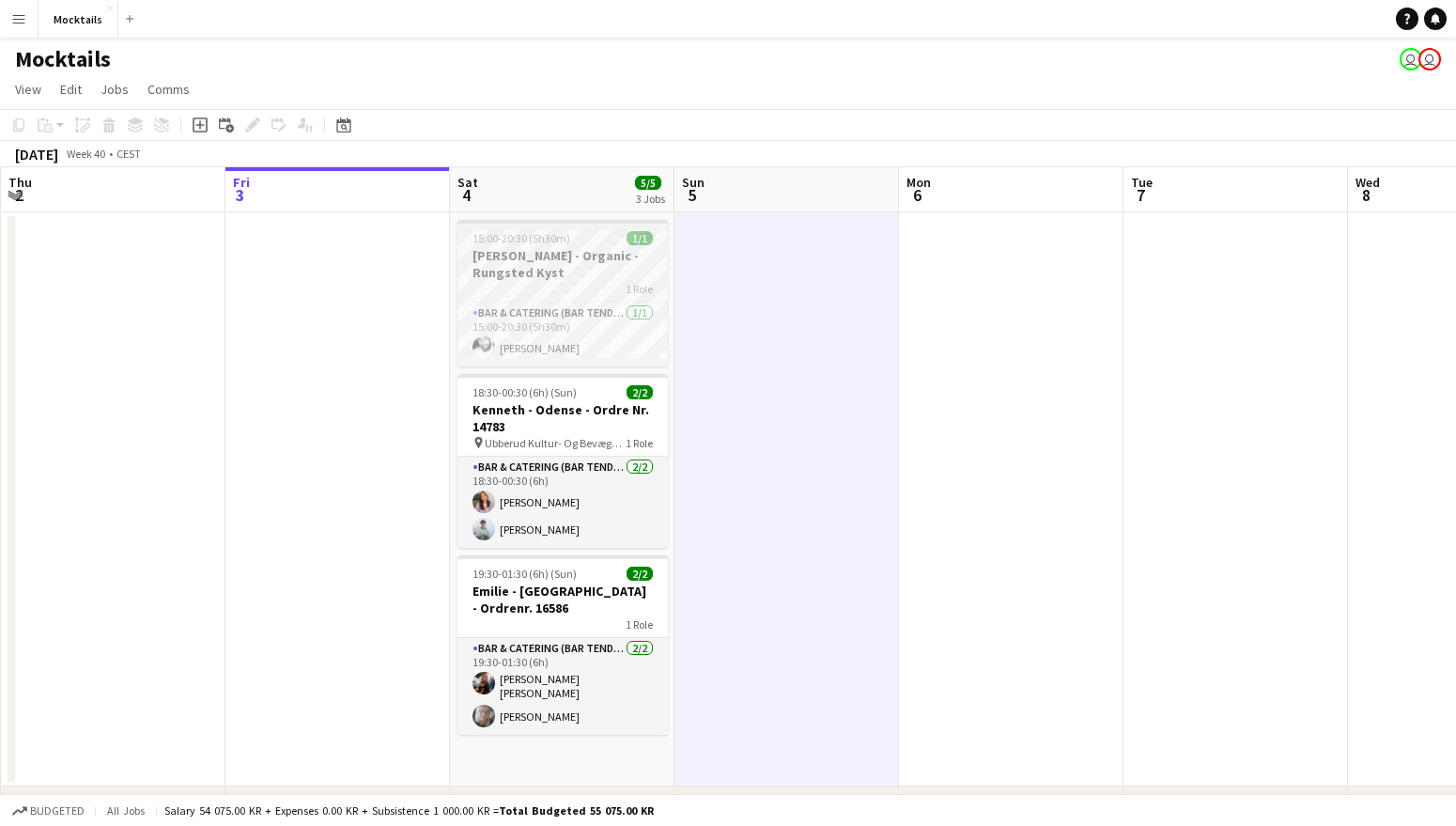
click at [540, 257] on h3 "[PERSON_NAME] - Organic - Rungsted Kyst" at bounding box center [563, 264] width 210 height 34
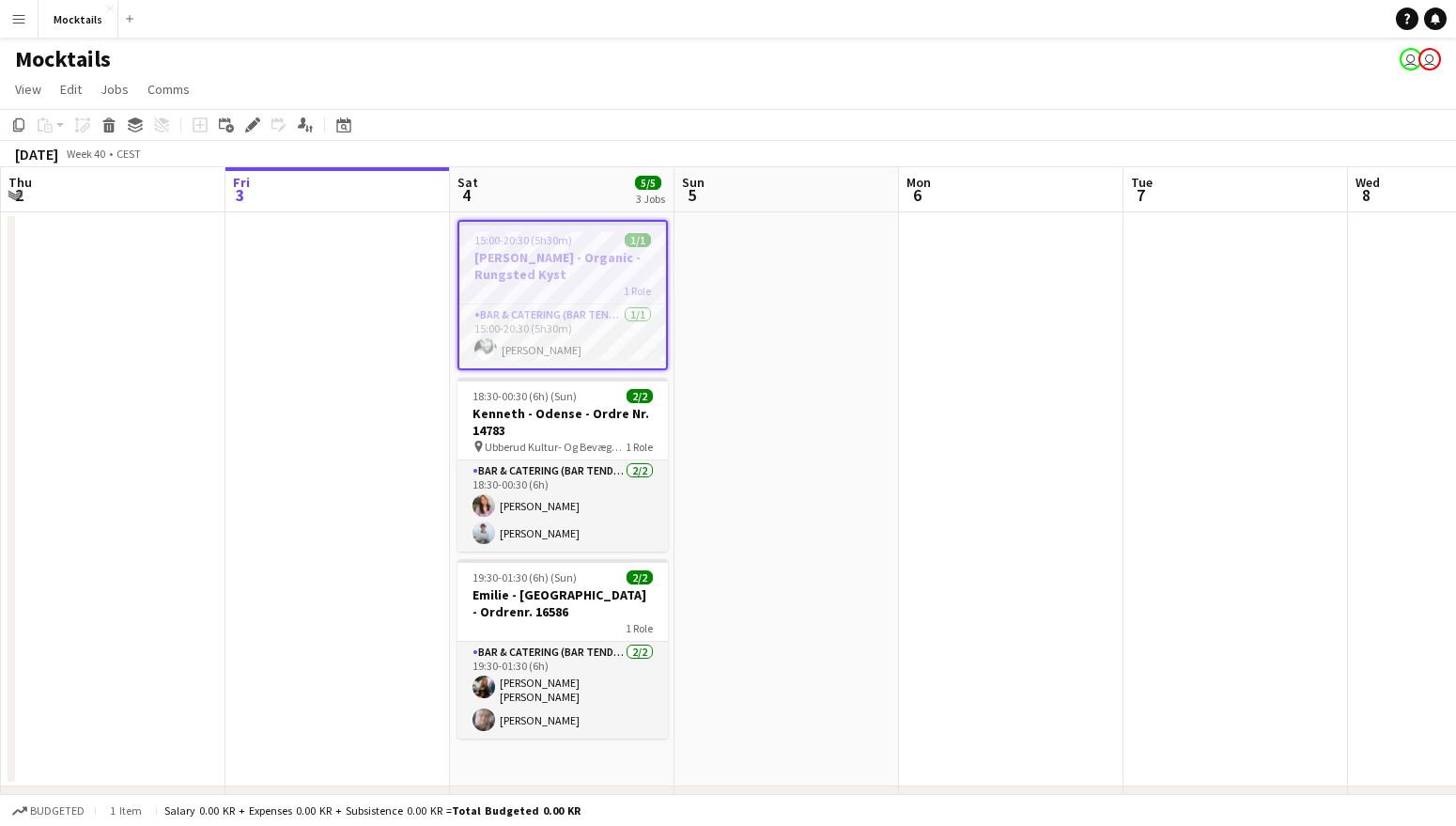
click at [654, 282] on div "1 Role" at bounding box center [563, 289] width 206 height 15
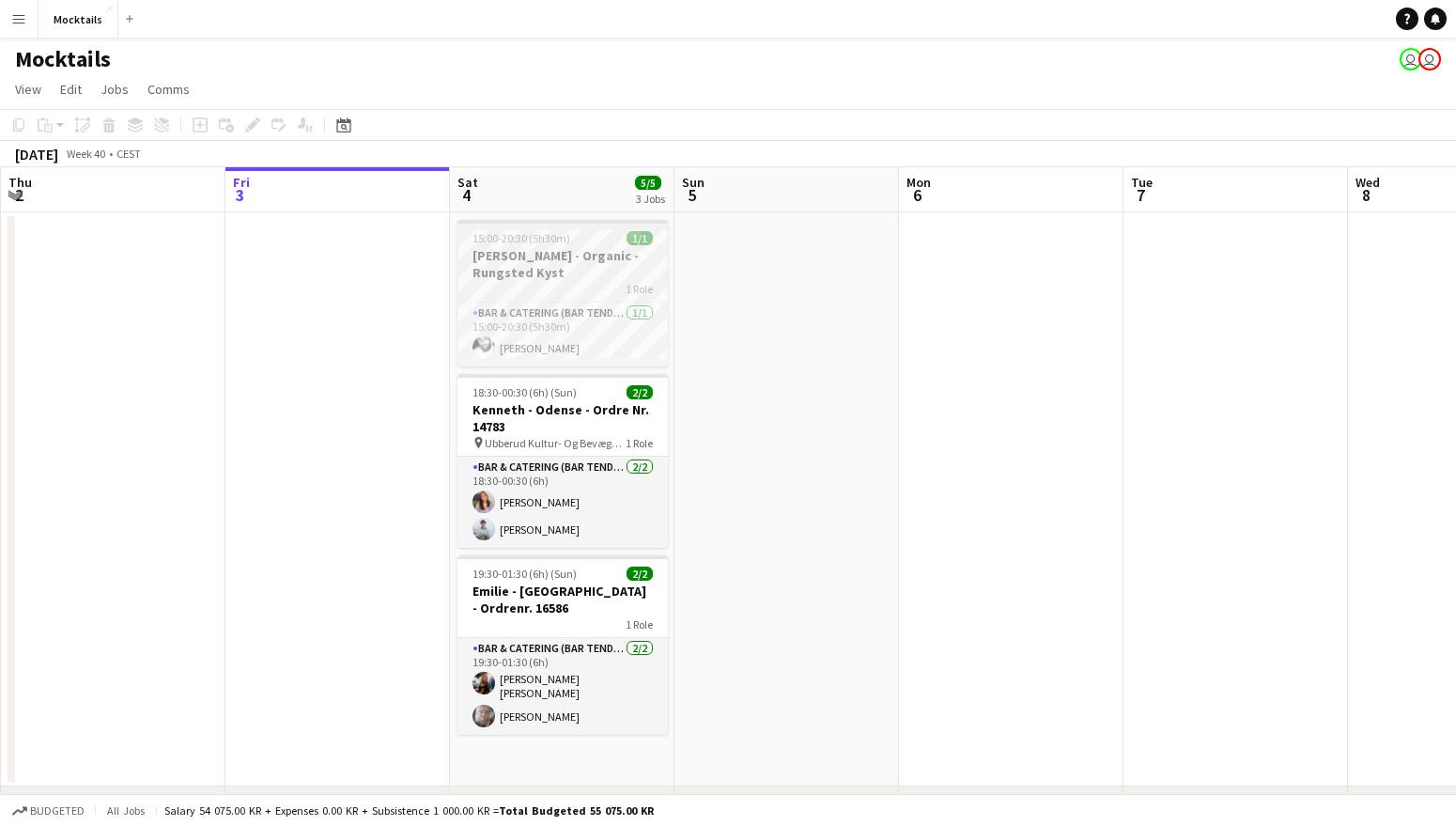
click at [608, 281] on div "1 Role" at bounding box center [563, 287] width 210 height 15
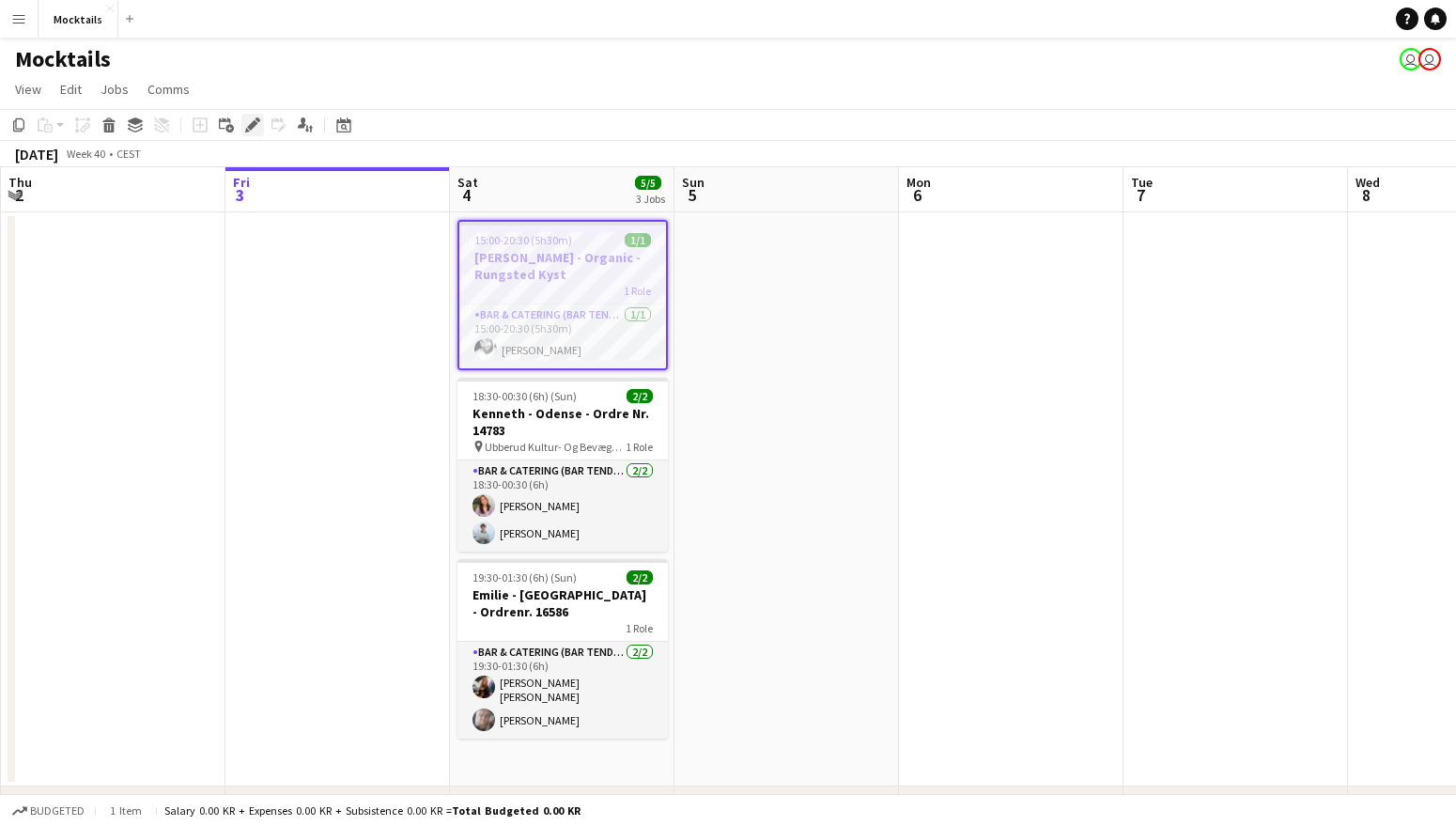
click at [252, 127] on icon at bounding box center [252, 125] width 11 height 11
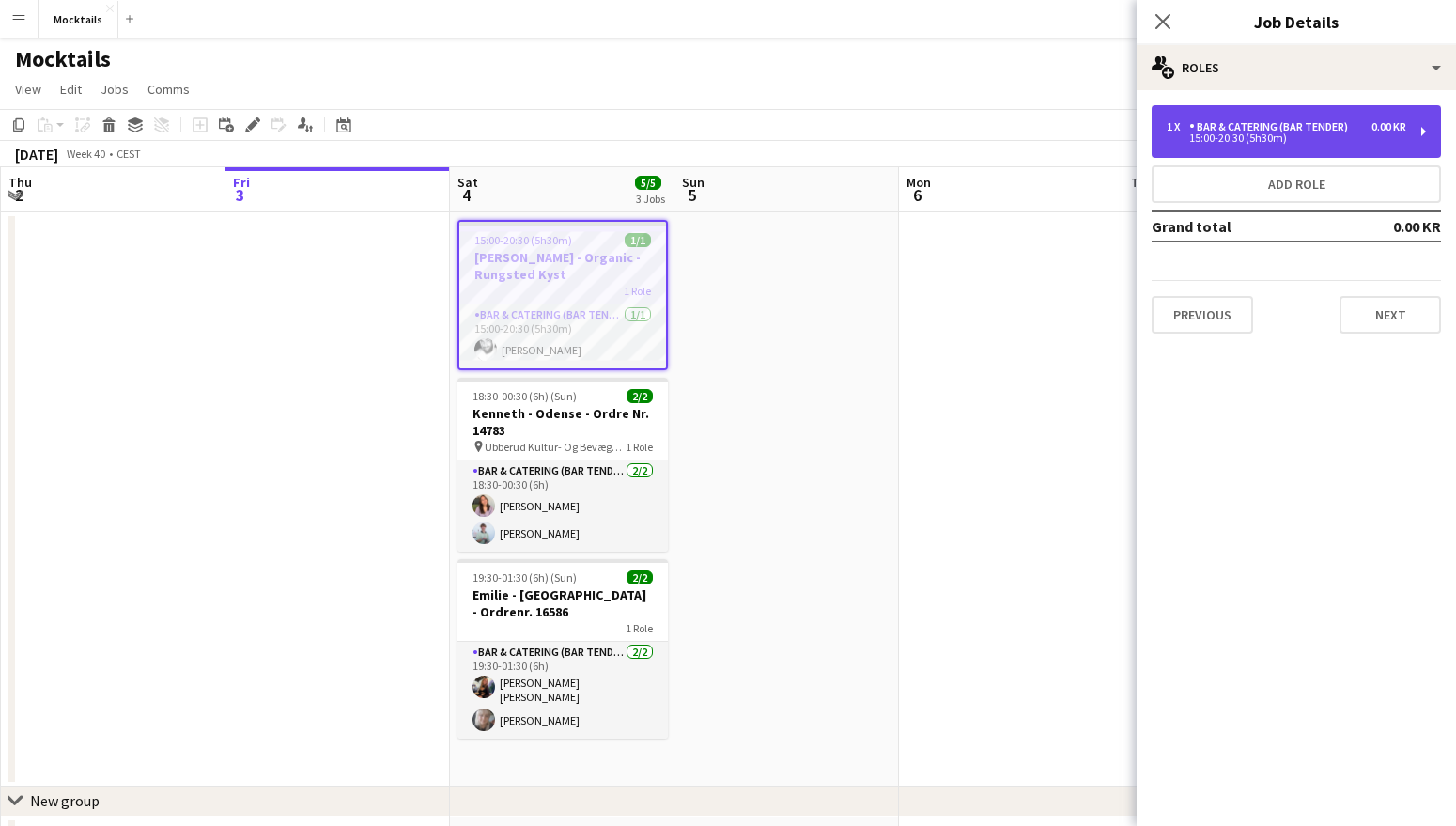
click at [1381, 121] on div "0.00 KR" at bounding box center [1389, 127] width 35 height 14
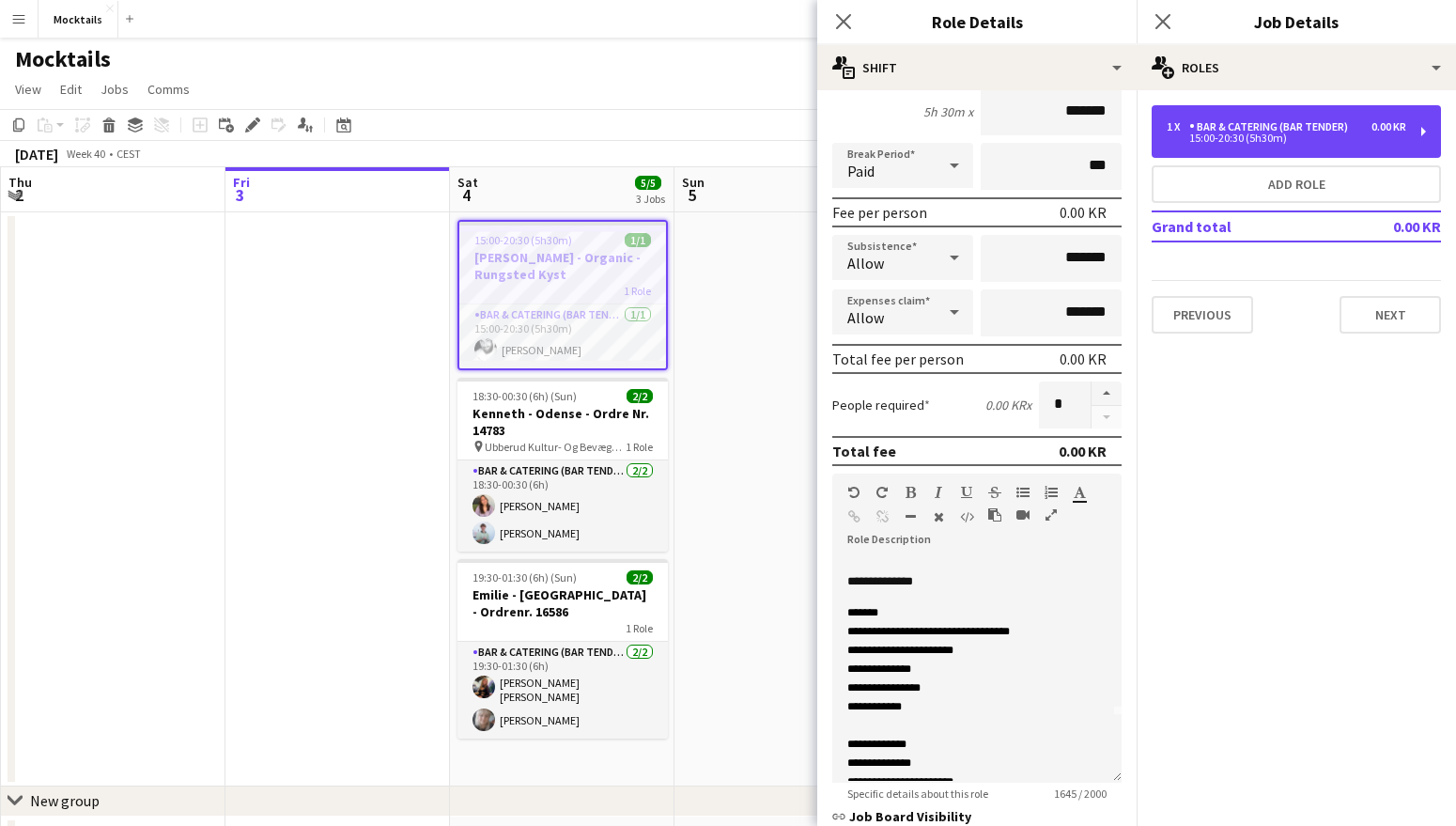
scroll to position [86, 0]
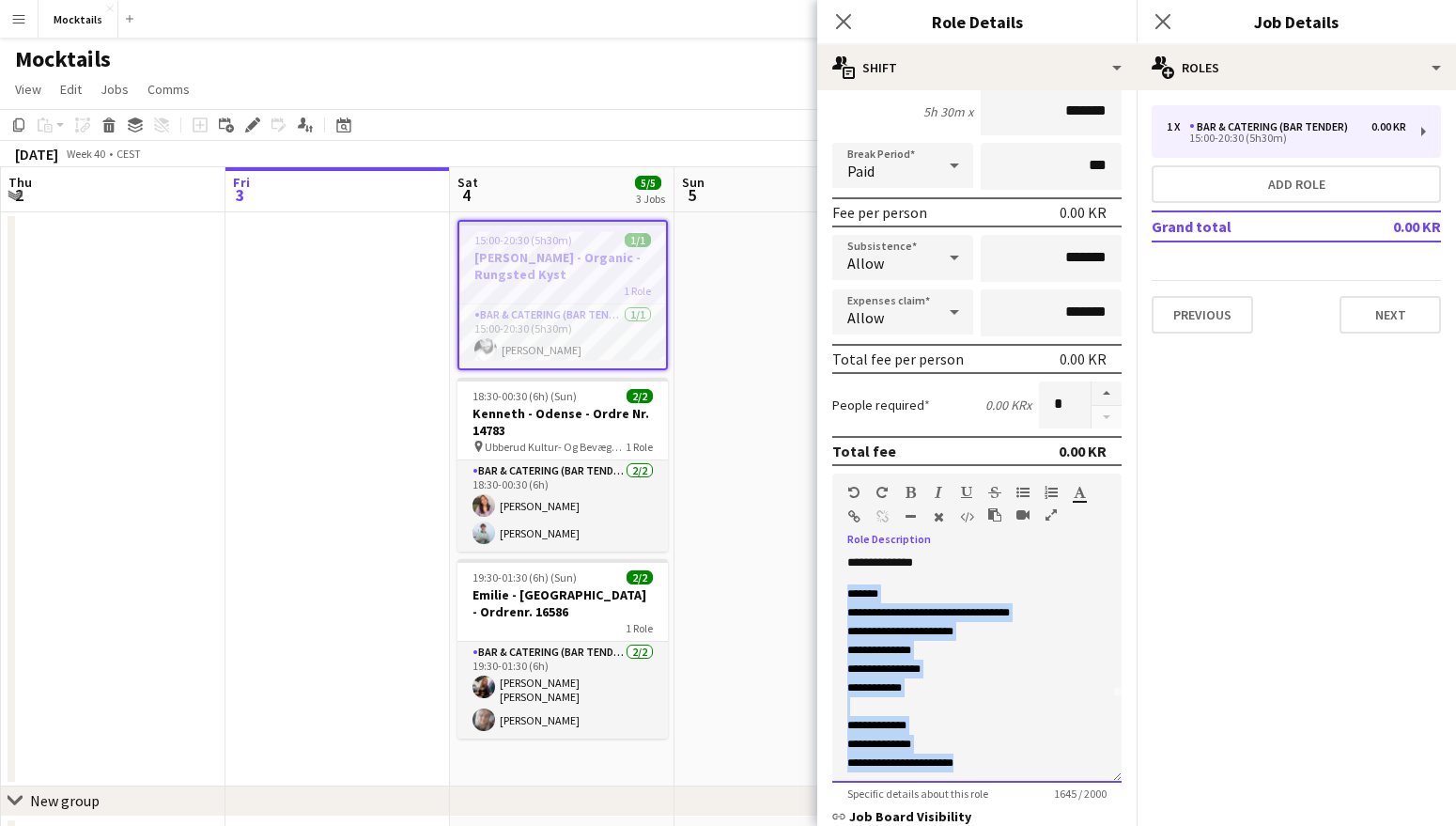
drag, startPoint x: 847, startPoint y: 594, endPoint x: 990, endPoint y: 768, distance: 225.2
click at [990, 768] on div "**********" at bounding box center [977, 670] width 289 height 226
copy div "**********"
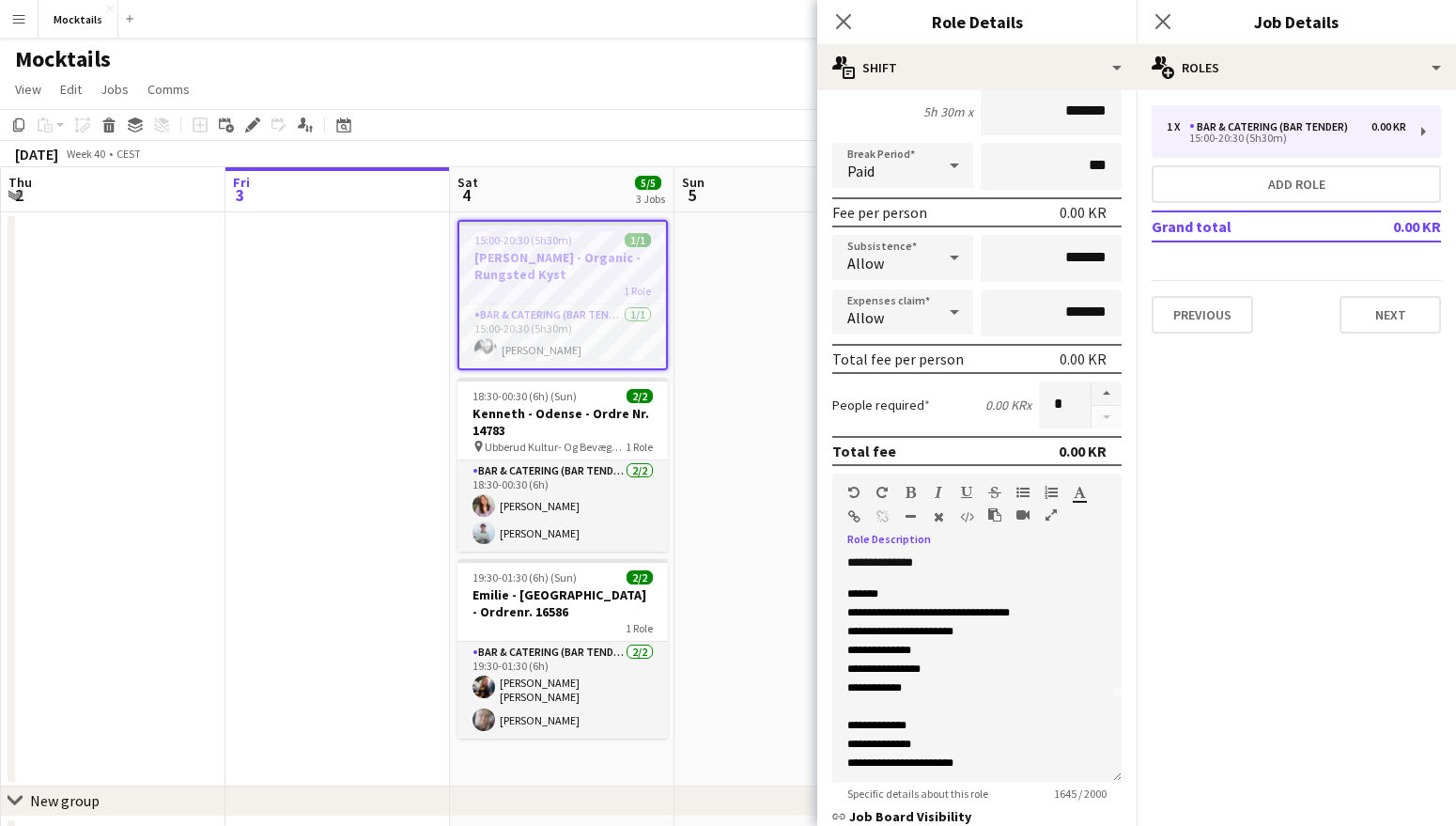
click at [700, 519] on app-date-cell at bounding box center [787, 499] width 225 height 574
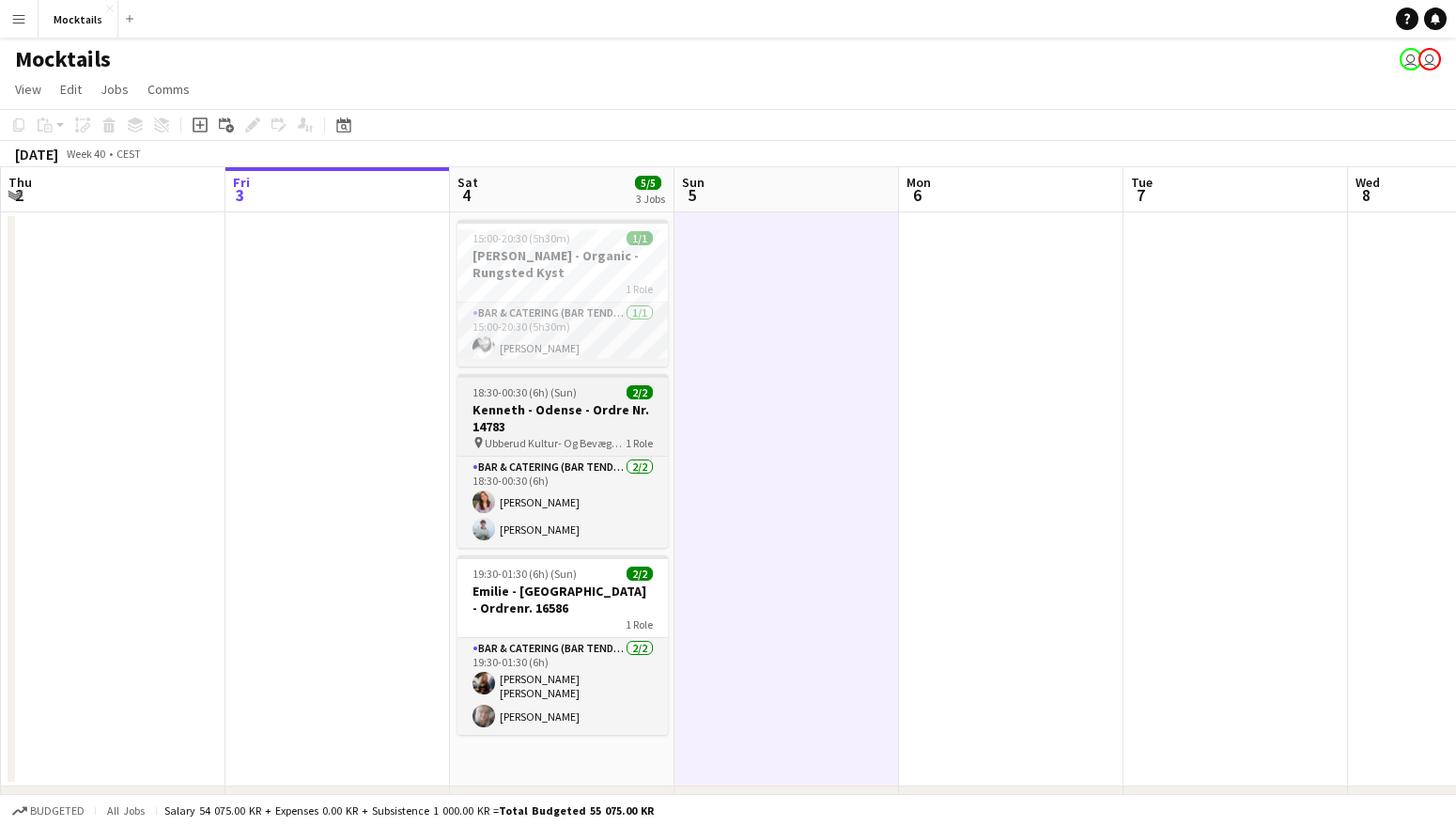
click at [591, 436] on span "Ubberud Kultur- Og Bevægelseshus" at bounding box center [555, 443] width 141 height 14
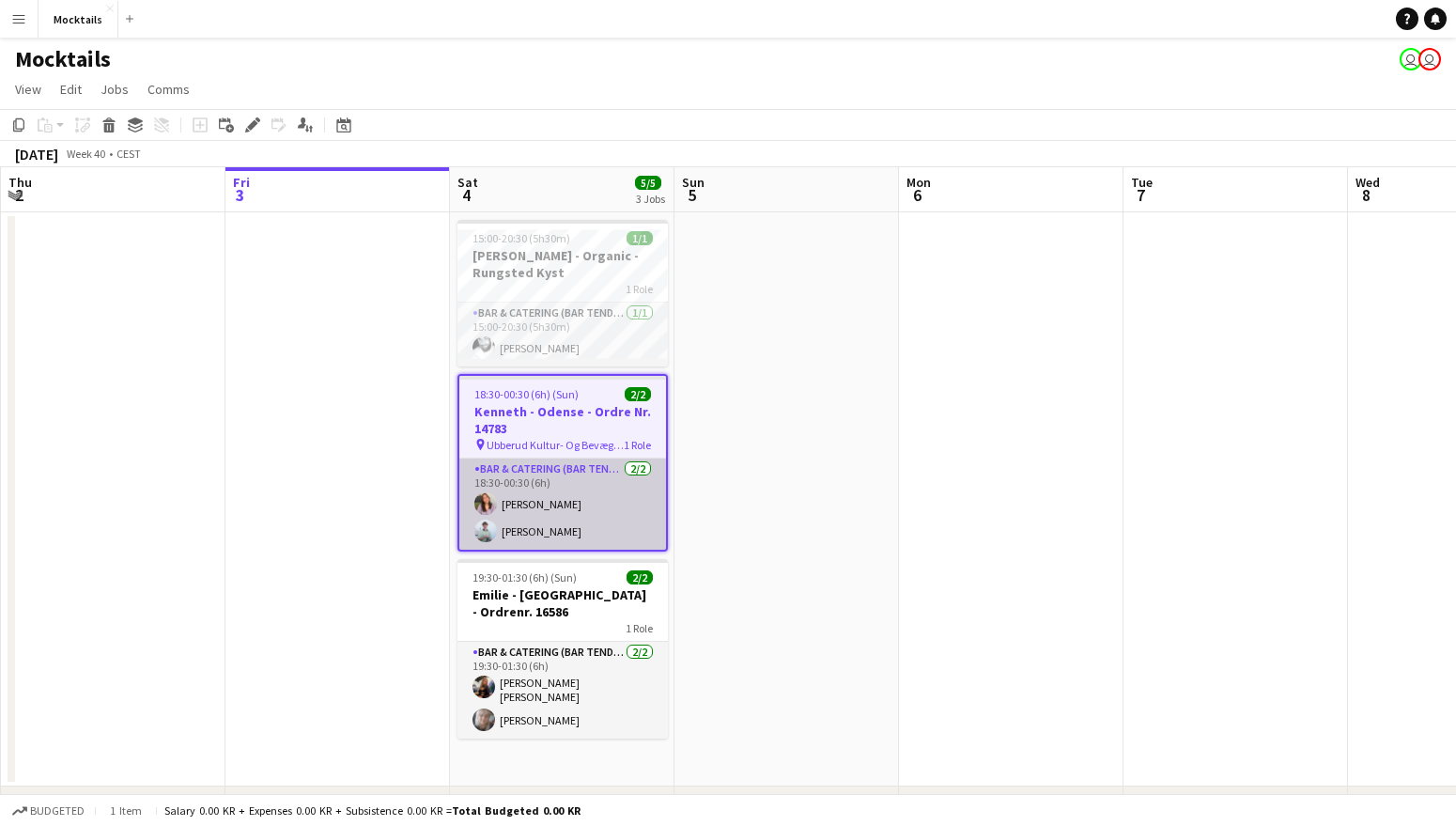
click at [585, 505] on app-card-role "Bar & Catering (Bar Tender) 2/2 18:30-00:30 (6h) Najana Lyberth Kristensen Seba…" at bounding box center [563, 505] width 206 height 92
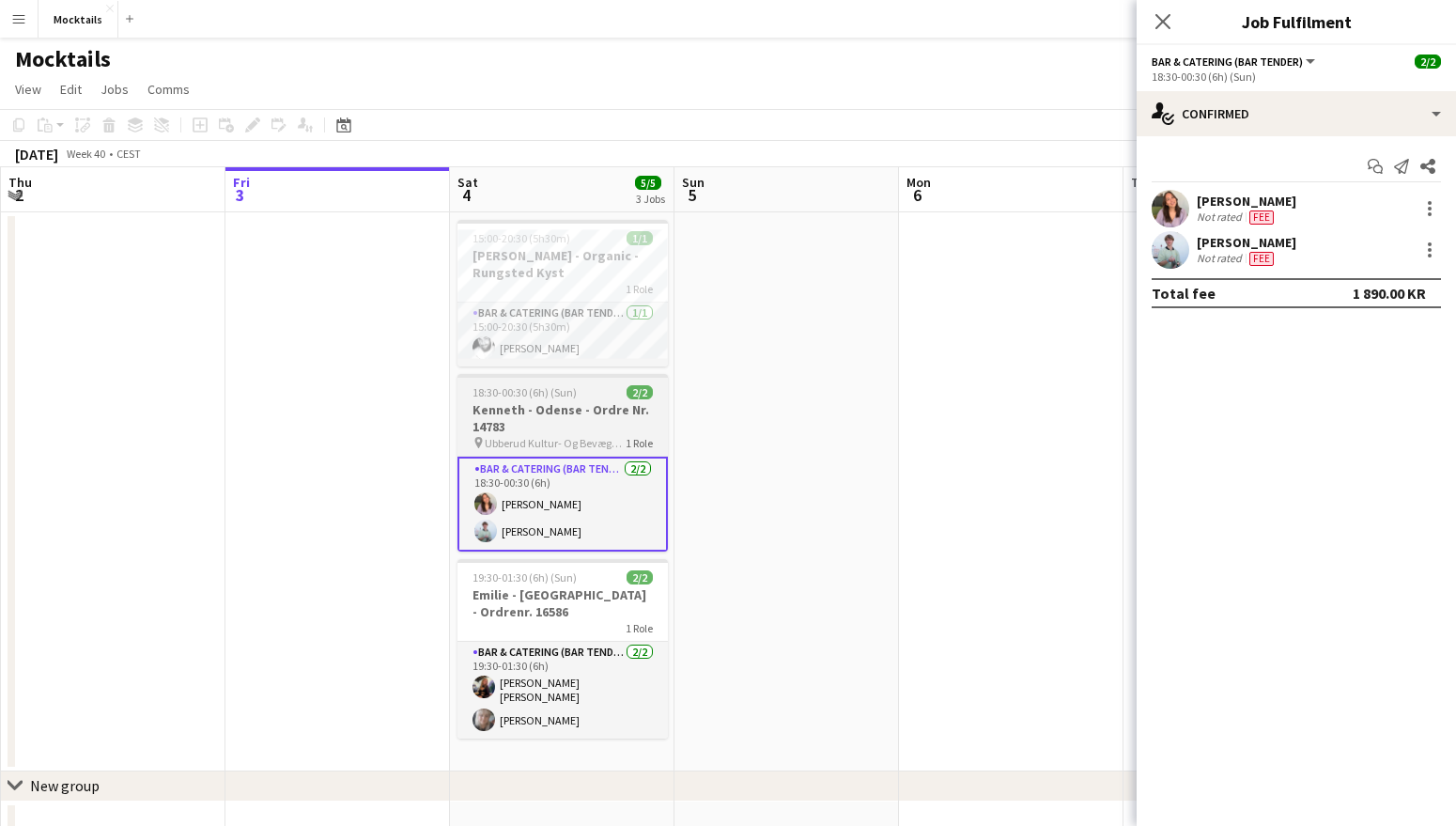
click at [571, 409] on h3 "Kenneth - Odense - Ordre Nr. 14783" at bounding box center [563, 418] width 210 height 34
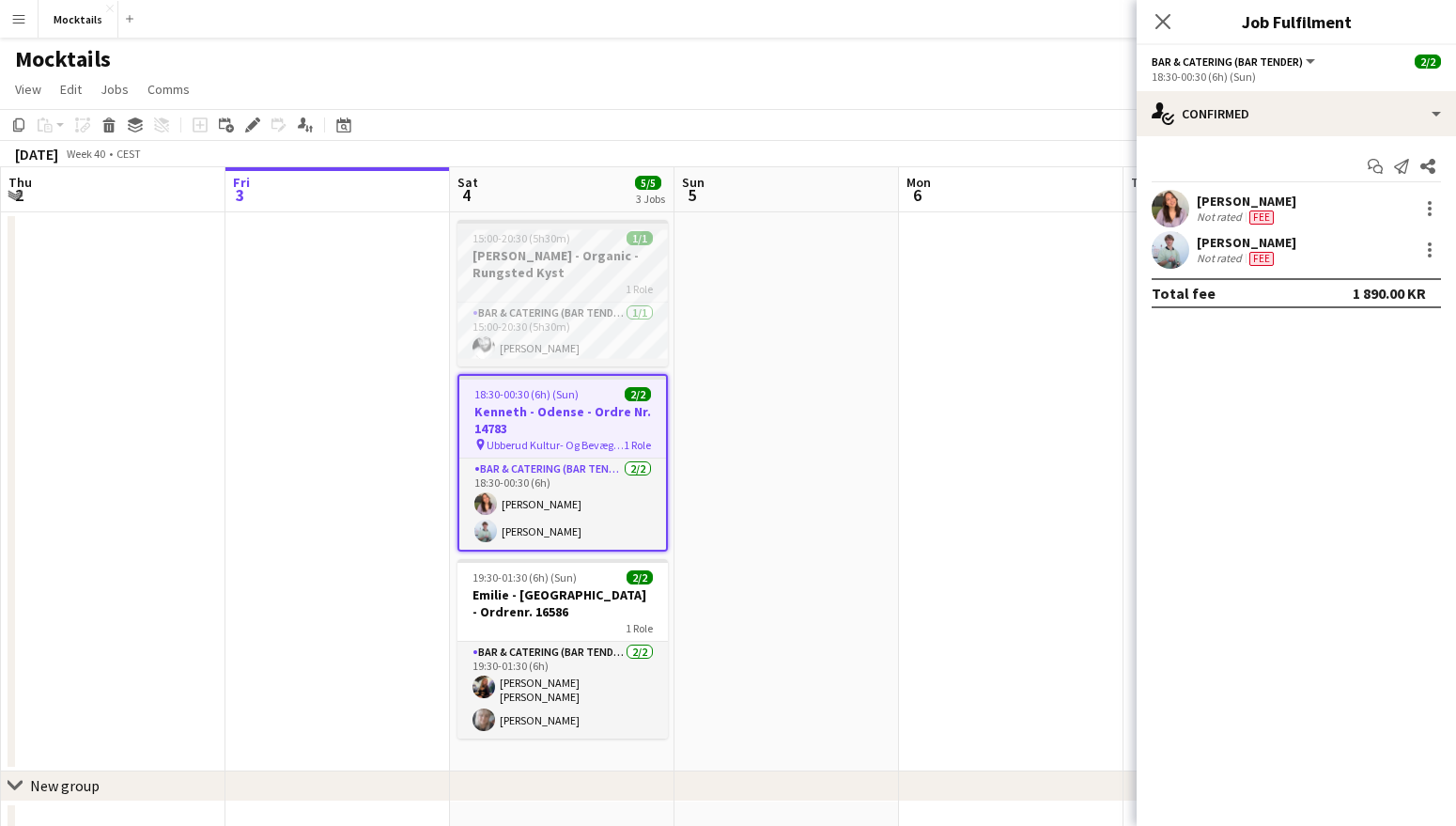
click at [588, 254] on h3 "[PERSON_NAME] - Organic - Rungsted Kyst" at bounding box center [563, 264] width 210 height 34
